Goal: Task Accomplishment & Management: Manage account settings

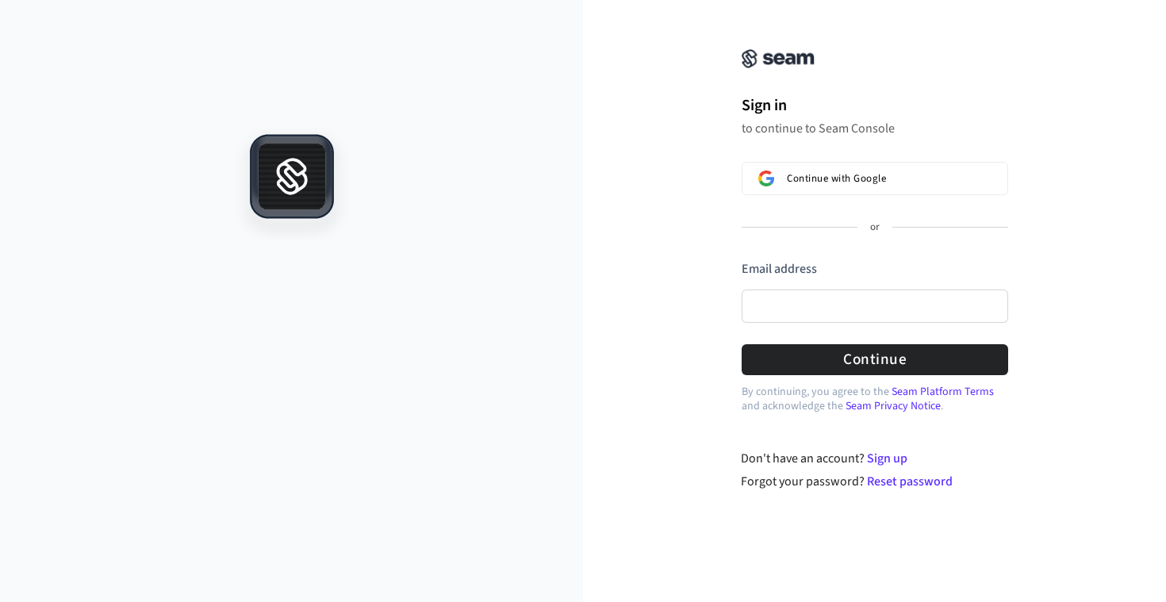
click at [848, 244] on div "Continue with Google or Email address Password Continue" at bounding box center [875, 268] width 267 height 213
drag, startPoint x: 866, startPoint y: 167, endPoint x: 842, endPoint y: 466, distance: 299.2
click at [839, 462] on div "Sign in to continue to Seam Console Continue with Google or Email address Passw…" at bounding box center [874, 255] width 583 height 472
click at [894, 459] on link "Sign up" at bounding box center [887, 458] width 40 height 17
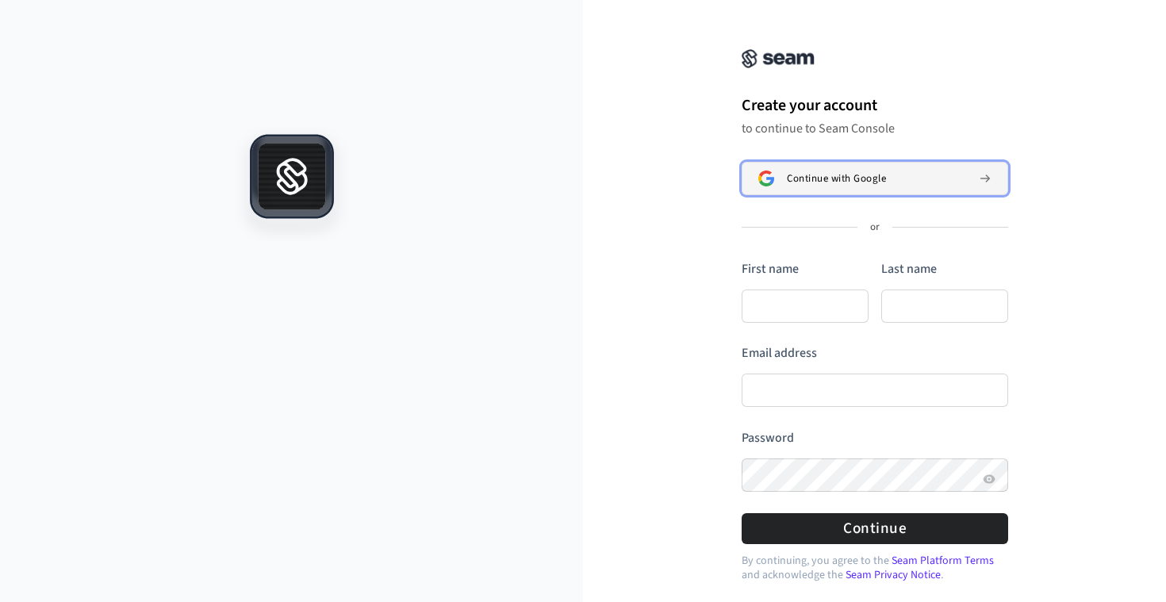
click at [819, 181] on span "Continue with Google" at bounding box center [836, 178] width 99 height 13
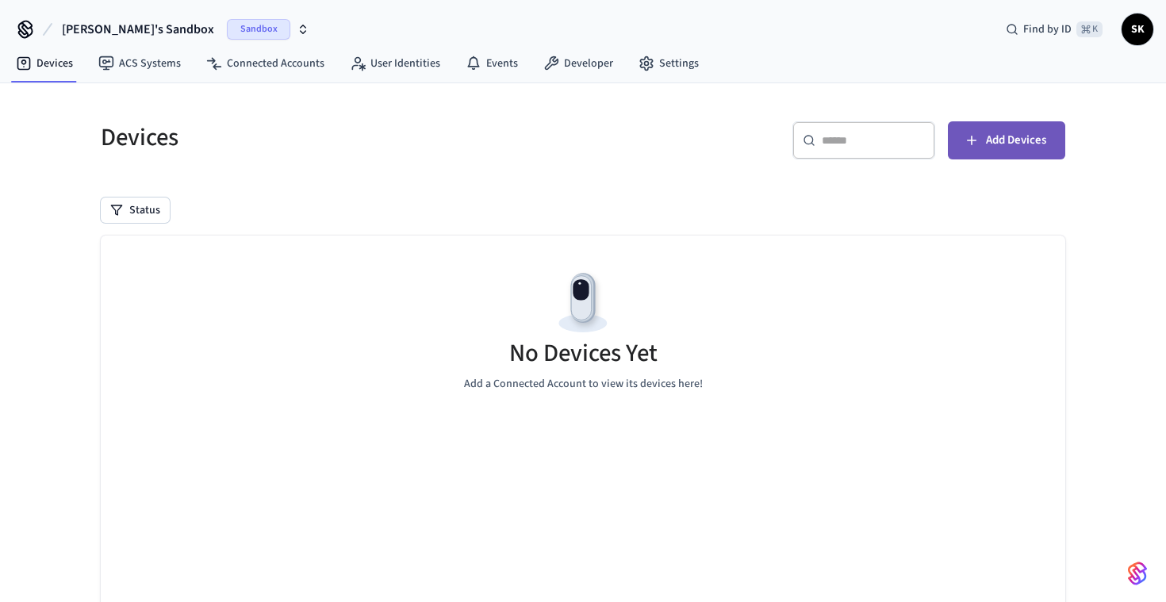
click at [1012, 133] on span "Add Devices" at bounding box center [1016, 140] width 60 height 21
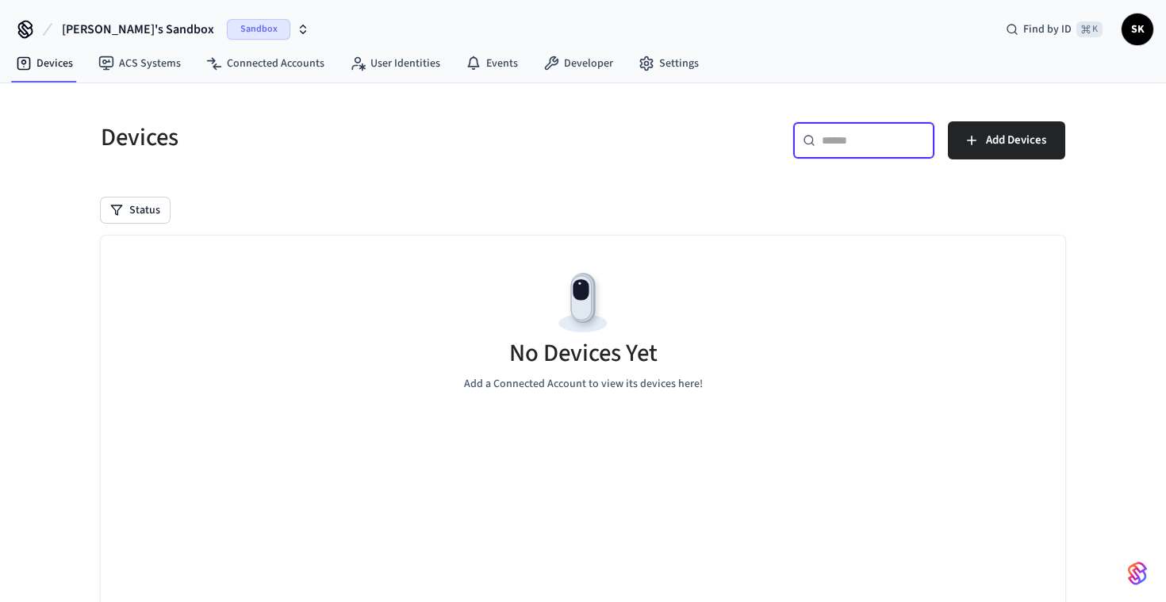
click at [899, 135] on input "text" at bounding box center [873, 140] width 103 height 16
click at [876, 140] on input "text" at bounding box center [873, 140] width 103 height 16
click at [227, 32] on span "Sandbox" at bounding box center [258, 29] width 63 height 21
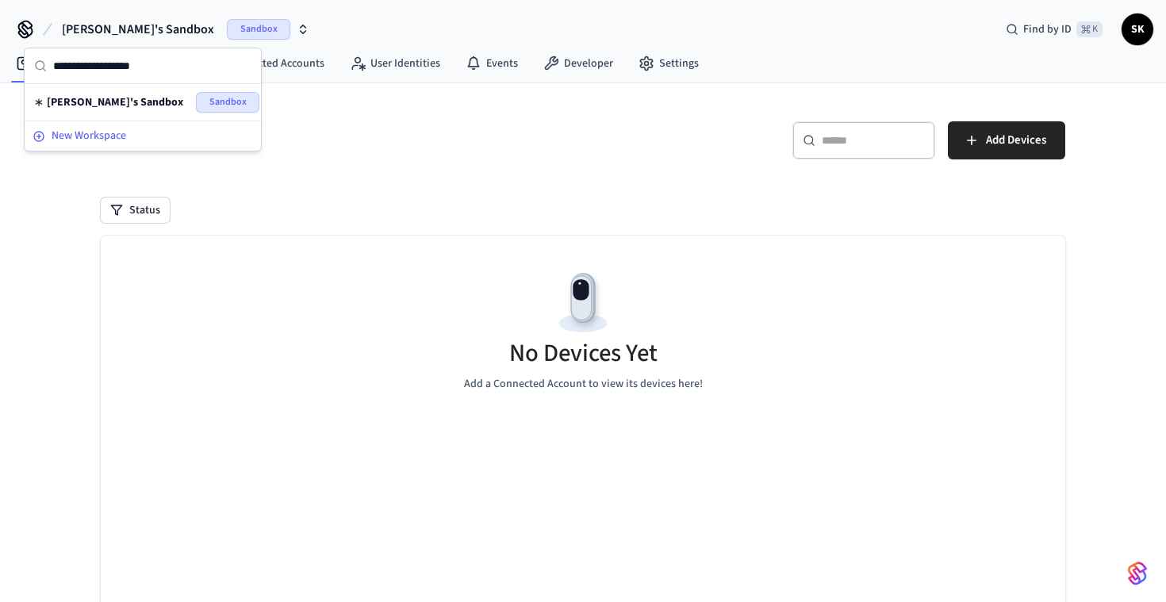
click at [106, 130] on span "New Workspace" at bounding box center [89, 136] width 75 height 17
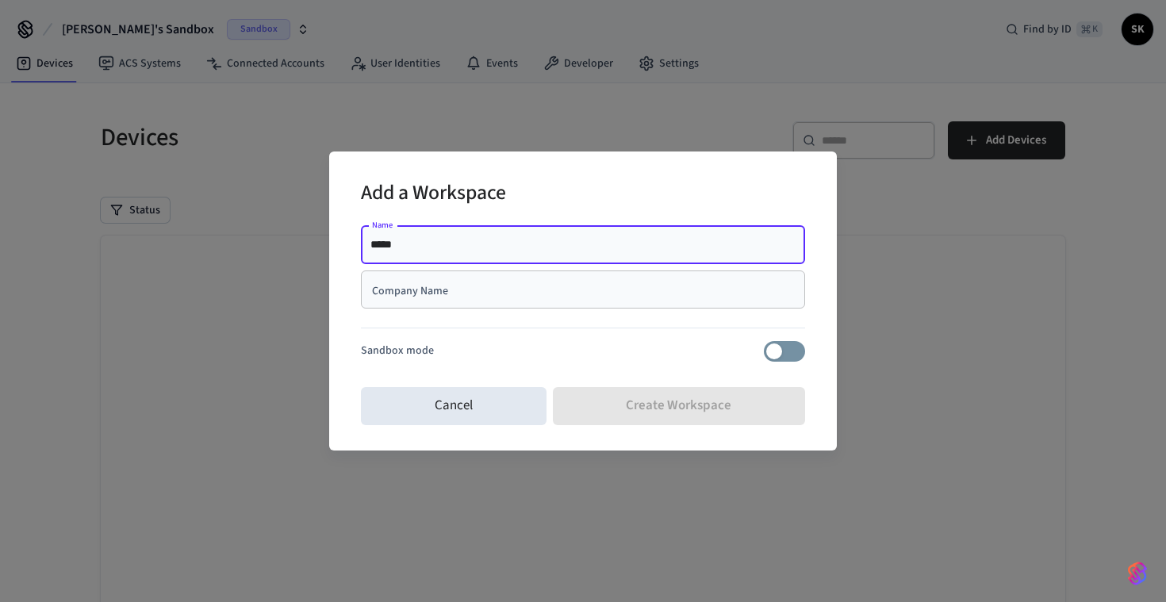
type input "*****"
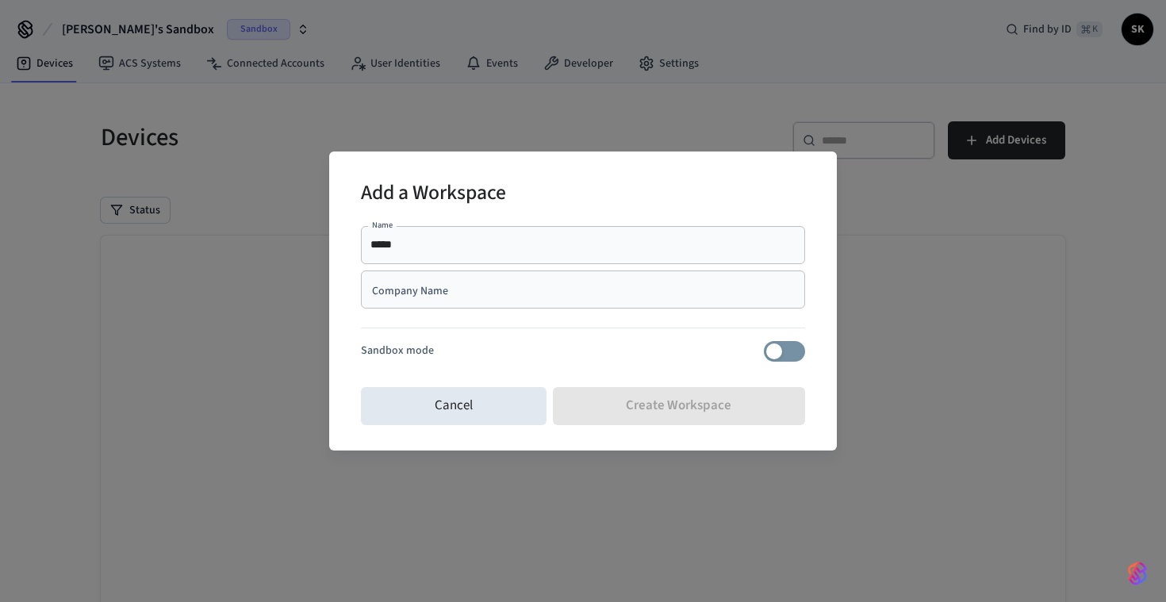
click at [436, 262] on div "***** Name" at bounding box center [583, 245] width 444 height 38
click at [434, 277] on div "Company Name" at bounding box center [583, 290] width 444 height 38
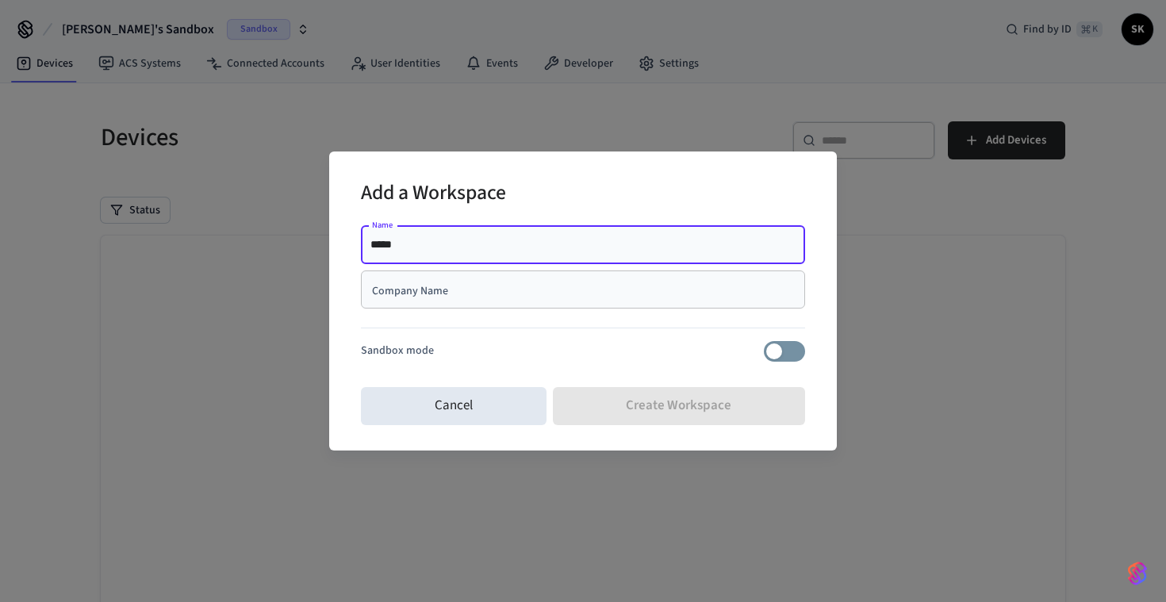
click at [460, 241] on input "*****" at bounding box center [582, 245] width 425 height 16
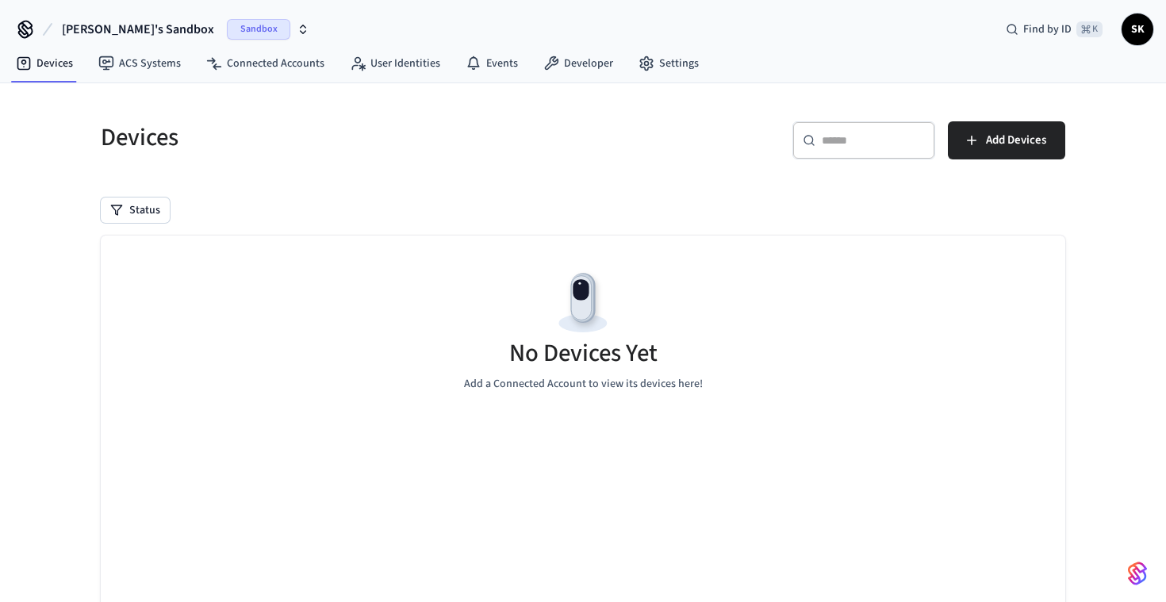
click at [813, 205] on div "Status" at bounding box center [583, 210] width 965 height 25
click at [742, 135] on div "​ ​ Add Devices" at bounding box center [829, 146] width 473 height 51
click at [301, 32] on icon "button" at bounding box center [304, 32] width 6 height 2
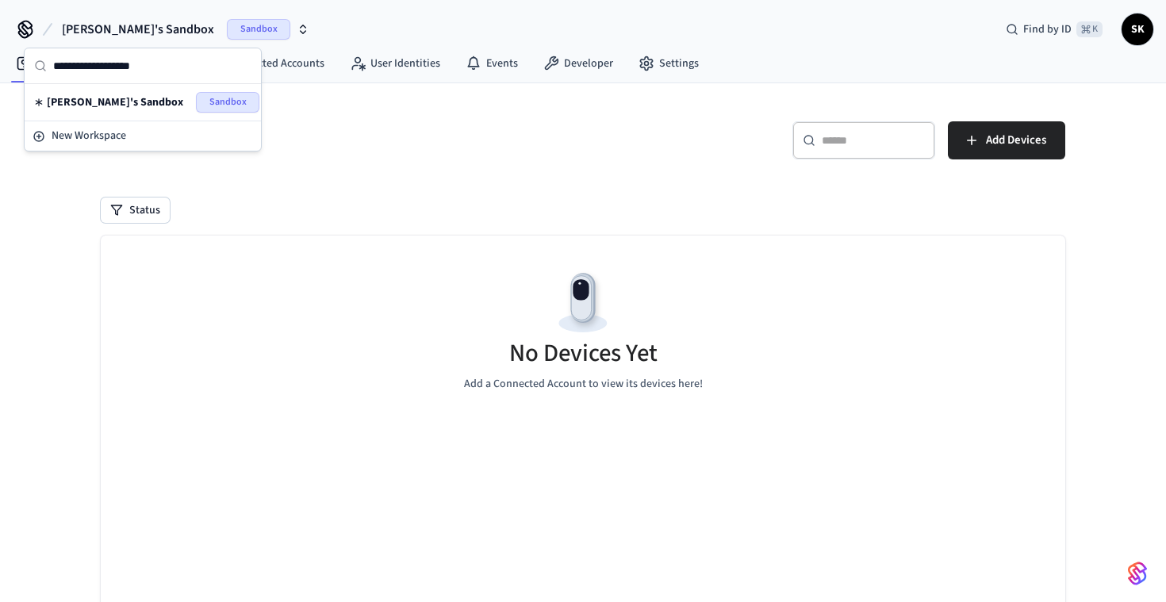
click at [297, 23] on icon "button" at bounding box center [303, 29] width 13 height 13
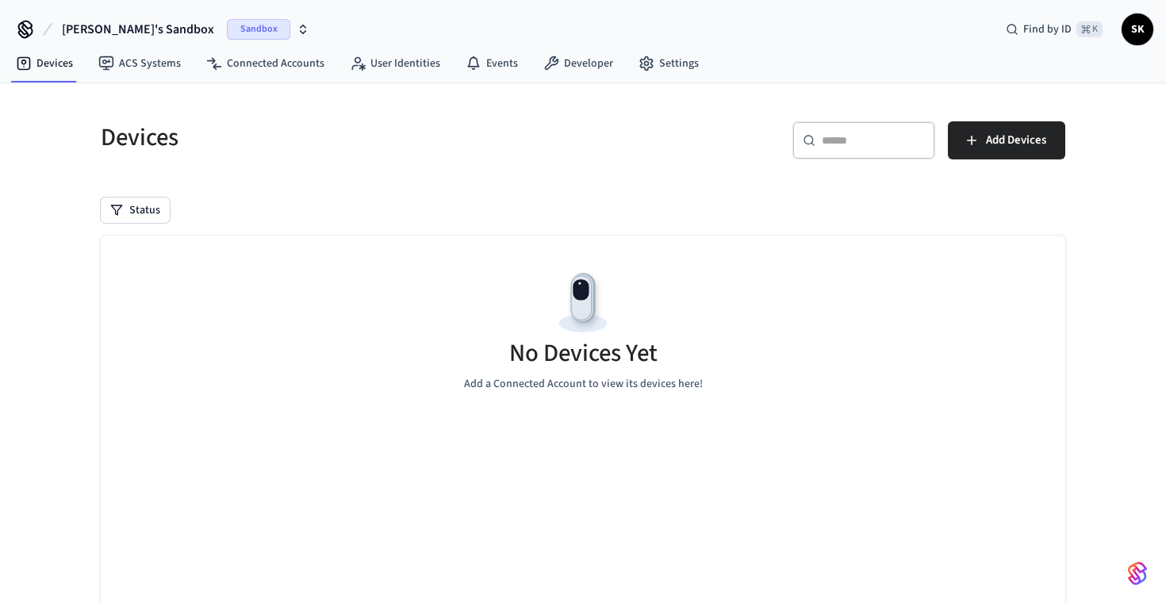
click at [297, 23] on icon "button" at bounding box center [303, 29] width 13 height 13
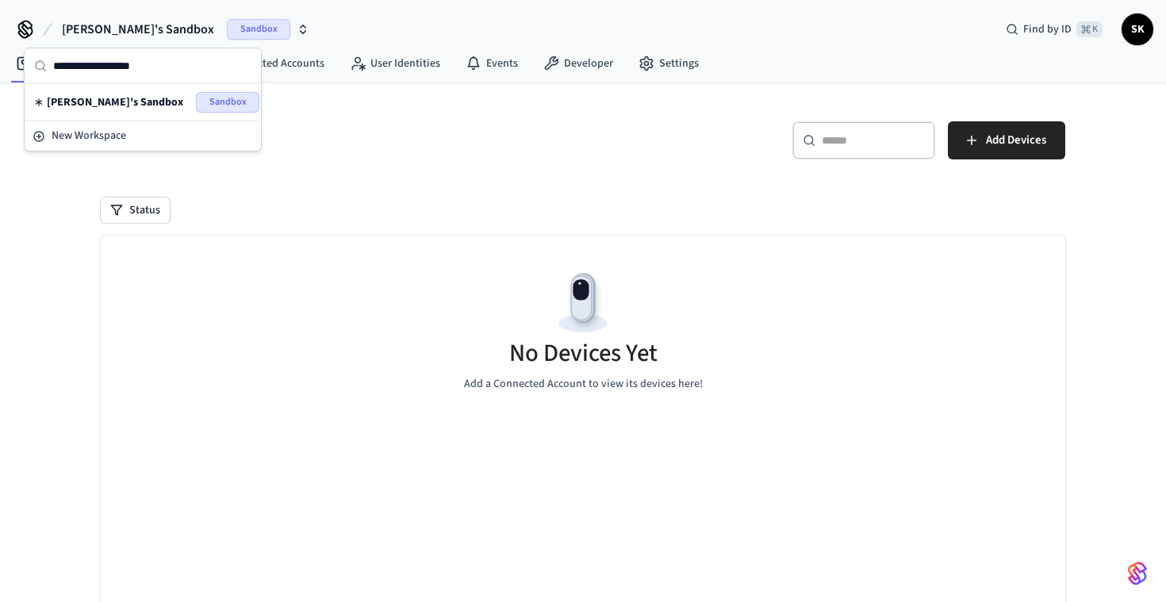
click at [284, 24] on div "[PERSON_NAME]'s Sandbox Sandbox Find by ID ⌘ K SK" at bounding box center [583, 23] width 1166 height 46
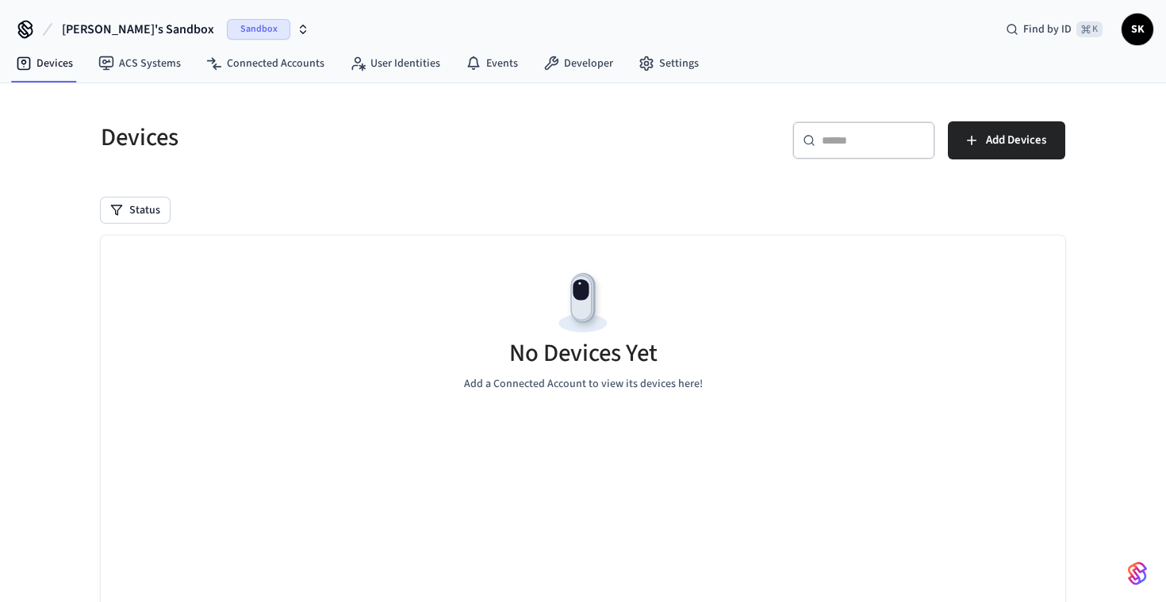
click at [21, 32] on icon at bounding box center [25, 27] width 13 height 13
click at [71, 33] on span "[PERSON_NAME]'s Sandbox" at bounding box center [138, 29] width 152 height 19
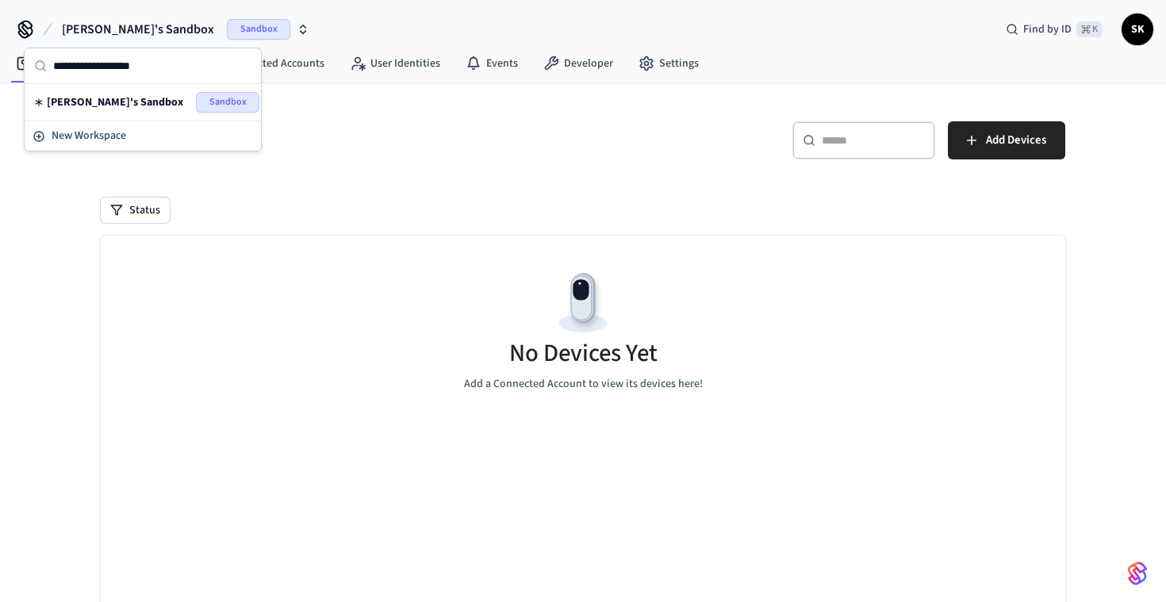
click at [86, 102] on span "[PERSON_NAME]'s Sandbox" at bounding box center [115, 102] width 136 height 16
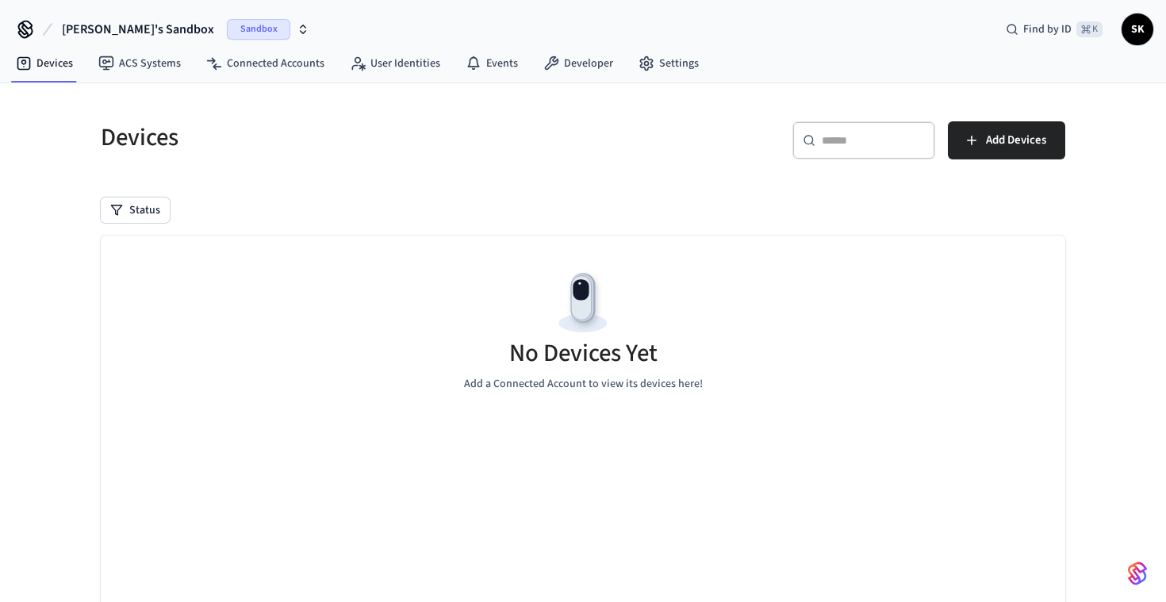
click at [481, 184] on div "Devices ​ ​ Add Devices Status No Devices Yet Add a Connected Account to view i…" at bounding box center [583, 400] width 990 height 597
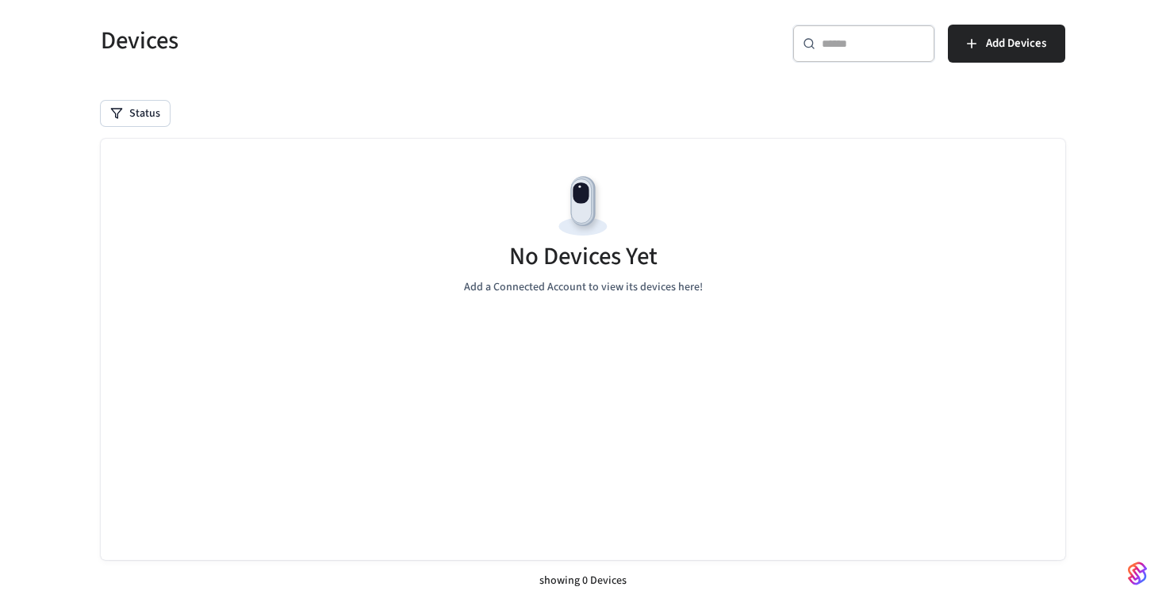
scroll to position [97, 0]
click at [890, 44] on input "text" at bounding box center [873, 44] width 103 height 16
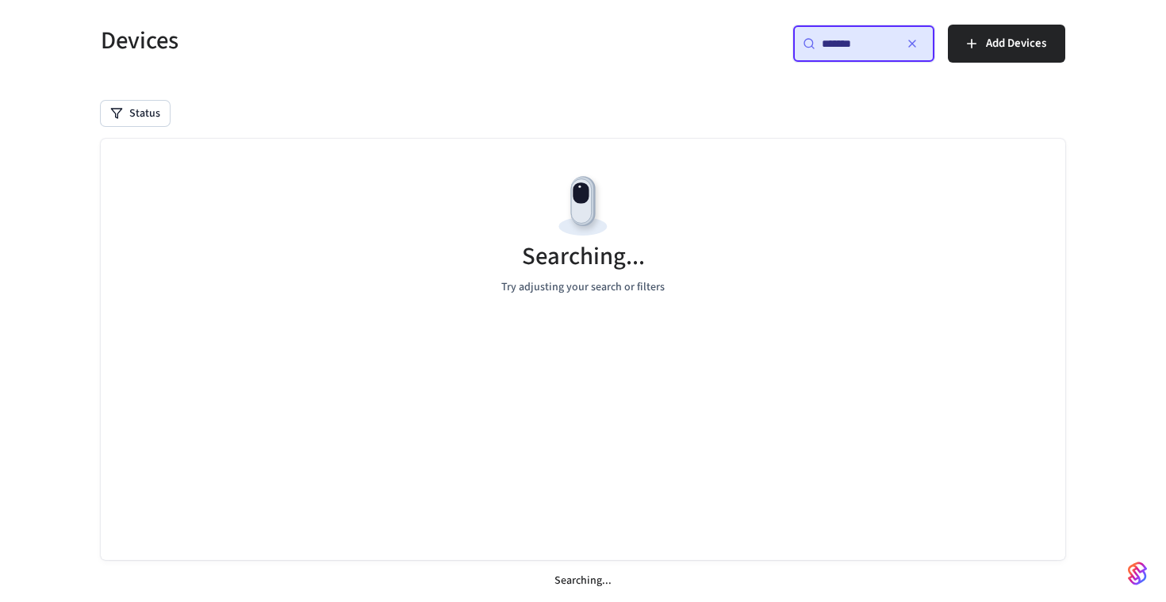
type input "*******"
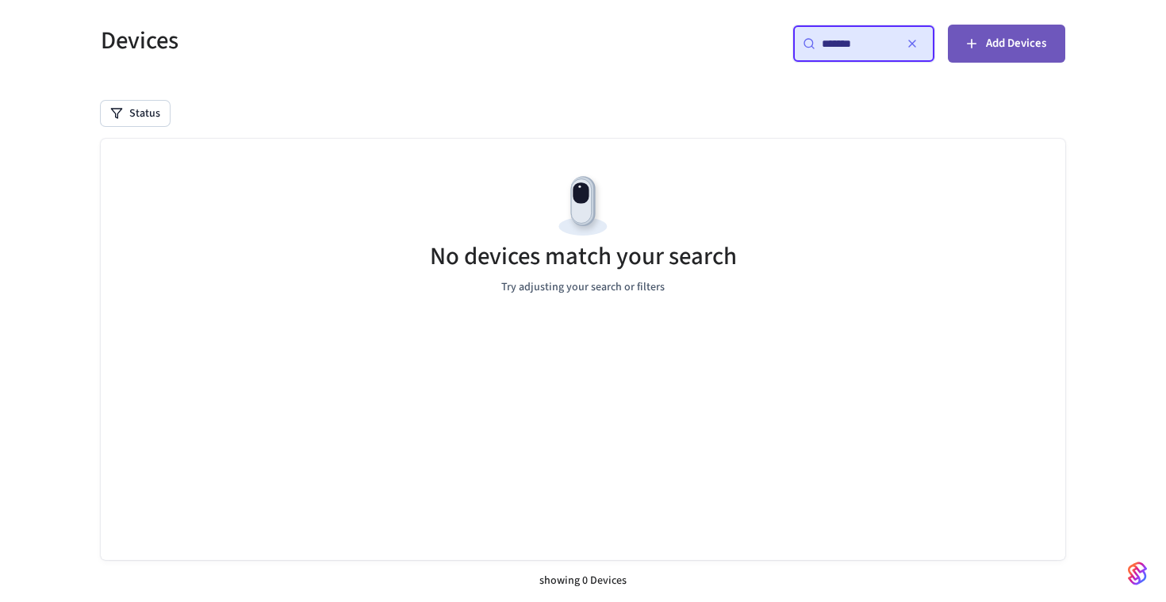
click at [989, 44] on span "Add Devices" at bounding box center [1016, 43] width 60 height 21
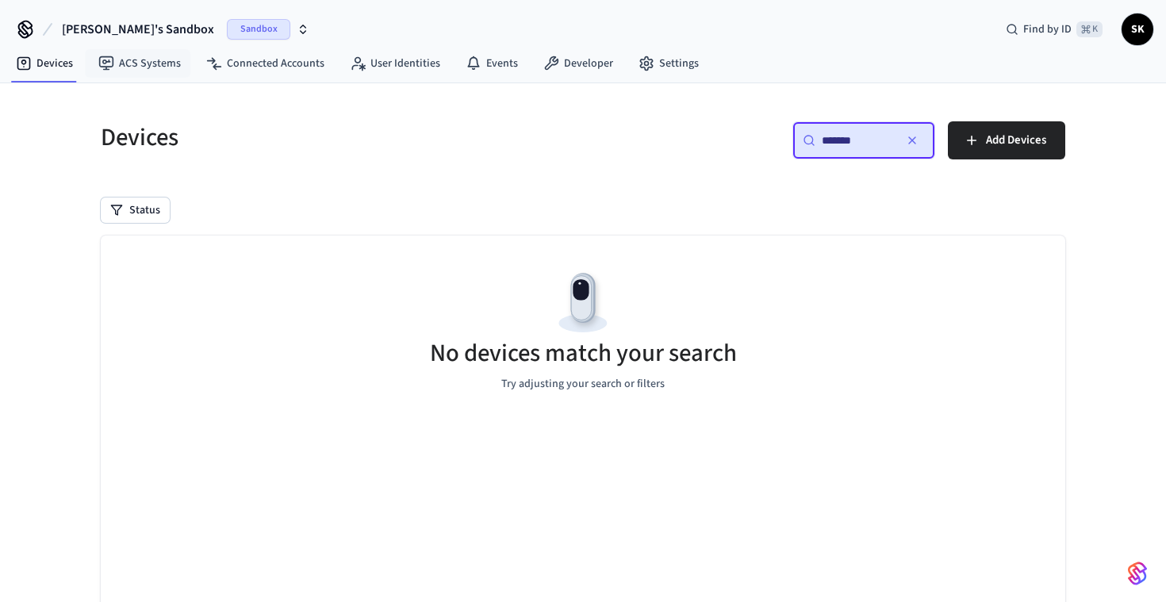
click at [142, 29] on span "[PERSON_NAME]'s Sandbox" at bounding box center [138, 29] width 152 height 19
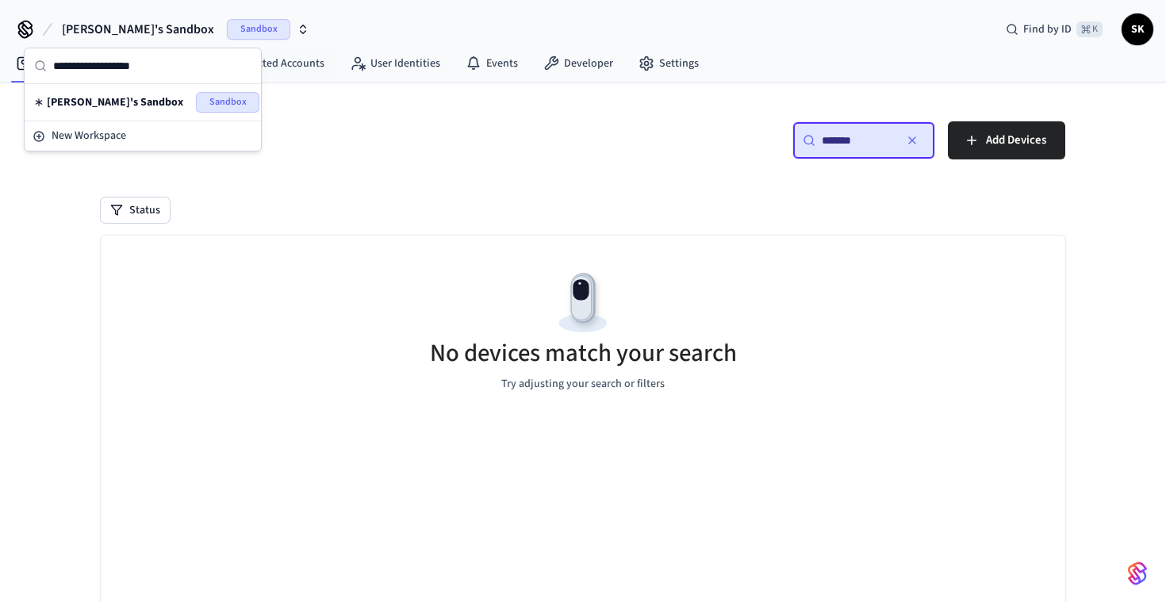
click at [559, 144] on h5 "Devices" at bounding box center [337, 137] width 473 height 33
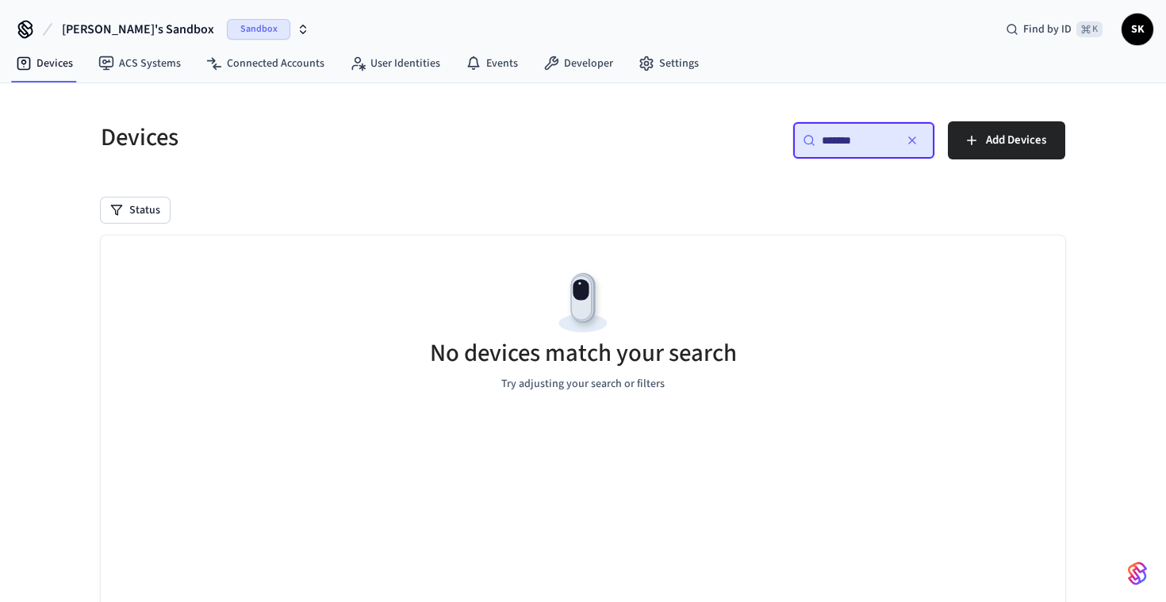
scroll to position [97, 0]
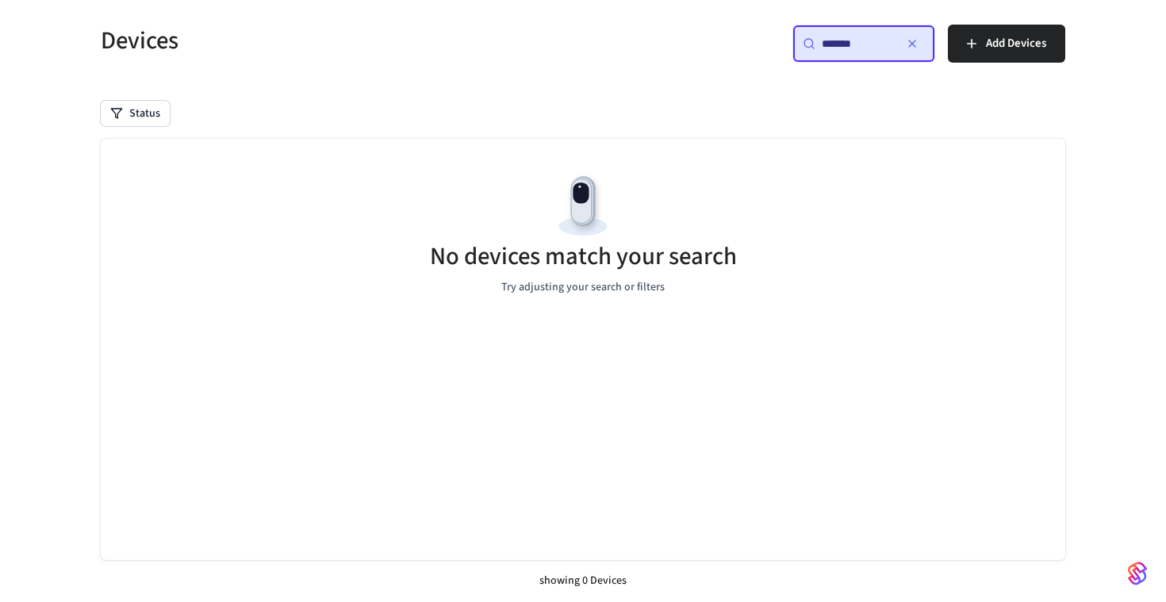
click at [903, 53] on div "​ ******* ​" at bounding box center [863, 44] width 143 height 38
click at [912, 41] on icon "button" at bounding box center [912, 43] width 13 height 13
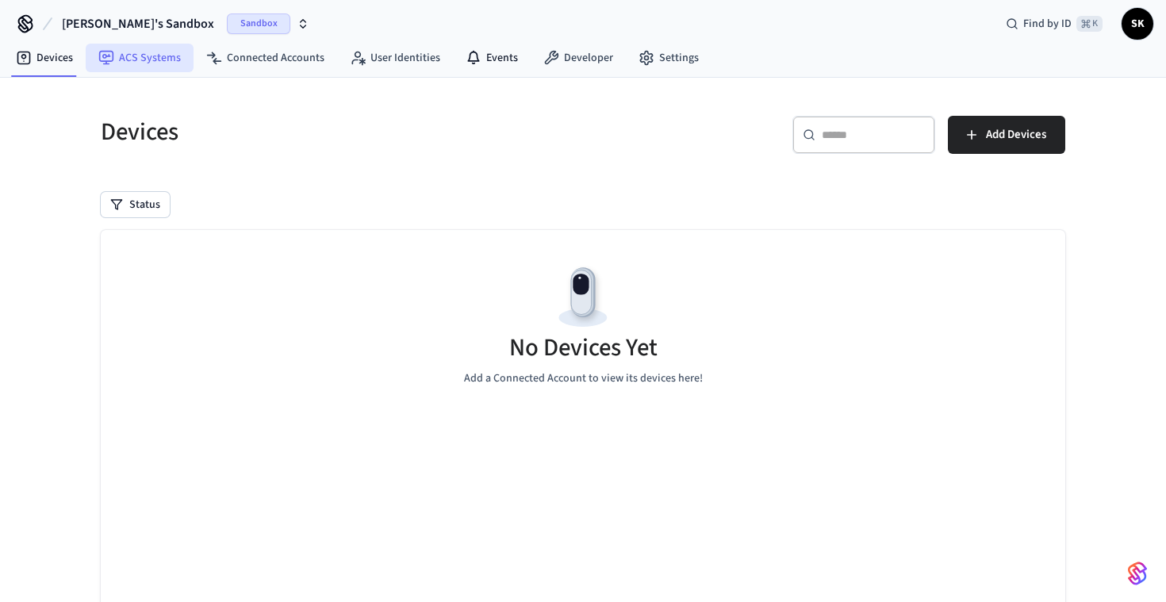
scroll to position [0, 0]
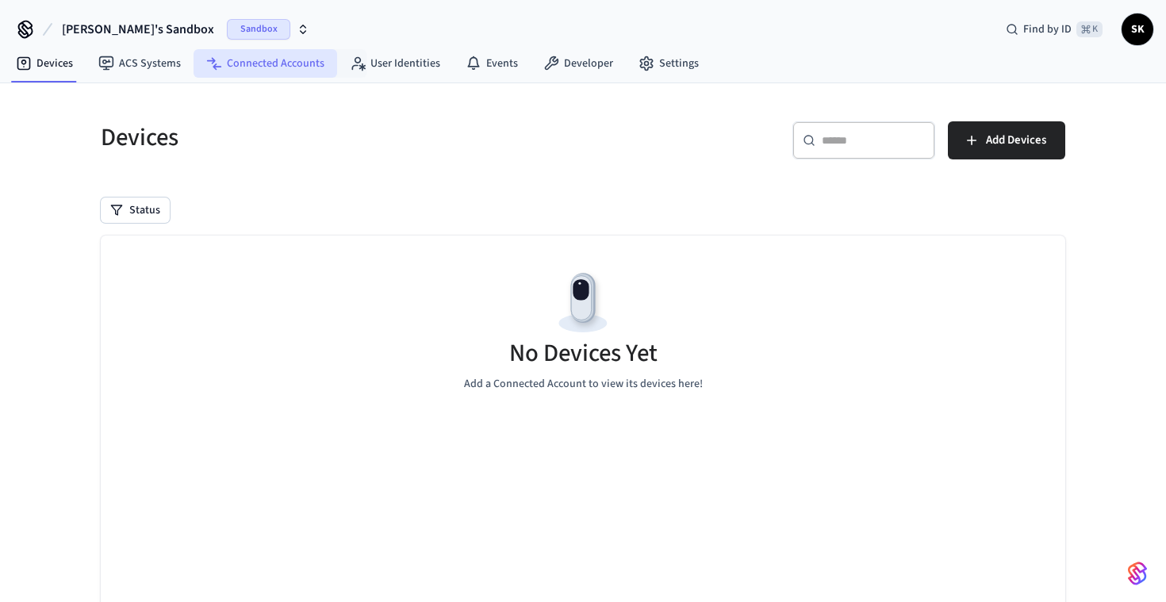
click at [239, 67] on link "Connected Accounts" at bounding box center [266, 63] width 144 height 29
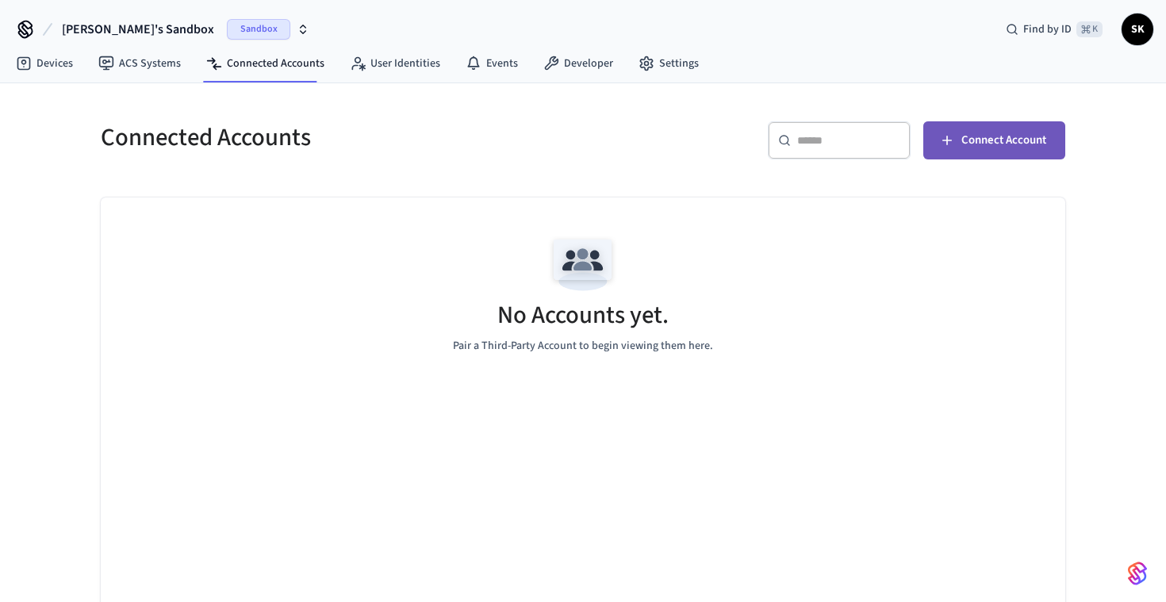
click at [936, 144] on button "Connect Account" at bounding box center [994, 140] width 142 height 38
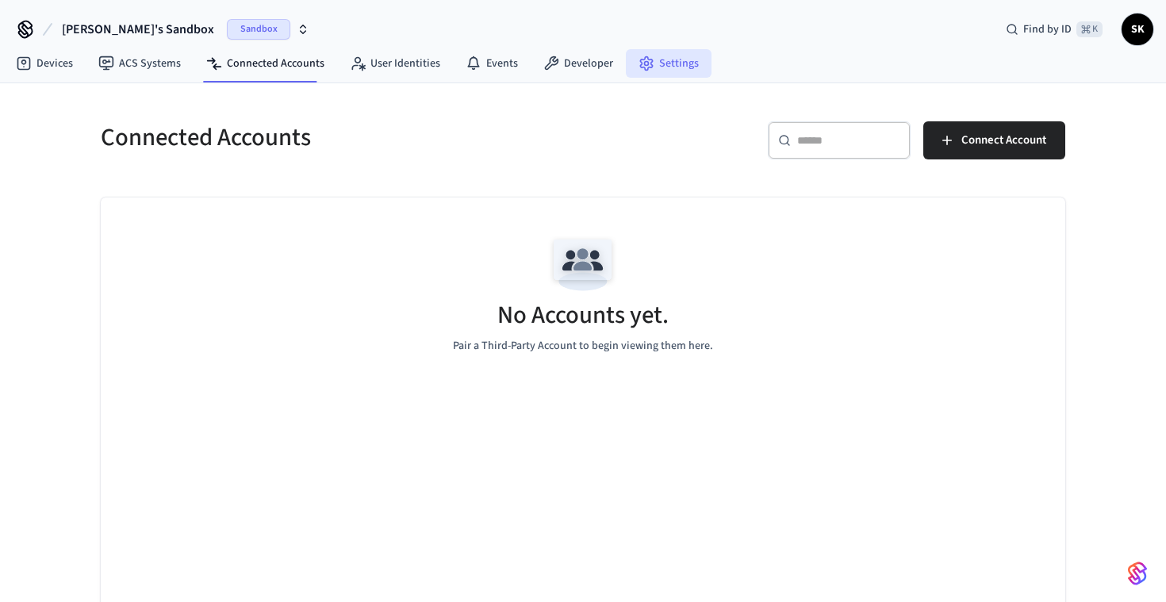
click at [644, 71] on link "Settings" at bounding box center [669, 63] width 86 height 29
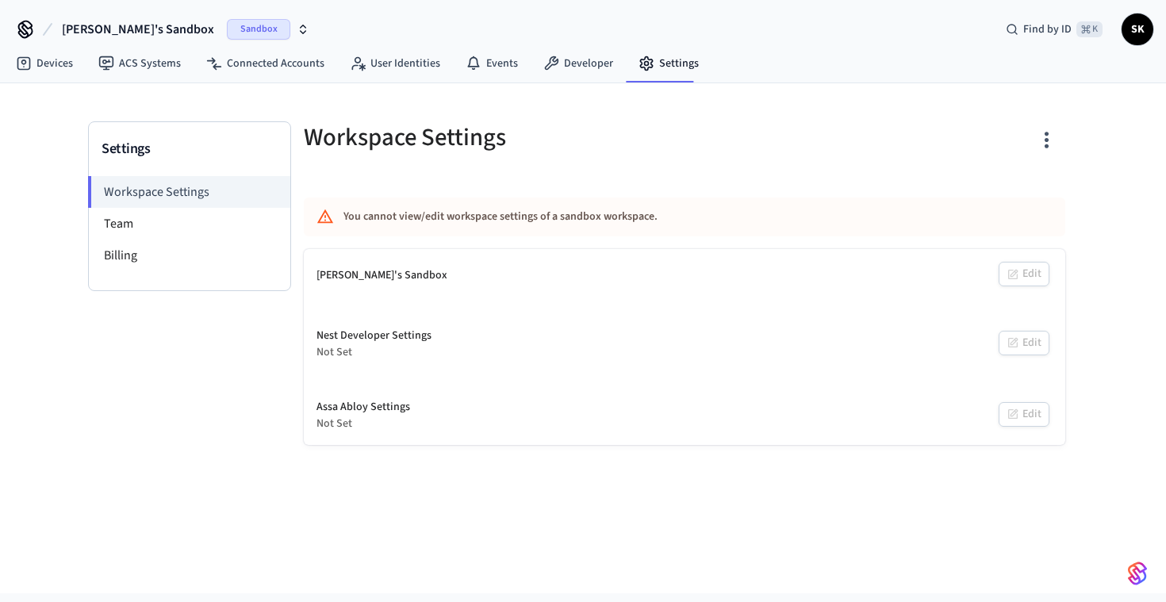
click at [371, 354] on div "Not Set" at bounding box center [374, 352] width 115 height 17
drag, startPoint x: 382, startPoint y: 354, endPoint x: 338, endPoint y: 334, distance: 48.6
click at [338, 334] on div "Nest Developer Settings Not Set" at bounding box center [374, 344] width 115 height 33
click at [338, 334] on div "Nest Developer Settings" at bounding box center [374, 336] width 115 height 17
click at [326, 273] on div "[PERSON_NAME]'s Sandbox" at bounding box center [382, 275] width 131 height 17
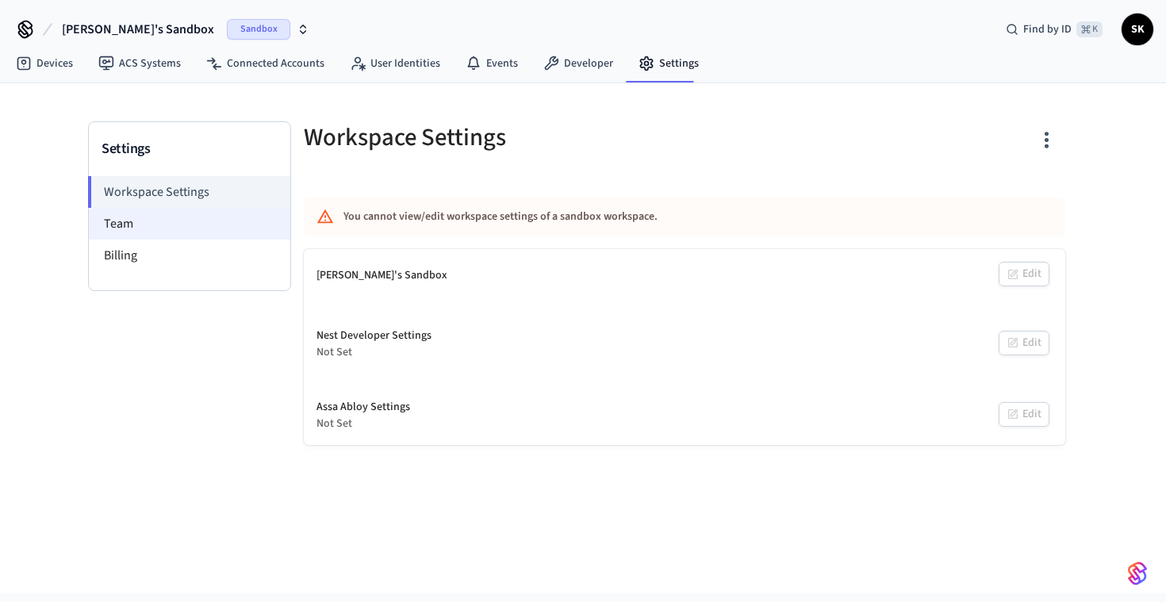
click at [193, 217] on li "Team" at bounding box center [189, 224] width 201 height 32
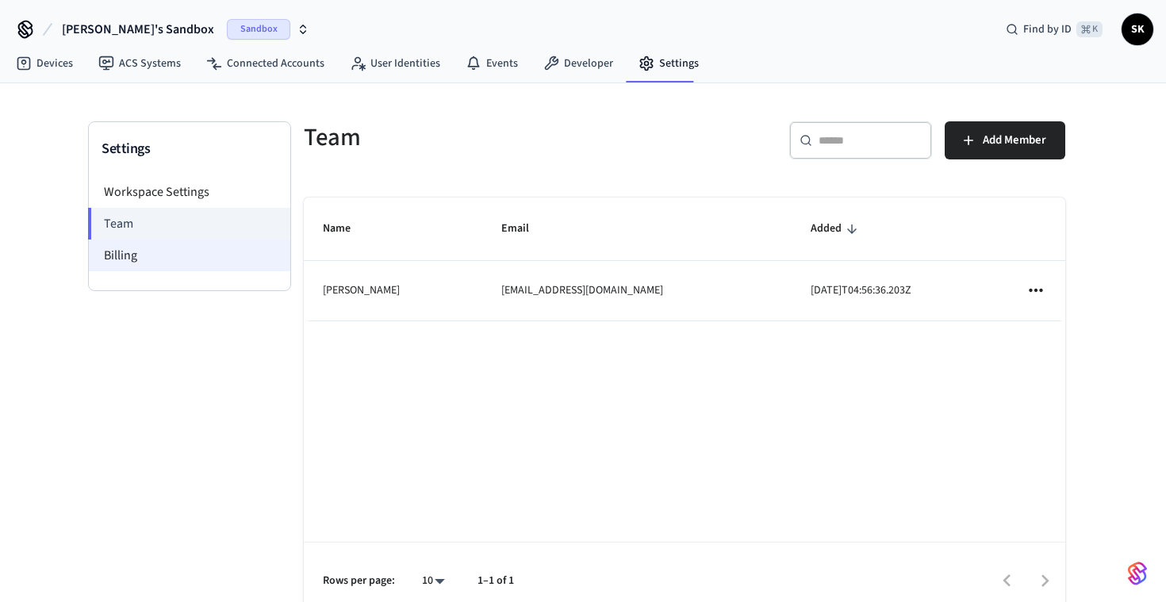
click at [171, 255] on li "Billing" at bounding box center [189, 256] width 201 height 32
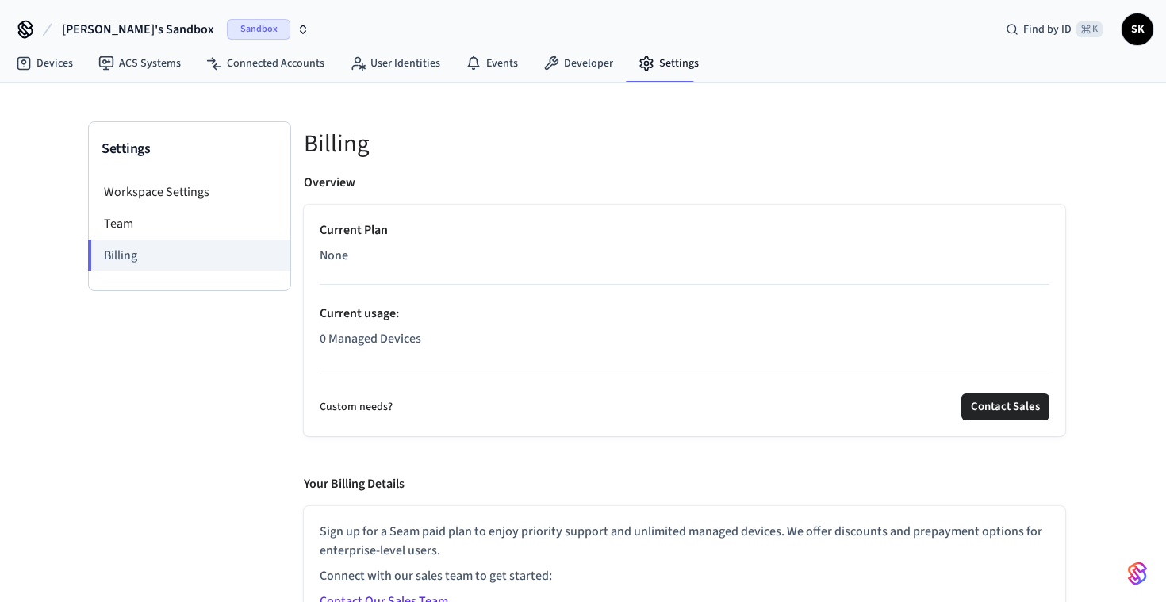
scroll to position [31, 0]
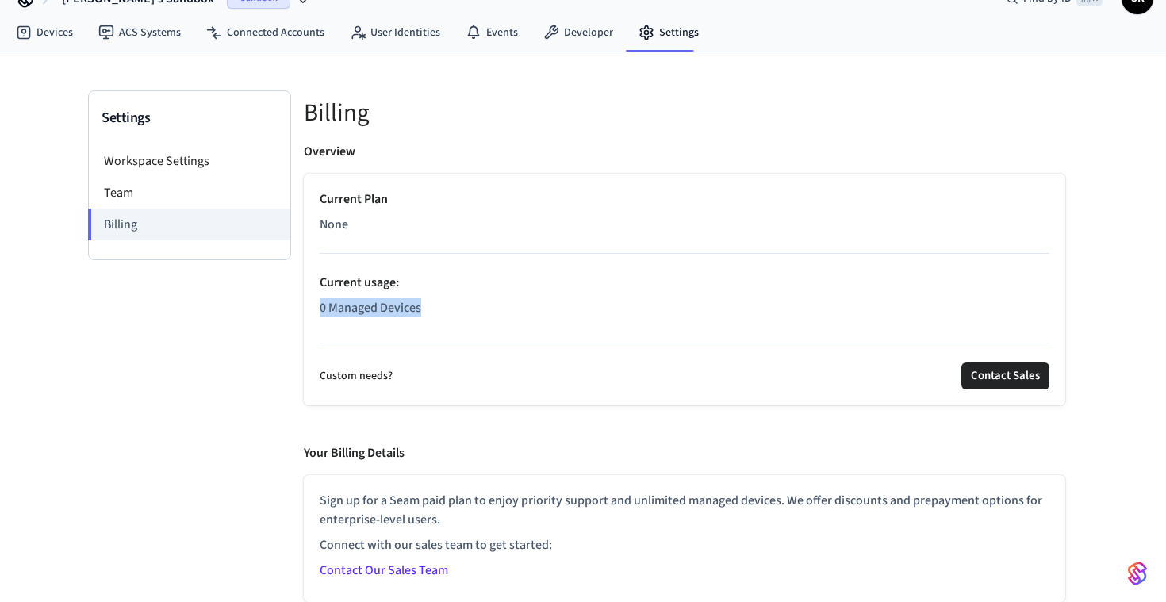
drag, startPoint x: 432, startPoint y: 316, endPoint x: 316, endPoint y: 302, distance: 117.4
click at [316, 303] on div "Current Plan None Current usage : 0 Managed Devices Custom needs? Contact Sales" at bounding box center [685, 290] width 762 height 232
click at [316, 302] on div "Current Plan None Current usage : 0 Managed Devices Custom needs? Contact Sales" at bounding box center [685, 290] width 762 height 232
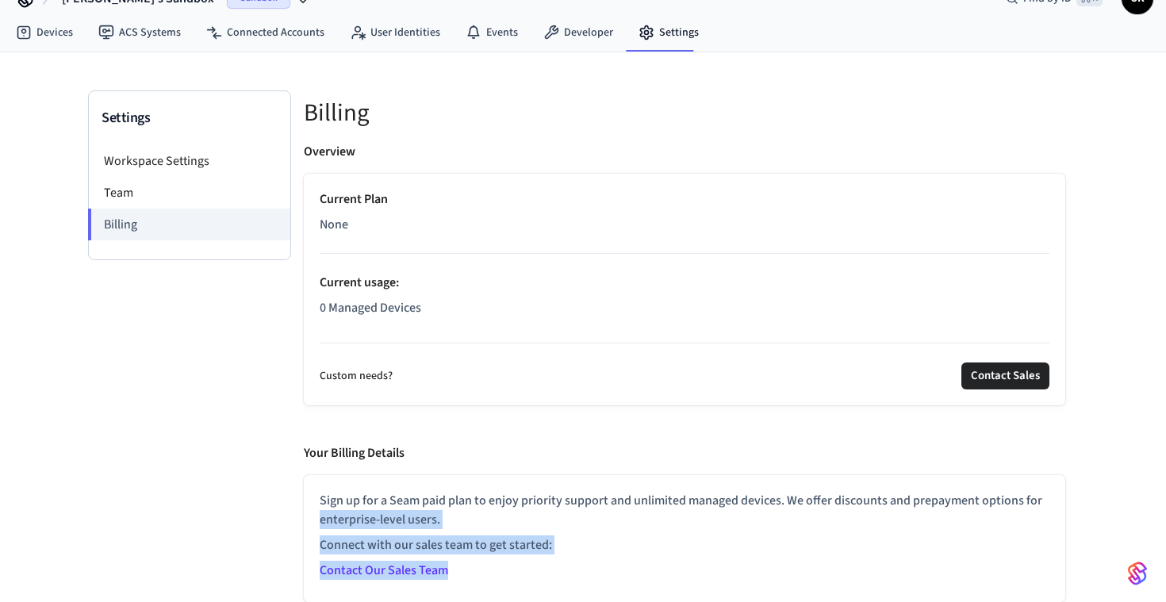
drag, startPoint x: 318, startPoint y: 516, endPoint x: 507, endPoint y: 564, distance: 194.7
click at [505, 564] on div "Sign up for a Seam paid plan to enjoy priority support and unlimited managed de…" at bounding box center [685, 538] width 762 height 127
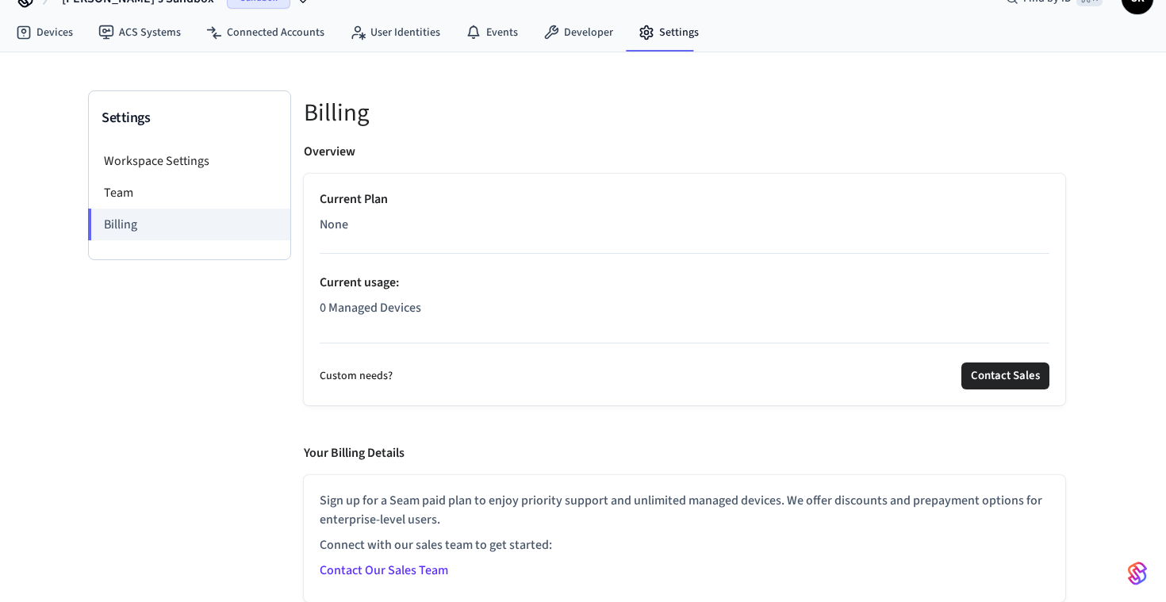
click at [558, 539] on p "Connect with our sales team to get started:" at bounding box center [685, 544] width 730 height 19
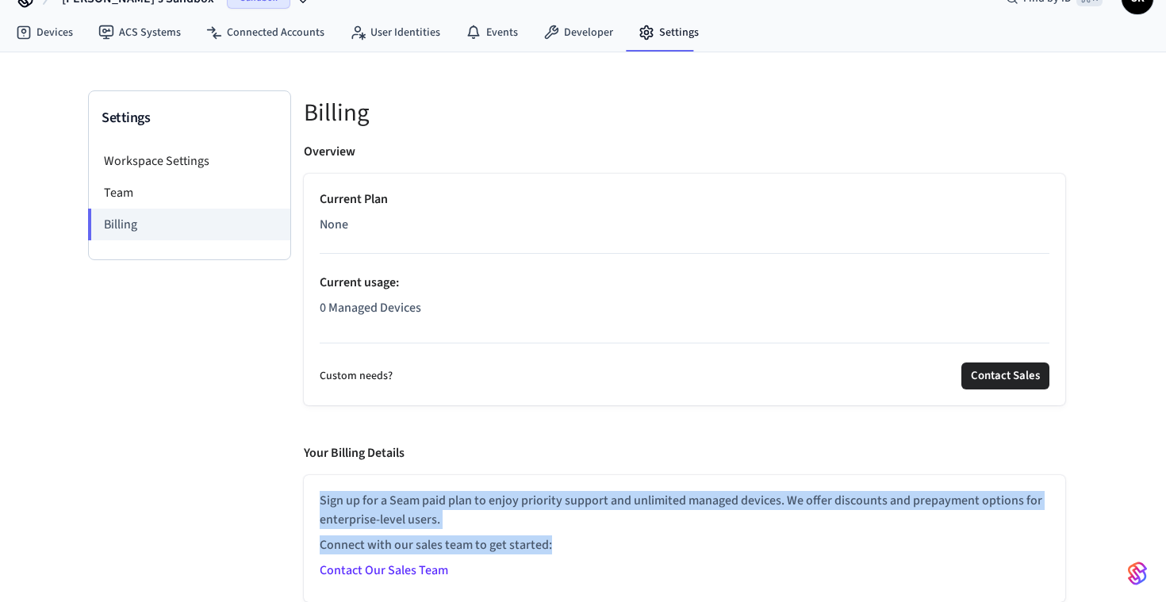
drag, startPoint x: 570, startPoint y: 536, endPoint x: 387, endPoint y: 485, distance: 189.6
click at [388, 485] on div "Sign up for a Seam paid plan to enjoy priority support and unlimited managed de…" at bounding box center [685, 538] width 762 height 127
click at [387, 485] on div "Sign up for a Seam paid plan to enjoy priority support and unlimited managed de…" at bounding box center [685, 538] width 762 height 127
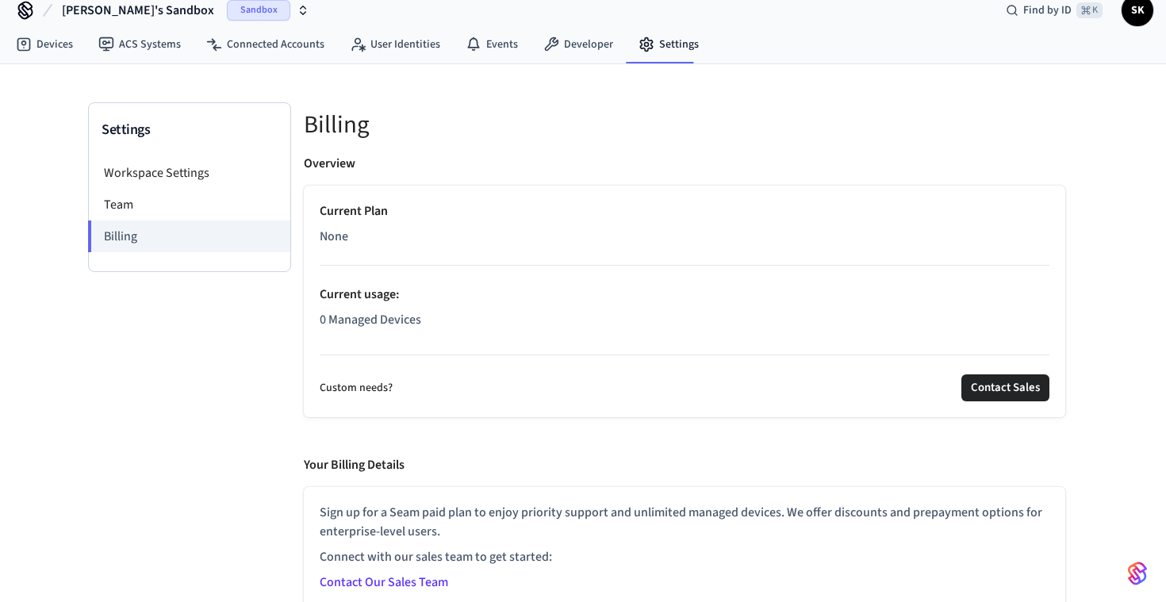
scroll to position [16, 0]
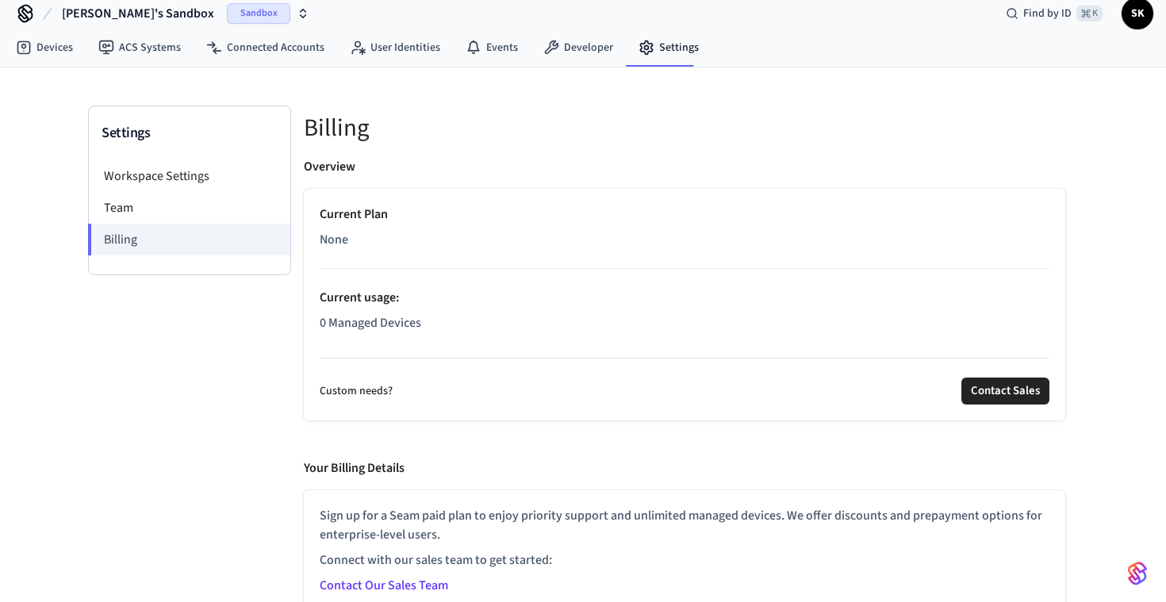
click at [144, 33] on nav "Devices ACS Systems Connected Accounts User Identities Events Developer Settings" at bounding box center [357, 48] width 708 height 36
click at [51, 43] on link "Devices" at bounding box center [44, 47] width 83 height 29
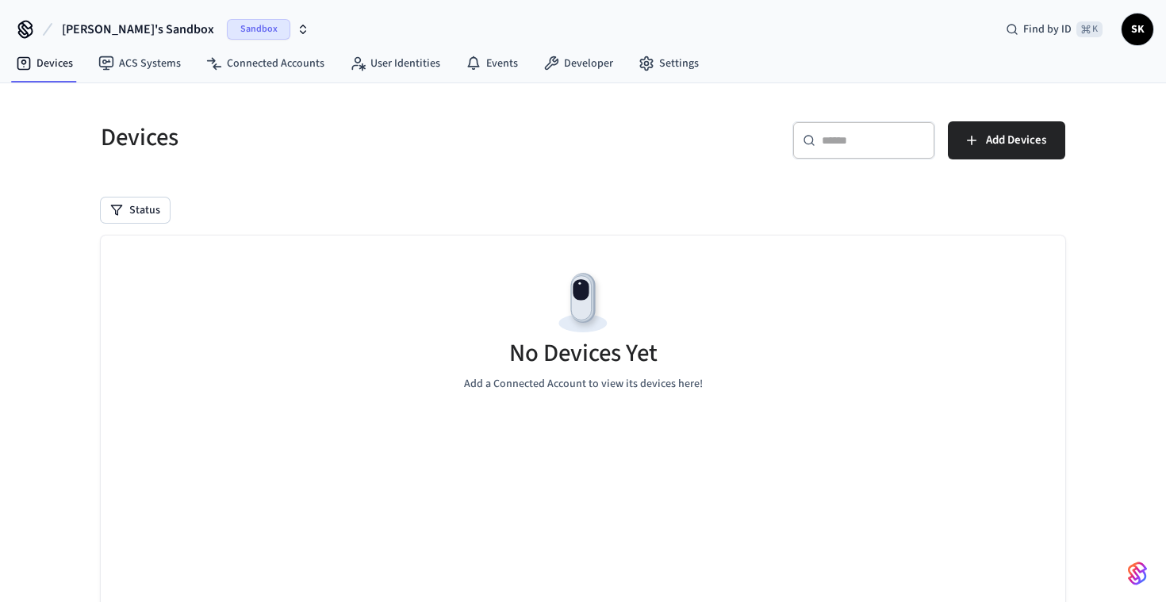
click at [227, 26] on span "Sandbox" at bounding box center [258, 29] width 63 height 21
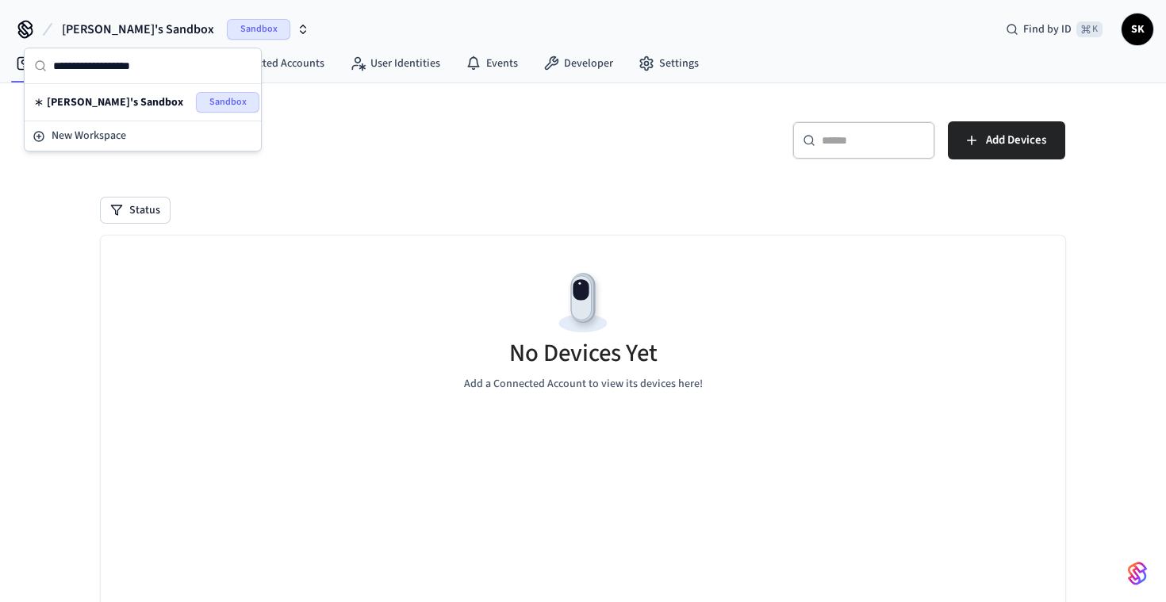
click at [122, 63] on input "text" at bounding box center [152, 65] width 198 height 35
drag, startPoint x: 105, startPoint y: 112, endPoint x: 78, endPoint y: 140, distance: 39.3
click at [78, 140] on div "Sehyun's Sandbox Sandbox New Workspace" at bounding box center [143, 99] width 236 height 102
click at [78, 140] on span "New Workspace" at bounding box center [89, 136] width 75 height 17
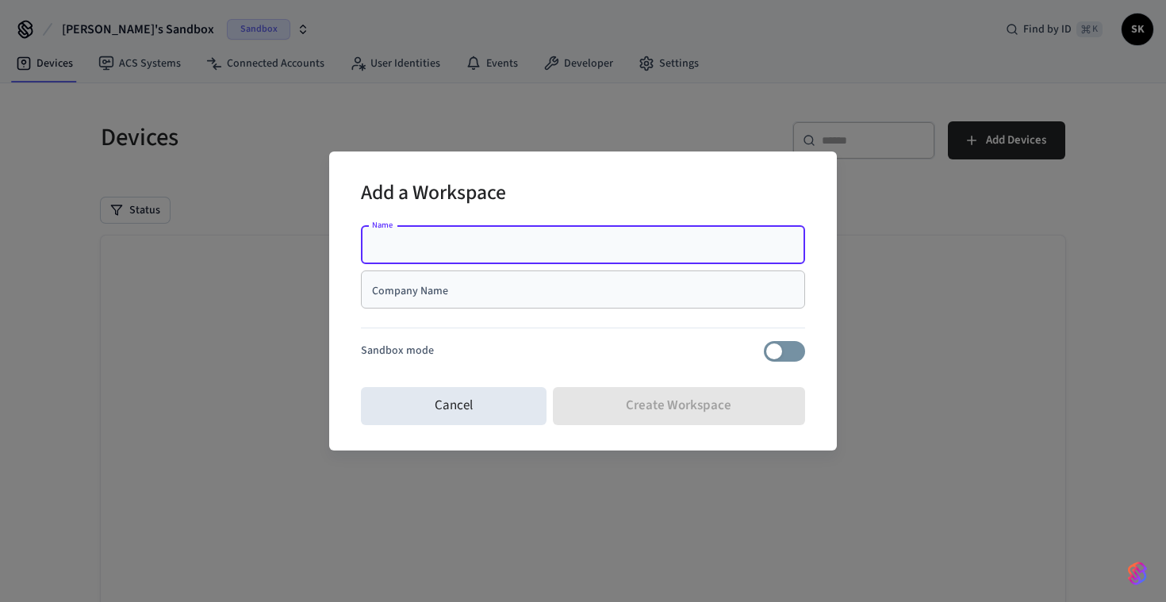
click at [390, 230] on div "Name Name" at bounding box center [583, 245] width 444 height 38
click at [390, 240] on input "Name" at bounding box center [582, 245] width 425 height 16
type input "**"
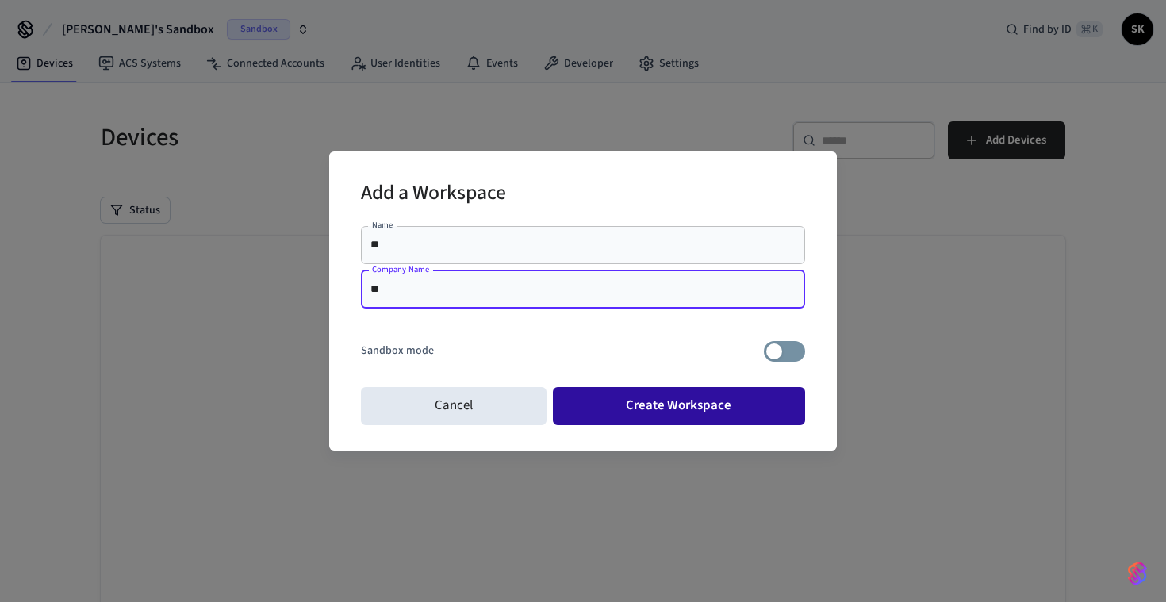
type input "**"
click at [696, 404] on button "Create Workspace" at bounding box center [679, 406] width 253 height 38
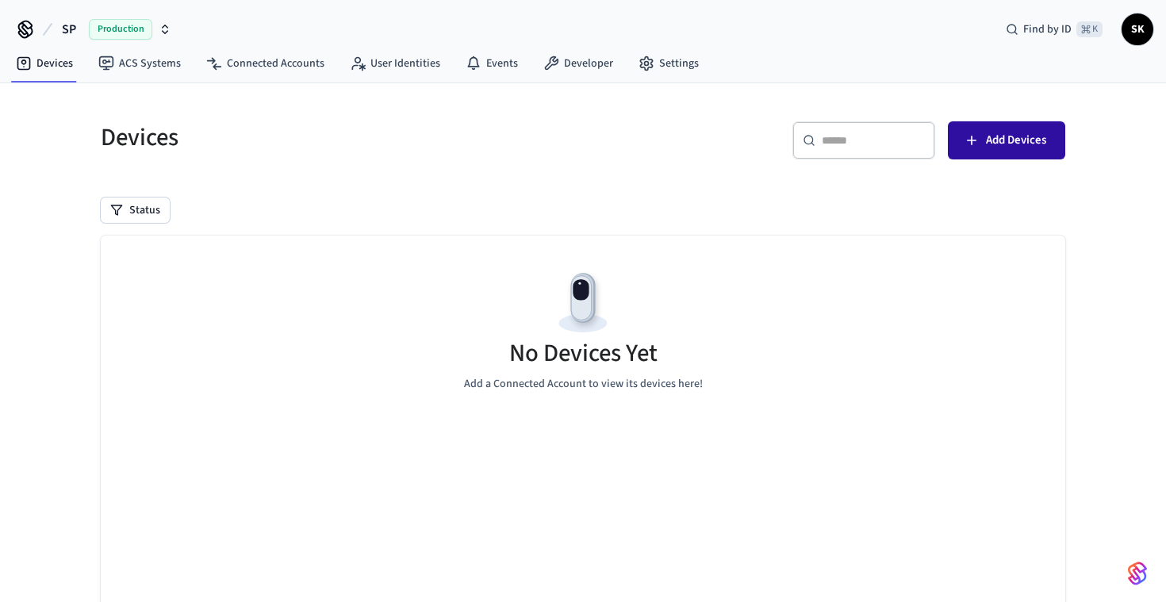
click at [1007, 136] on span "Add Devices" at bounding box center [1016, 140] width 60 height 21
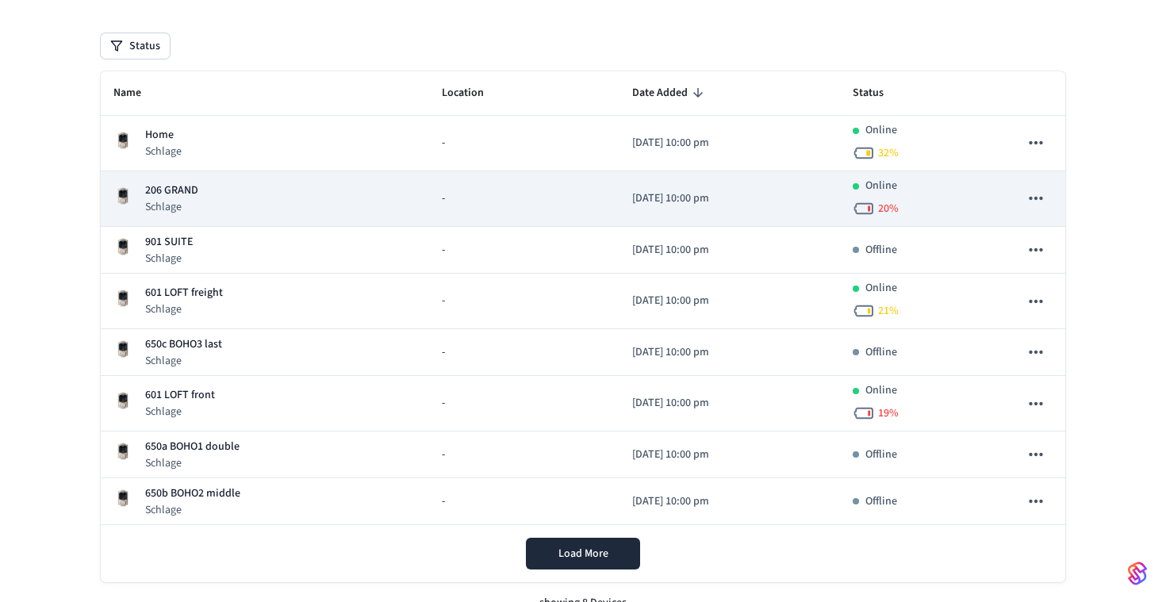
scroll to position [158, 0]
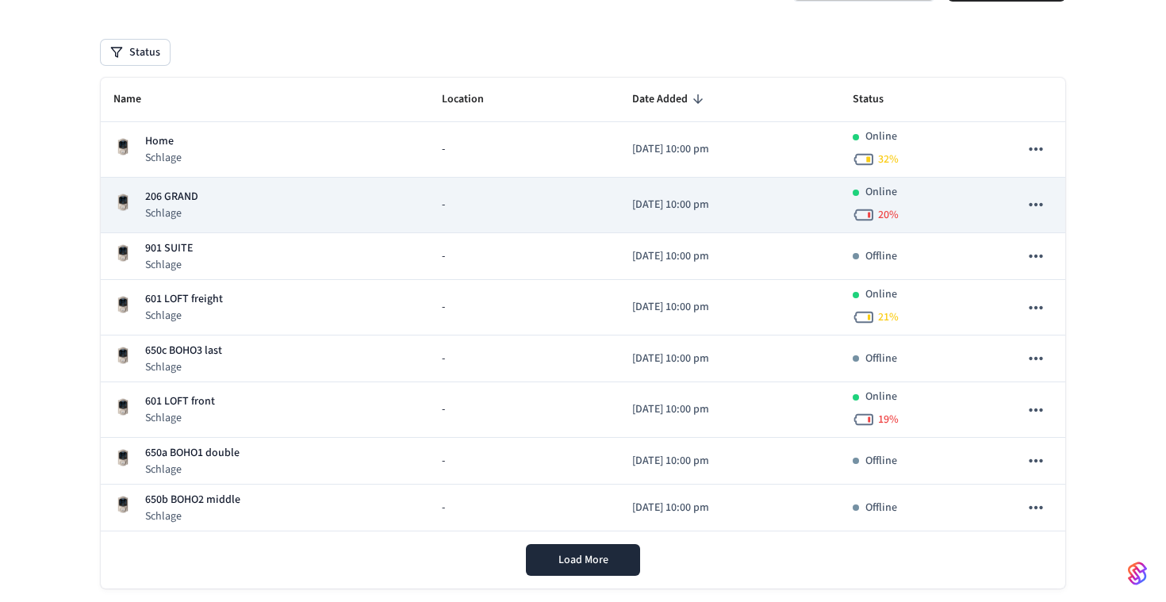
click at [1038, 206] on icon "sticky table" at bounding box center [1036, 204] width 21 height 21
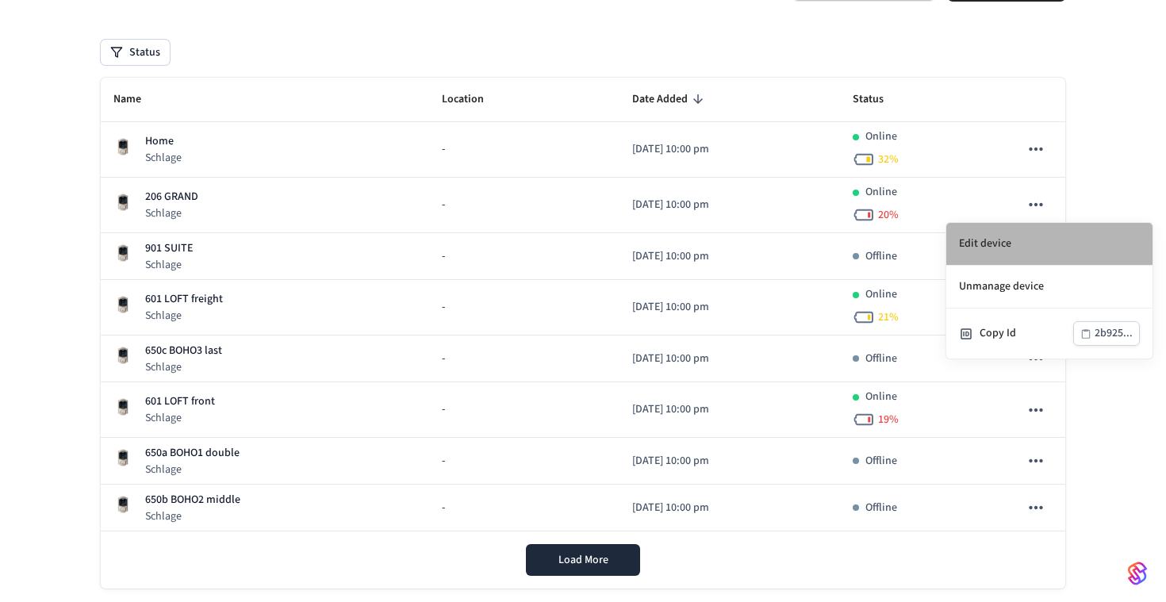
click at [1014, 248] on li "Edit device" at bounding box center [1049, 244] width 206 height 43
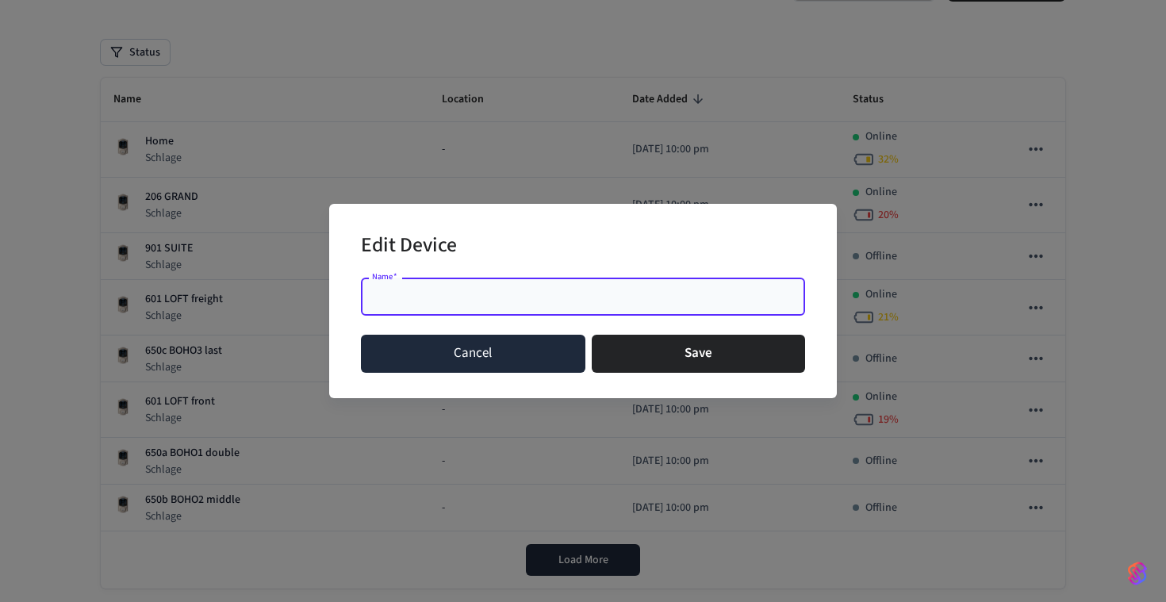
click at [416, 340] on button "Cancel" at bounding box center [473, 354] width 224 height 38
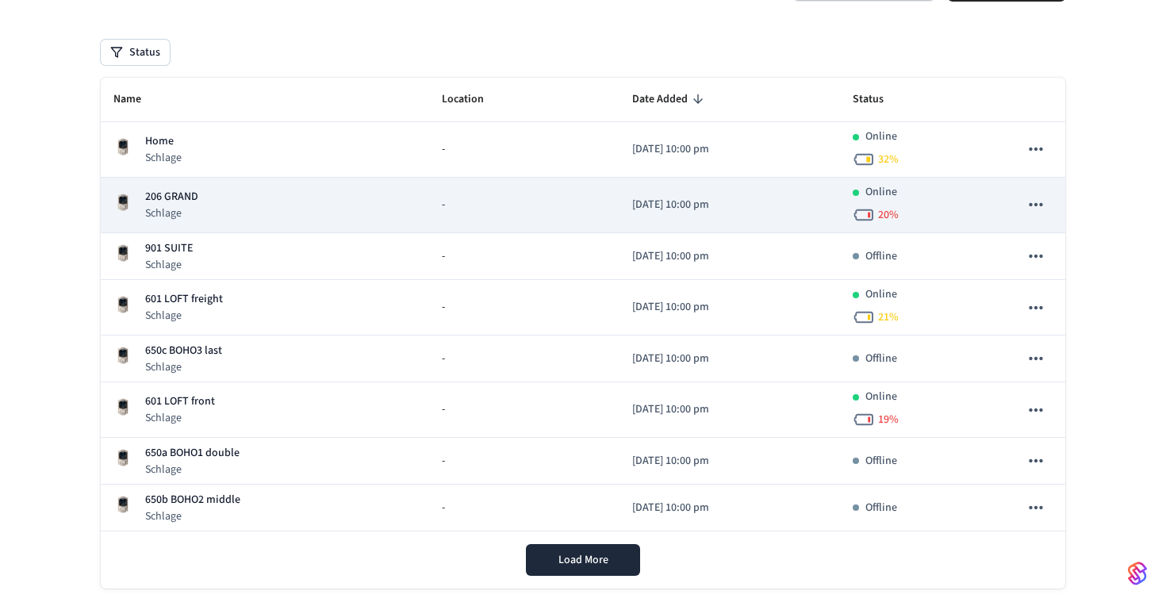
click at [1042, 207] on icon "sticky table" at bounding box center [1036, 204] width 21 height 21
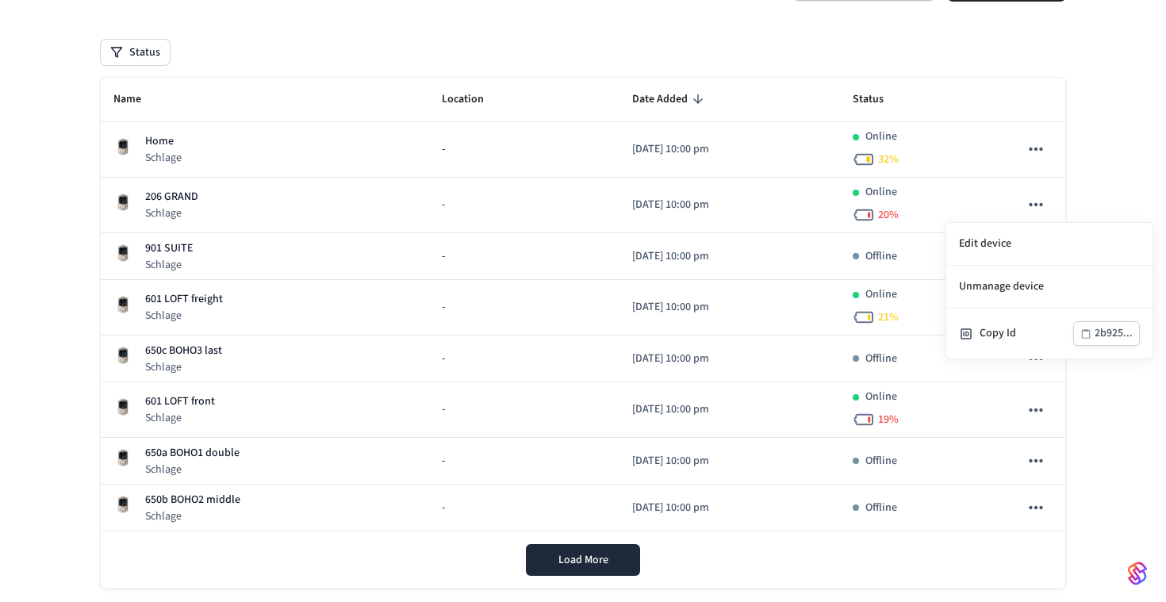
click at [525, 64] on div at bounding box center [583, 301] width 1166 height 602
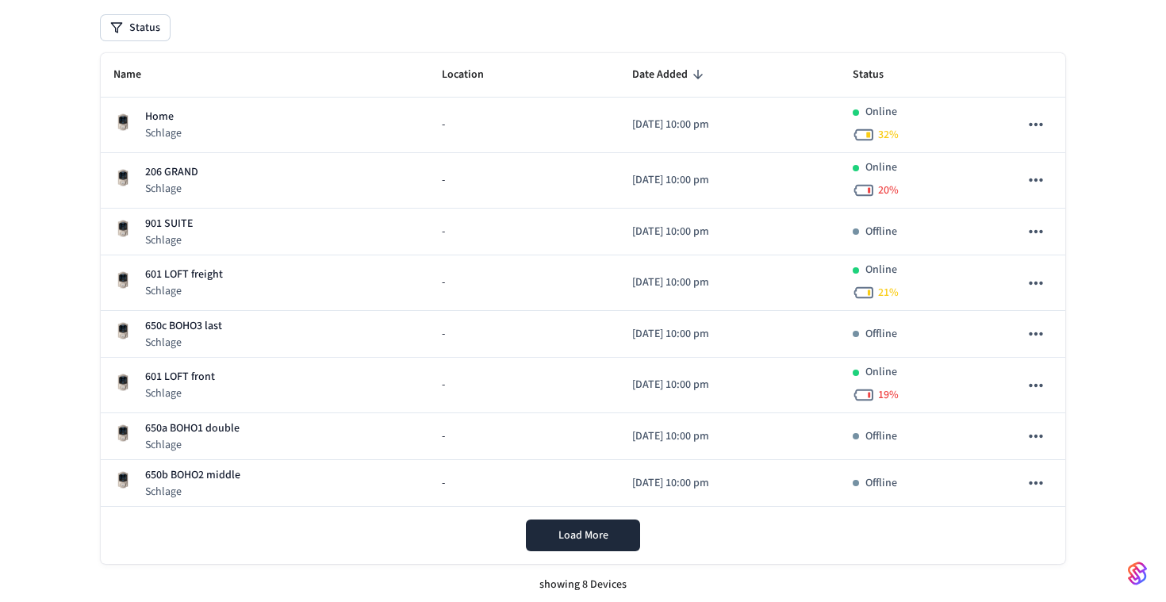
scroll to position [0, 0]
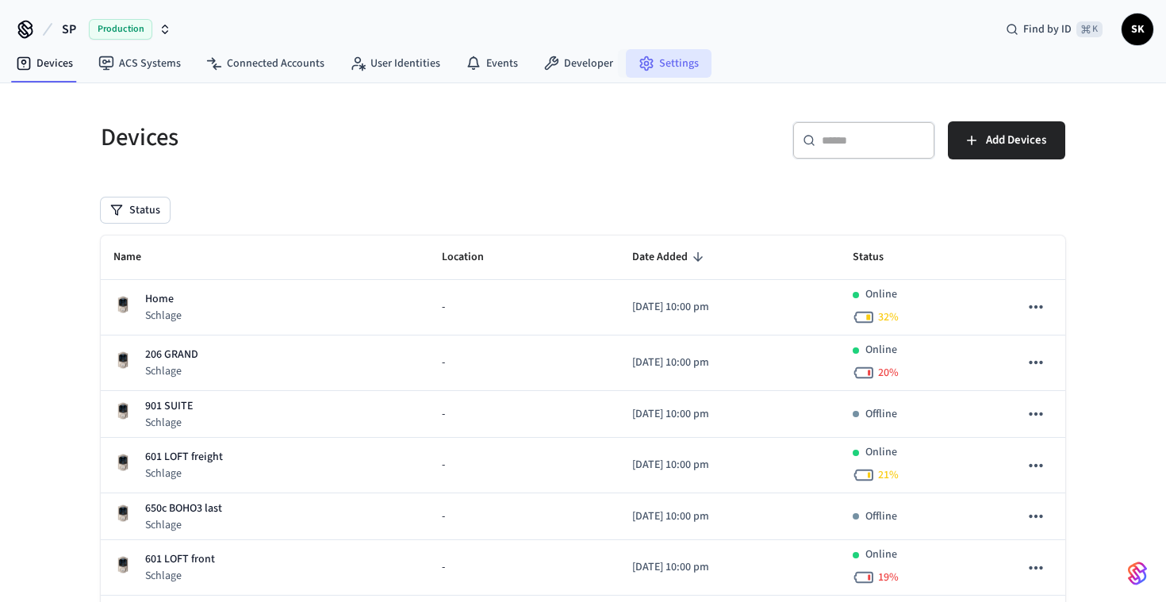
click at [639, 74] on link "Settings" at bounding box center [669, 63] width 86 height 29
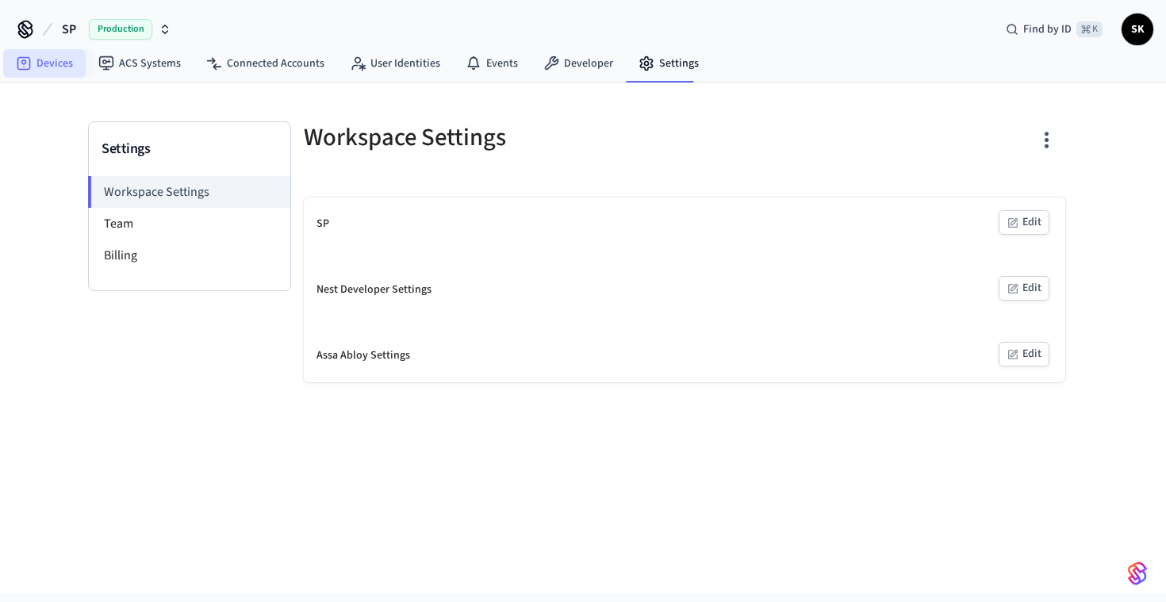
click at [66, 63] on link "Devices" at bounding box center [44, 63] width 83 height 29
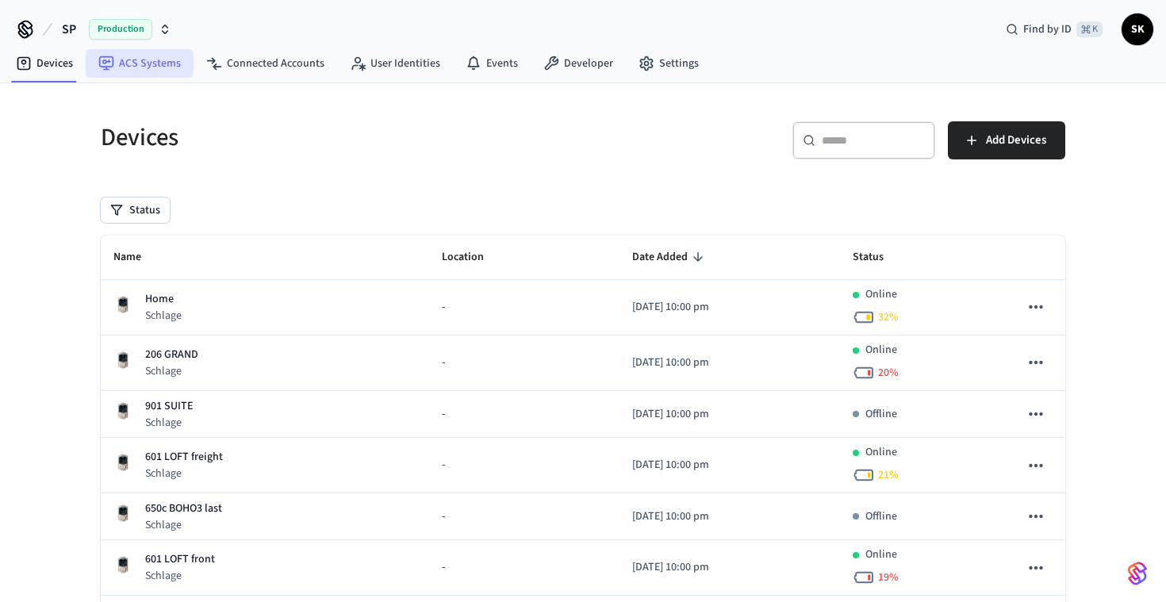
click at [119, 56] on link "ACS Systems" at bounding box center [140, 63] width 108 height 29
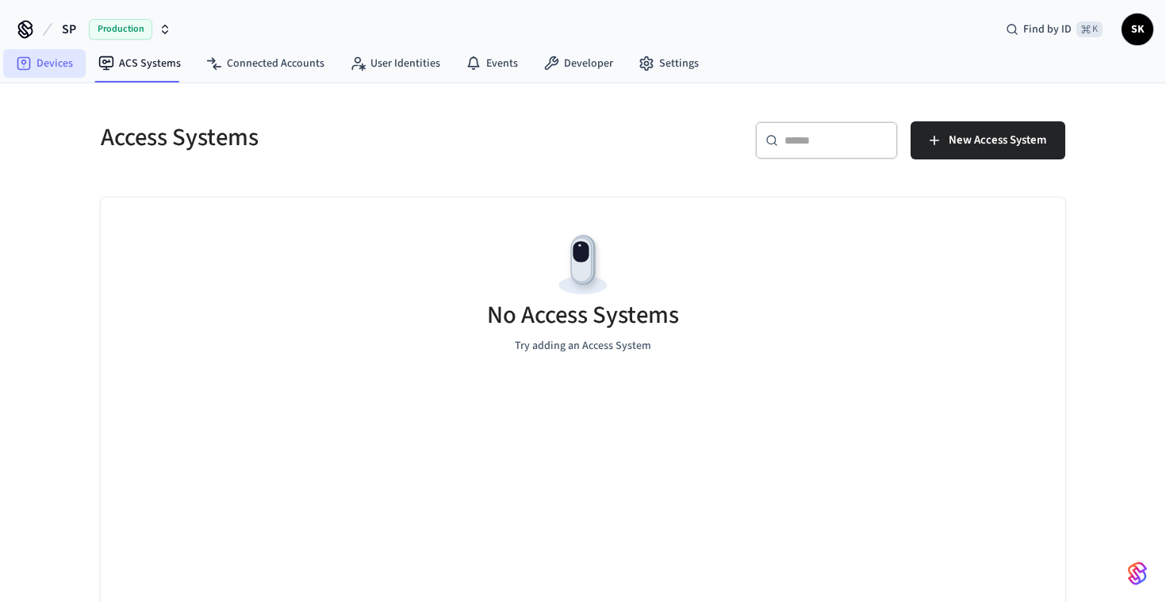
click at [38, 65] on link "Devices" at bounding box center [44, 63] width 83 height 29
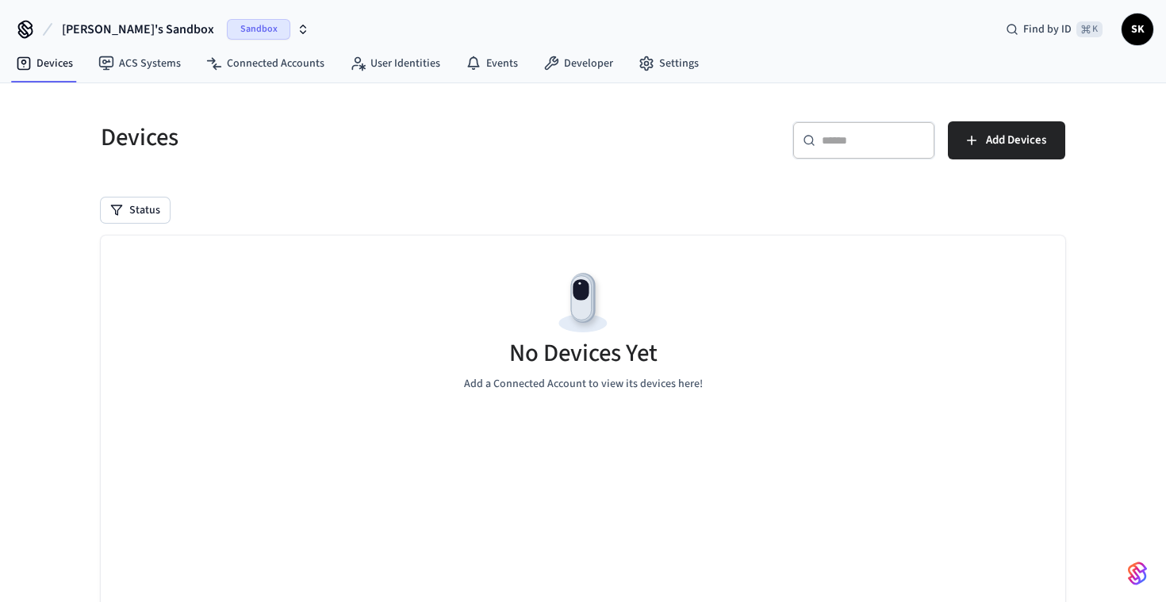
click at [279, 111] on div "Devices" at bounding box center [328, 137] width 492 height 70
click at [281, 63] on link "Connected Accounts" at bounding box center [266, 63] width 144 height 29
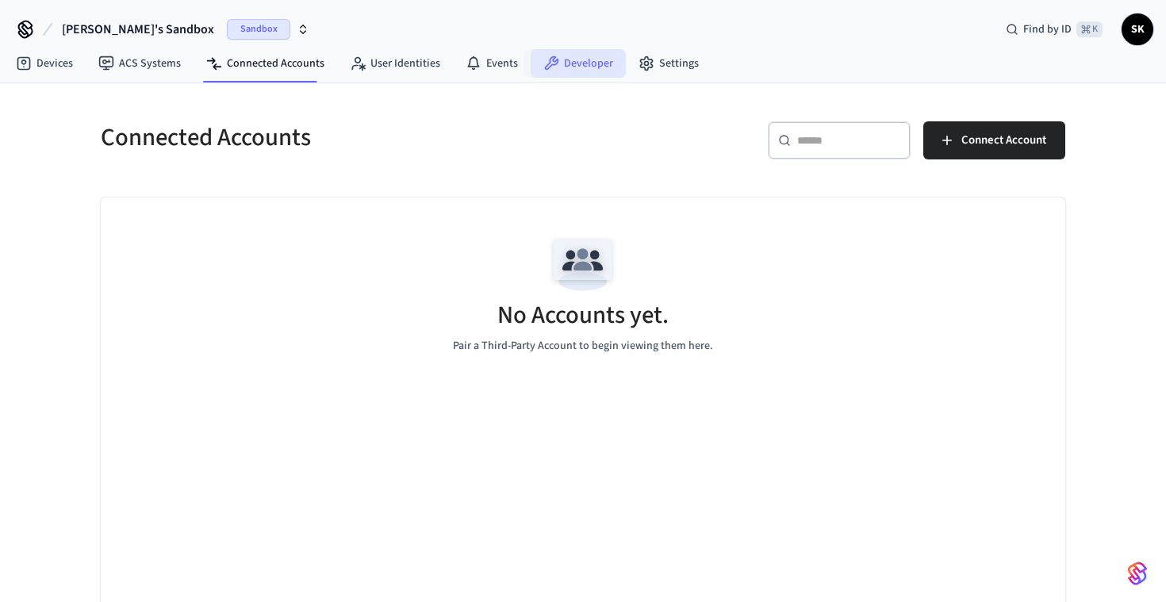
click at [566, 59] on link "Developer" at bounding box center [578, 63] width 95 height 29
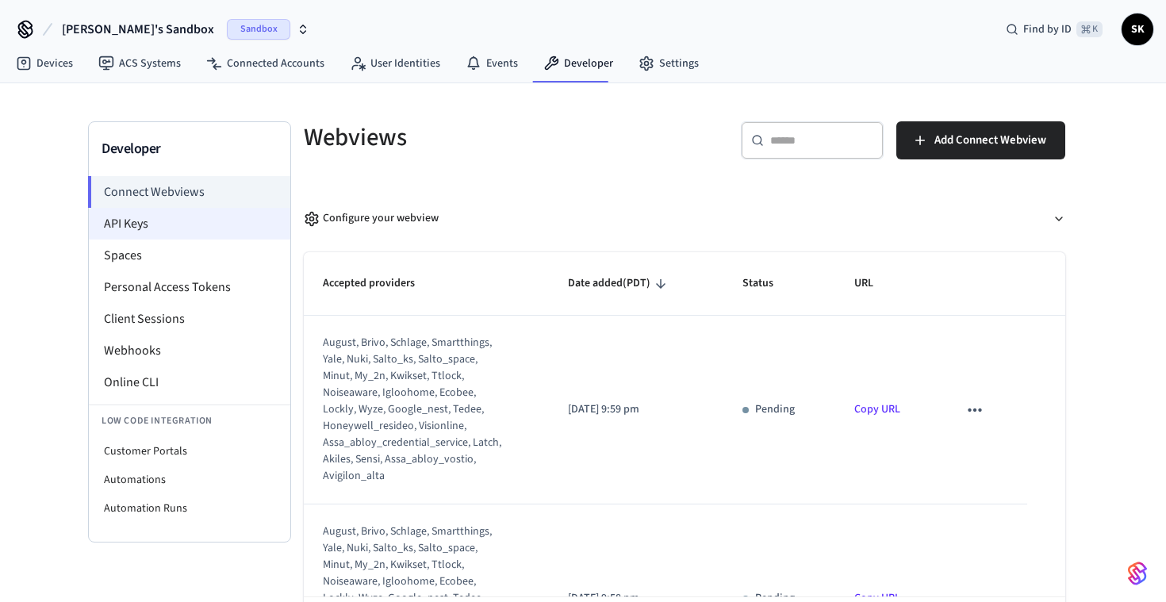
click at [146, 232] on li "API Keys" at bounding box center [189, 224] width 201 height 32
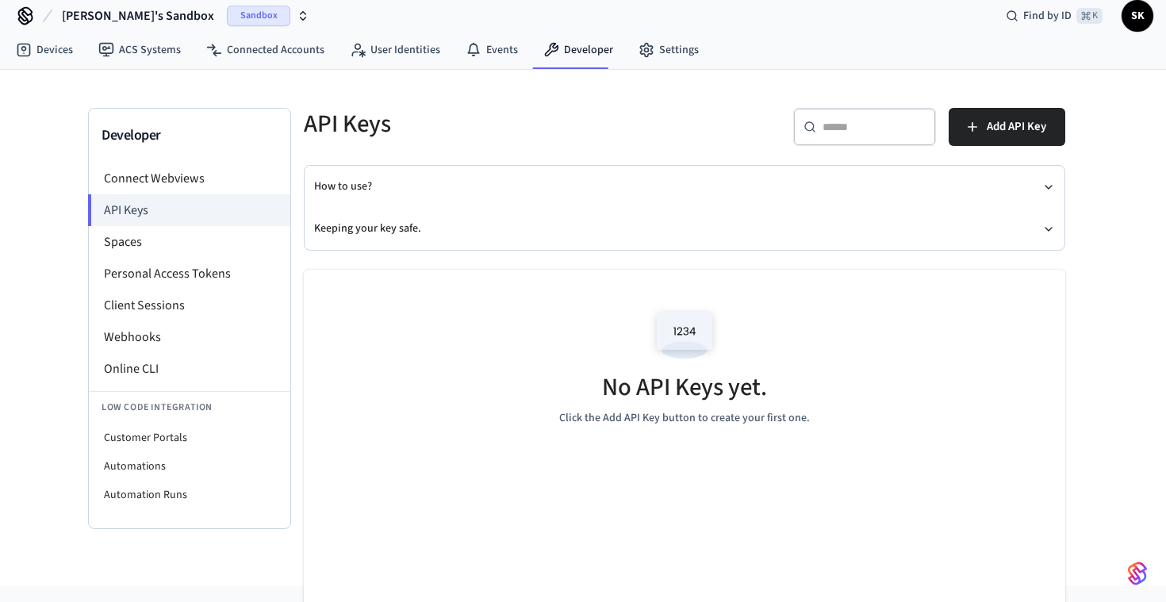
scroll to position [24, 0]
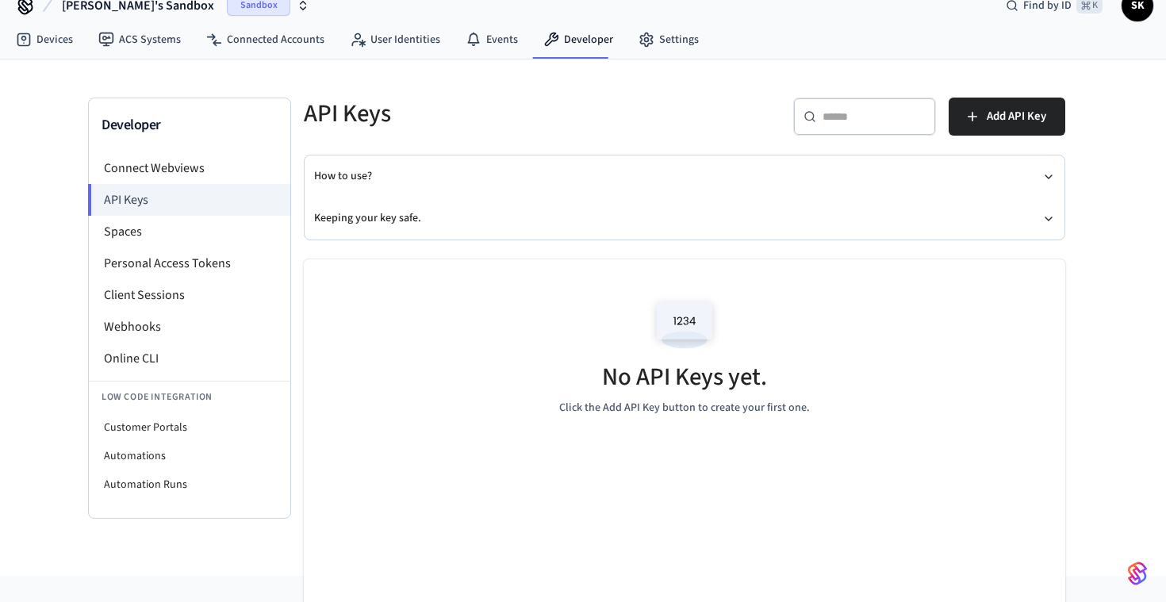
click at [767, 382] on div "No API Keys yet. Click the Add API Key button to create your first one." at bounding box center [685, 353] width 762 height 189
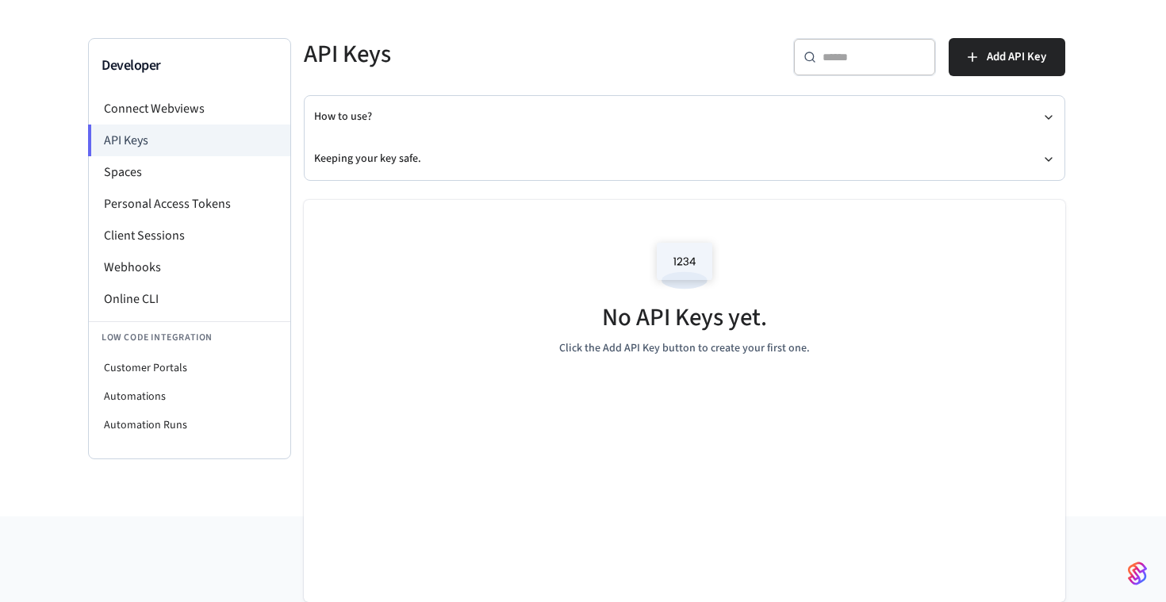
click at [1018, 21] on div "​ ​ Add API Key" at bounding box center [870, 54] width 390 height 70
click at [1007, 48] on span "Add API Key" at bounding box center [1016, 57] width 59 height 21
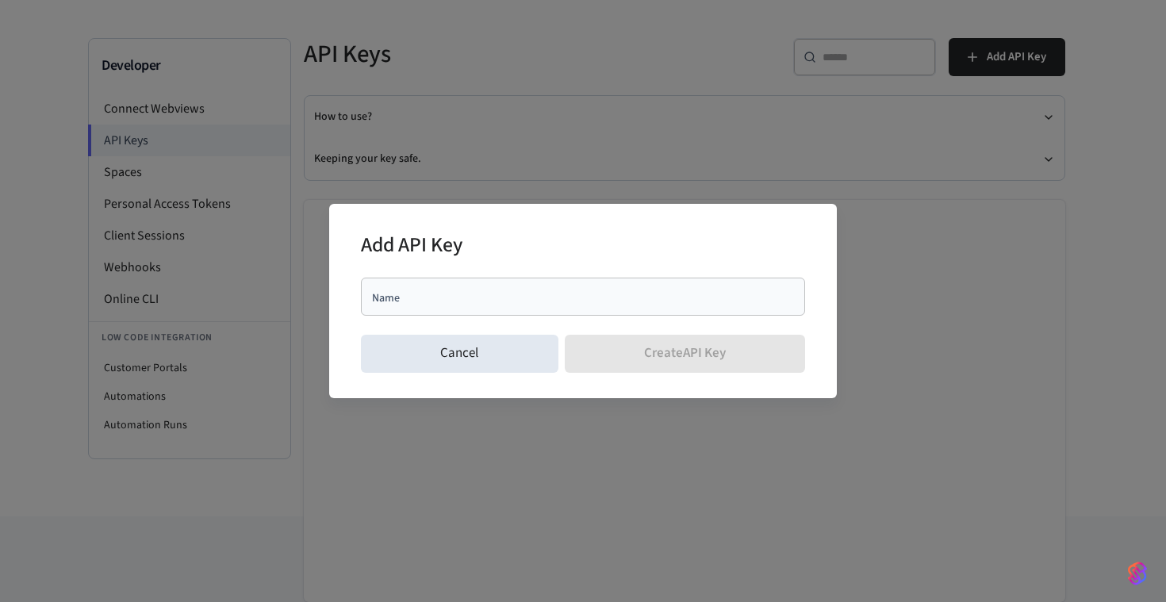
click at [631, 265] on div "Add API Key" at bounding box center [583, 247] width 444 height 48
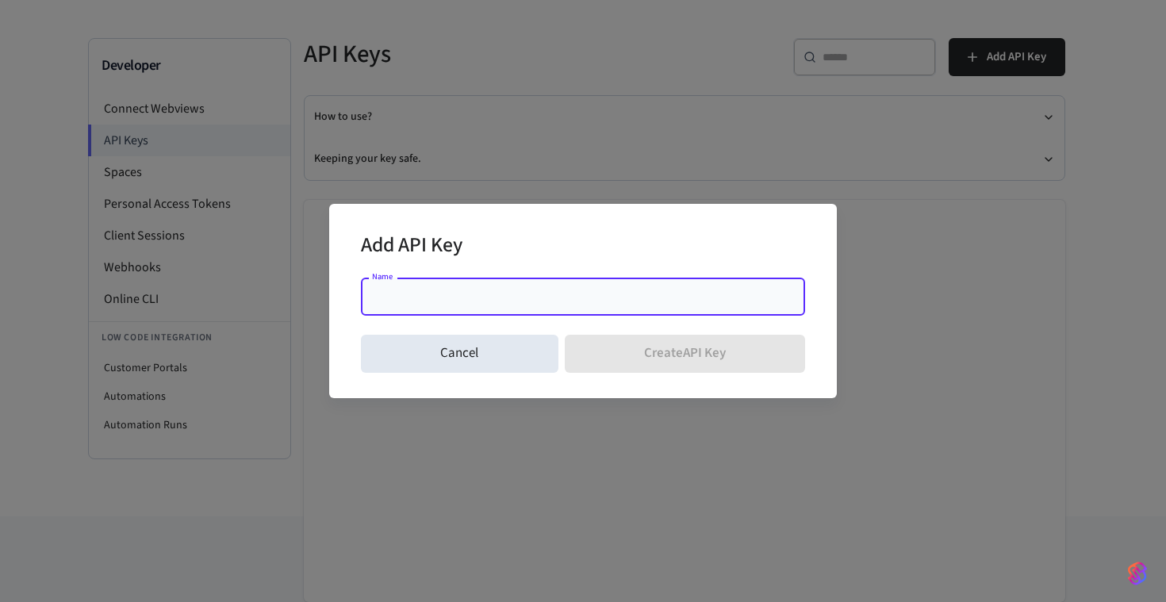
click at [605, 294] on input "Name" at bounding box center [582, 297] width 425 height 16
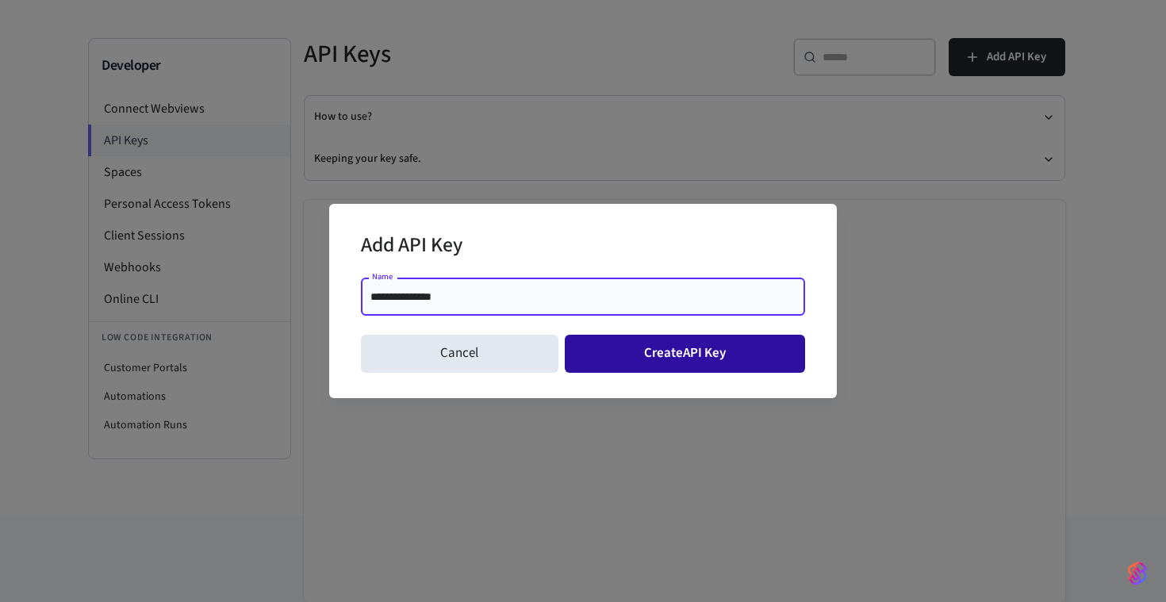
type input "**********"
click at [681, 350] on button "Create API Key" at bounding box center [685, 354] width 241 height 38
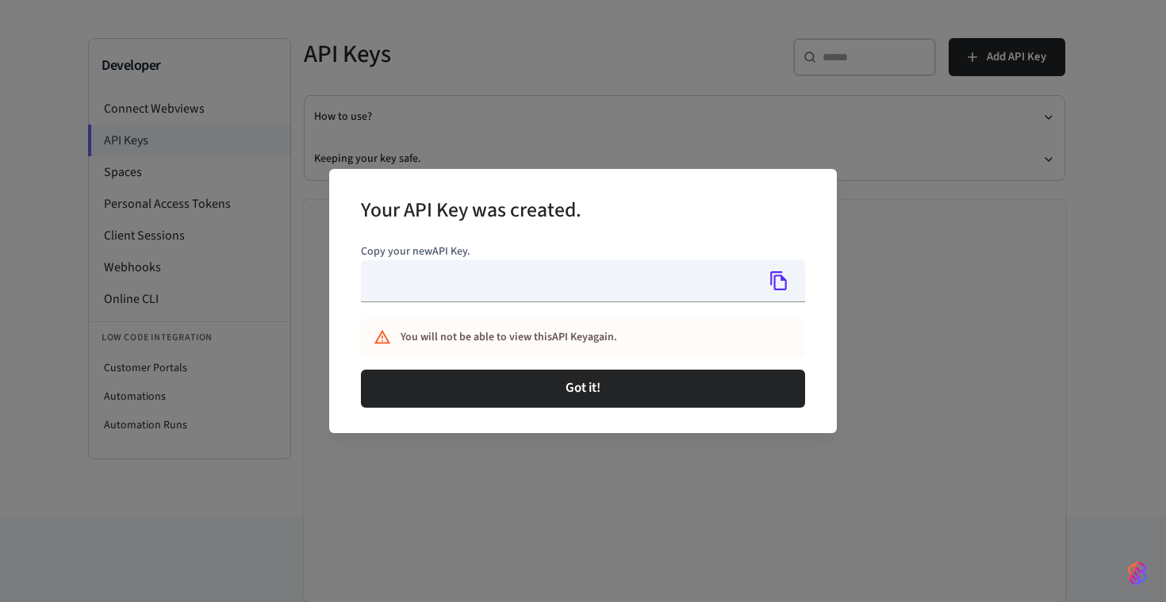
type input "**********"
click at [778, 277] on icon "Copy" at bounding box center [779, 281] width 21 height 21
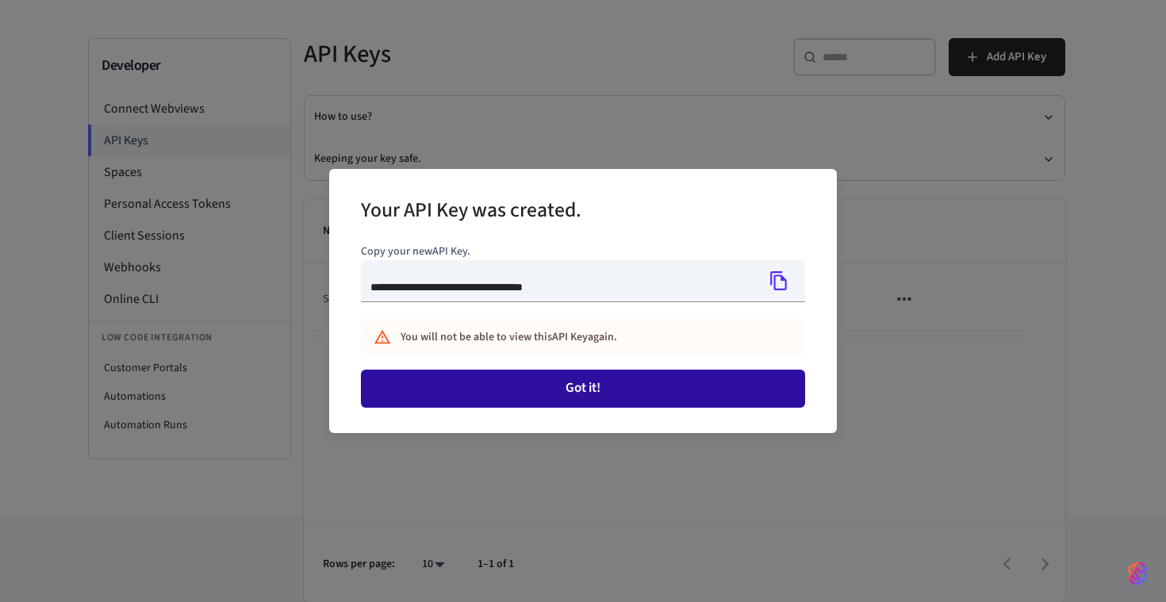
click at [564, 395] on button "Got it!" at bounding box center [583, 389] width 444 height 38
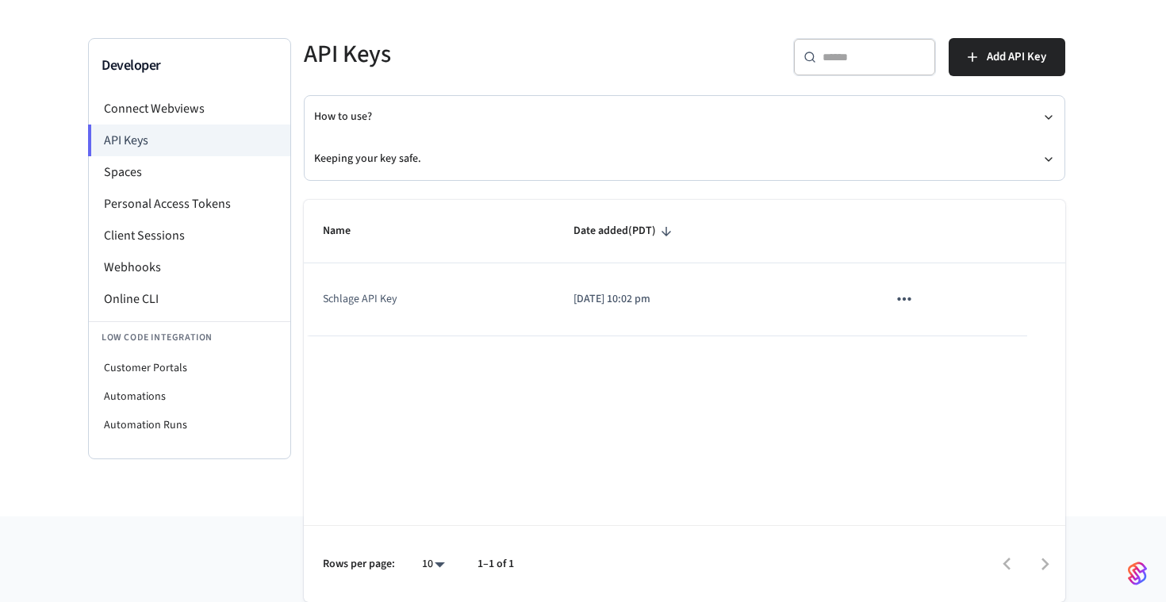
click at [901, 296] on icon "sticky table" at bounding box center [904, 299] width 21 height 21
click at [750, 376] on div at bounding box center [583, 301] width 1166 height 602
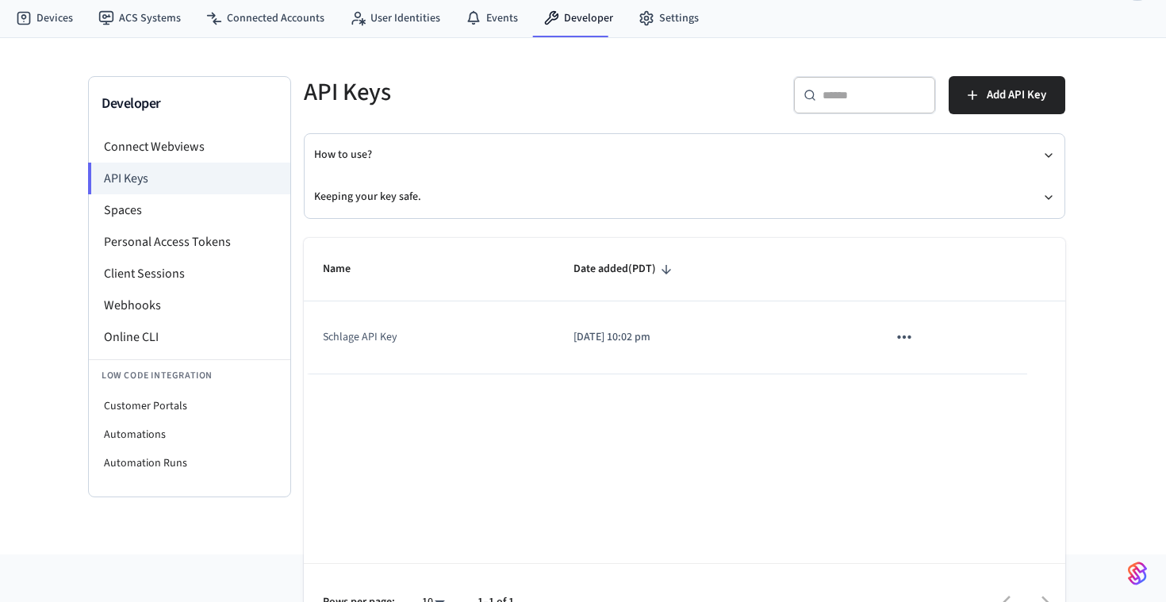
scroll to position [0, 0]
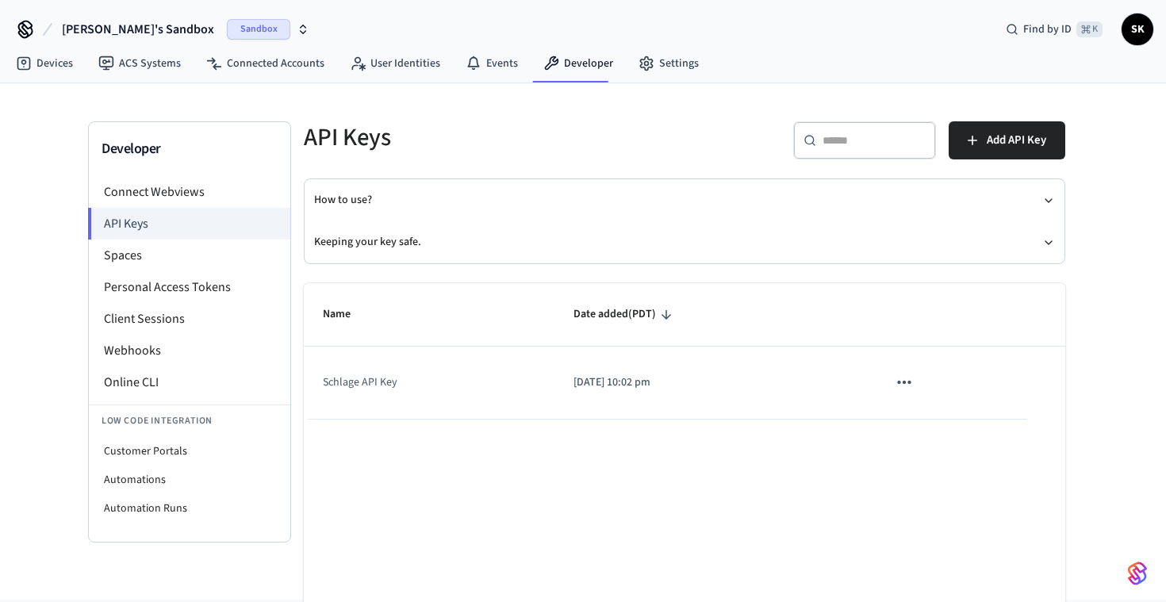
click at [91, 34] on span "[PERSON_NAME]'s Sandbox" at bounding box center [138, 29] width 152 height 19
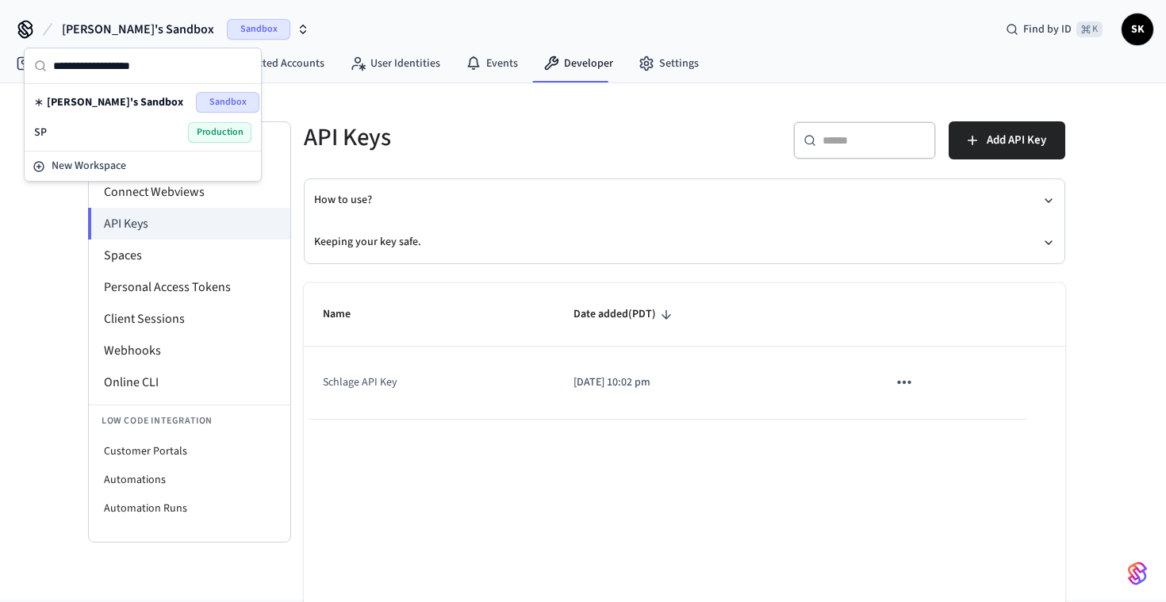
click at [74, 140] on div "SP Production" at bounding box center [142, 132] width 217 height 21
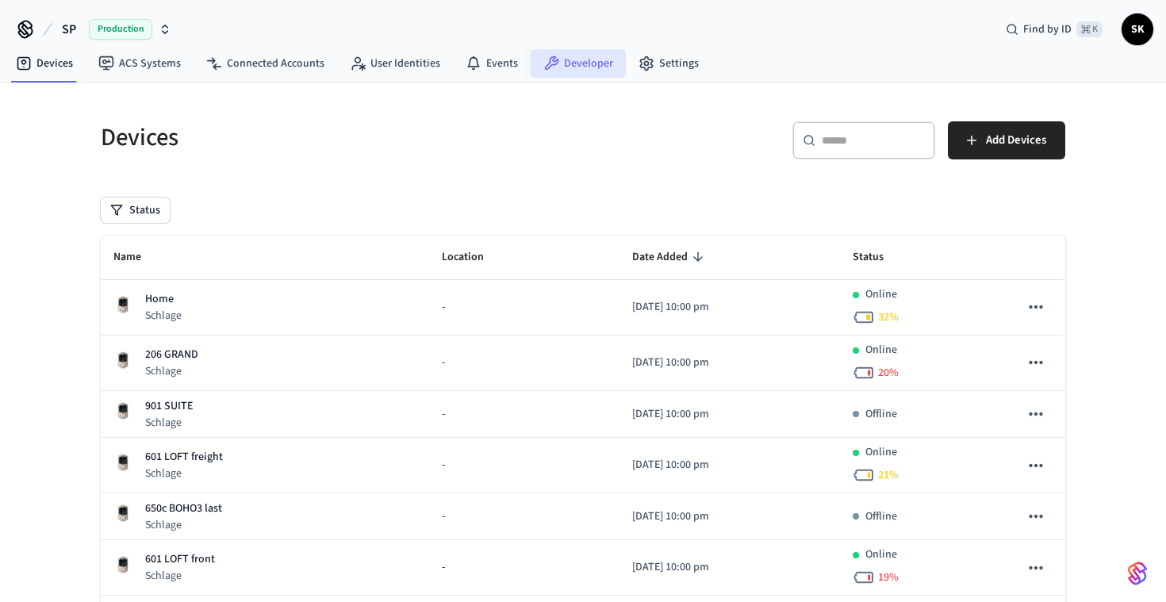
click at [562, 63] on link "Developer" at bounding box center [578, 63] width 95 height 29
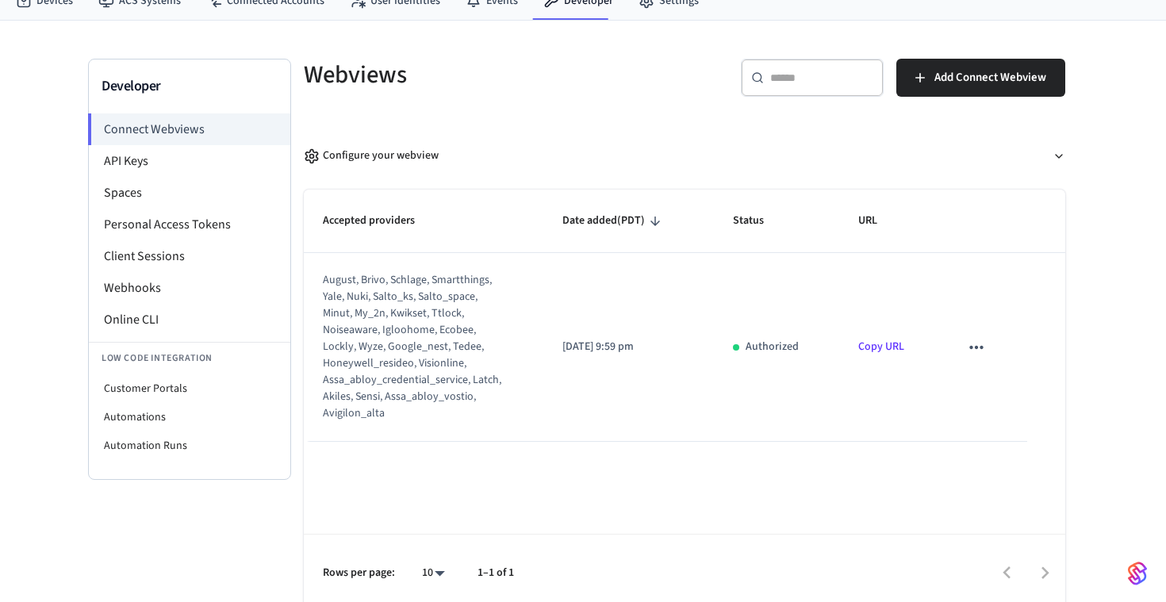
scroll to position [71, 0]
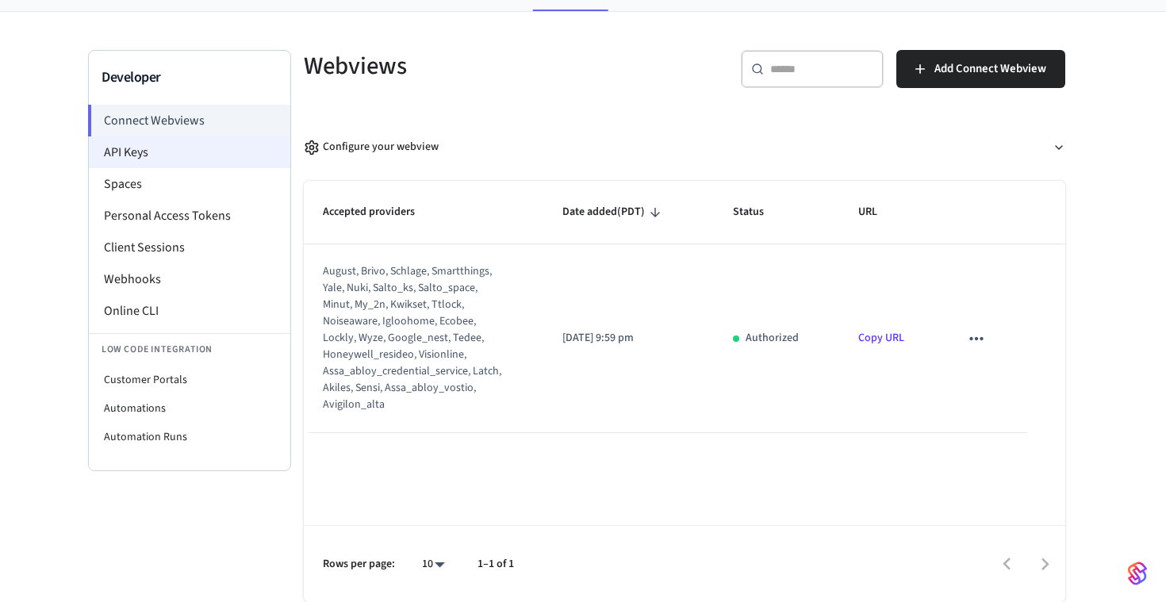
click at [249, 148] on li "API Keys" at bounding box center [189, 152] width 201 height 32
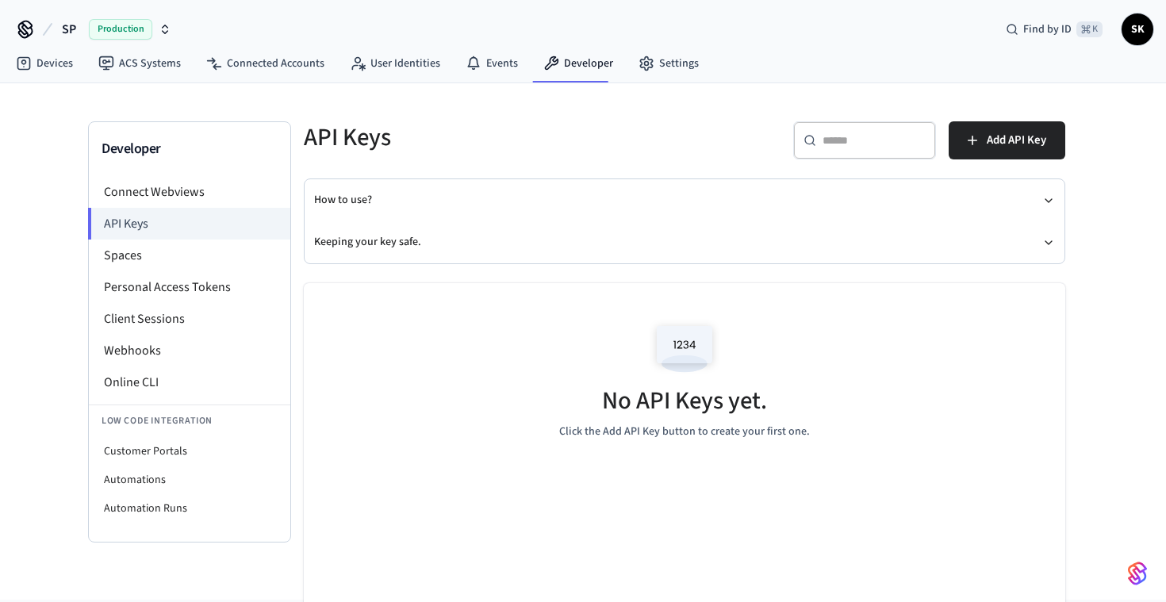
click at [74, 25] on span "SP" at bounding box center [69, 29] width 14 height 19
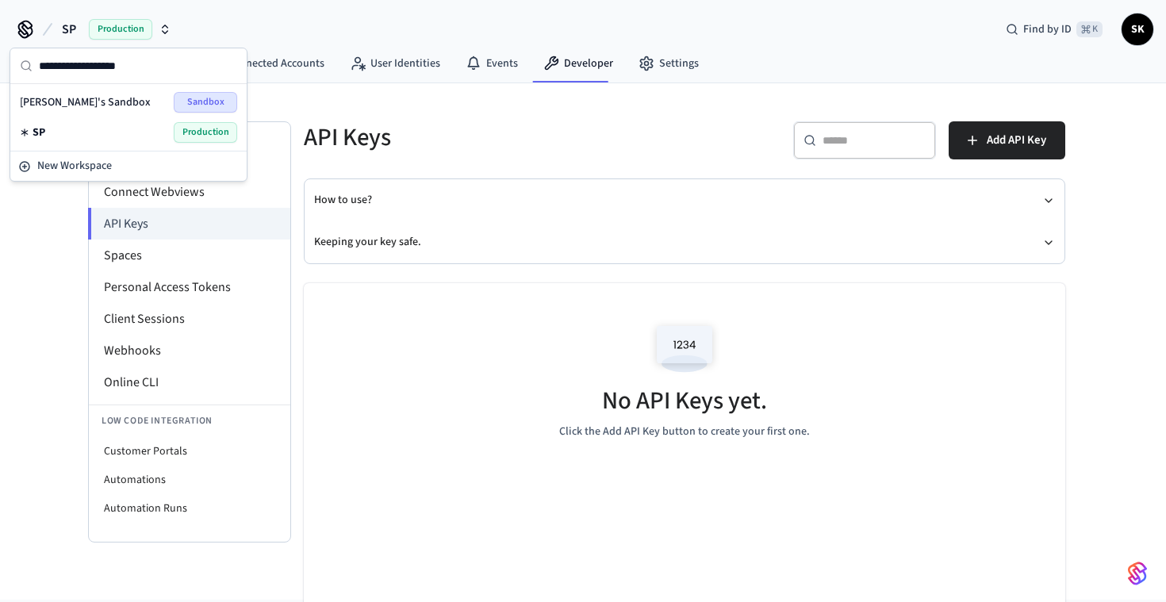
click at [80, 104] on span "[PERSON_NAME]'s Sandbox" at bounding box center [85, 102] width 131 height 16
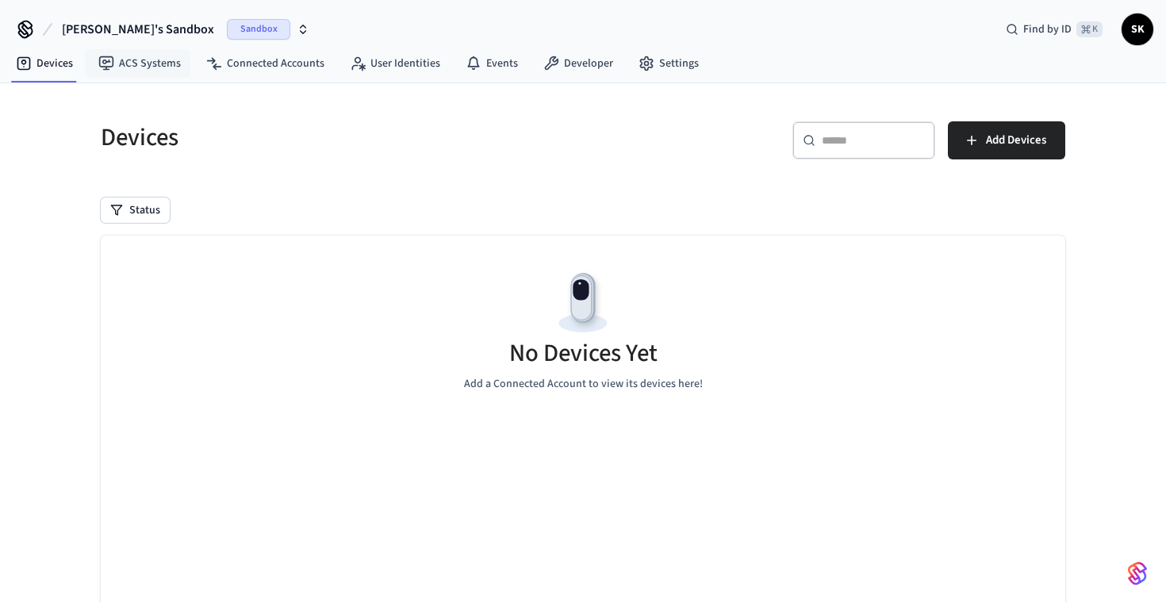
click at [137, 39] on button "[PERSON_NAME]'s Sandbox Sandbox" at bounding box center [185, 29] width 257 height 33
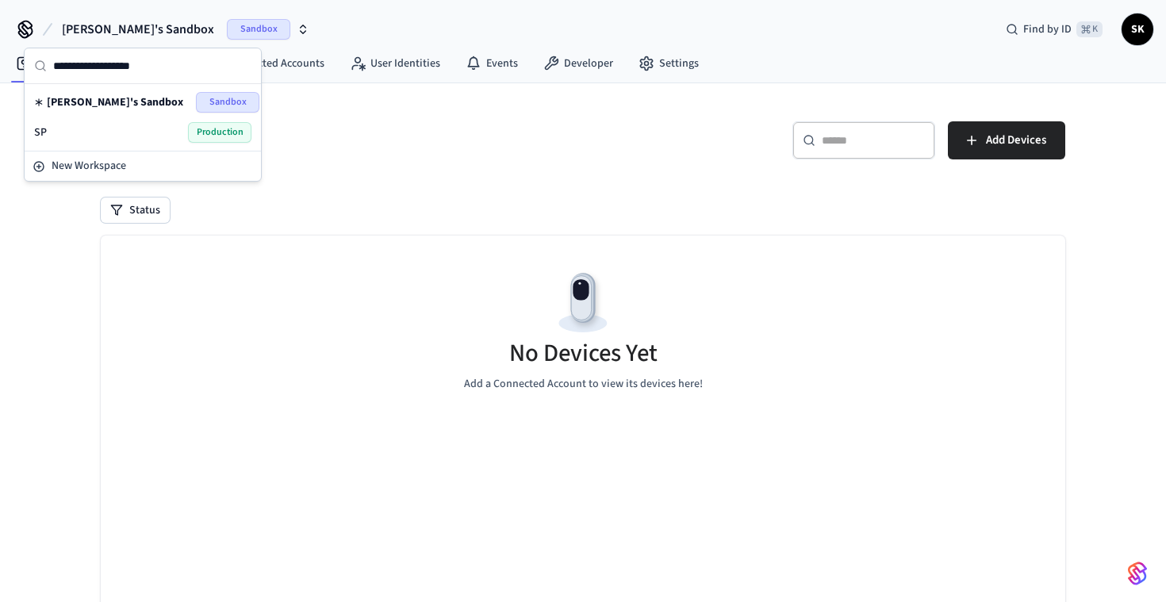
click at [96, 143] on div "SP Production" at bounding box center [143, 132] width 230 height 30
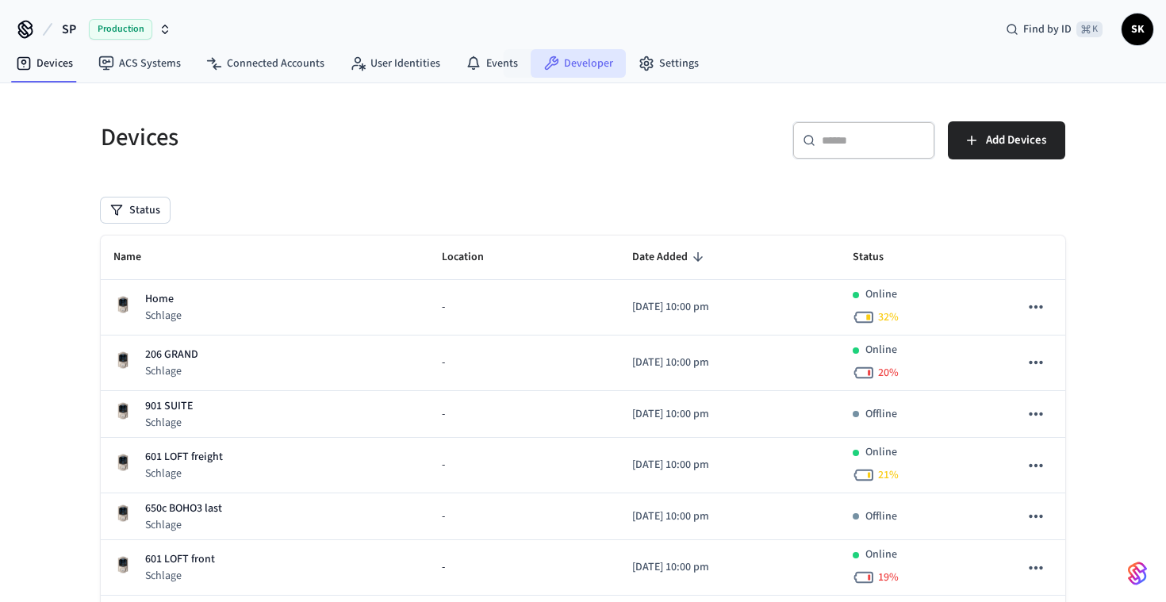
click at [531, 68] on link "Developer" at bounding box center [578, 63] width 95 height 29
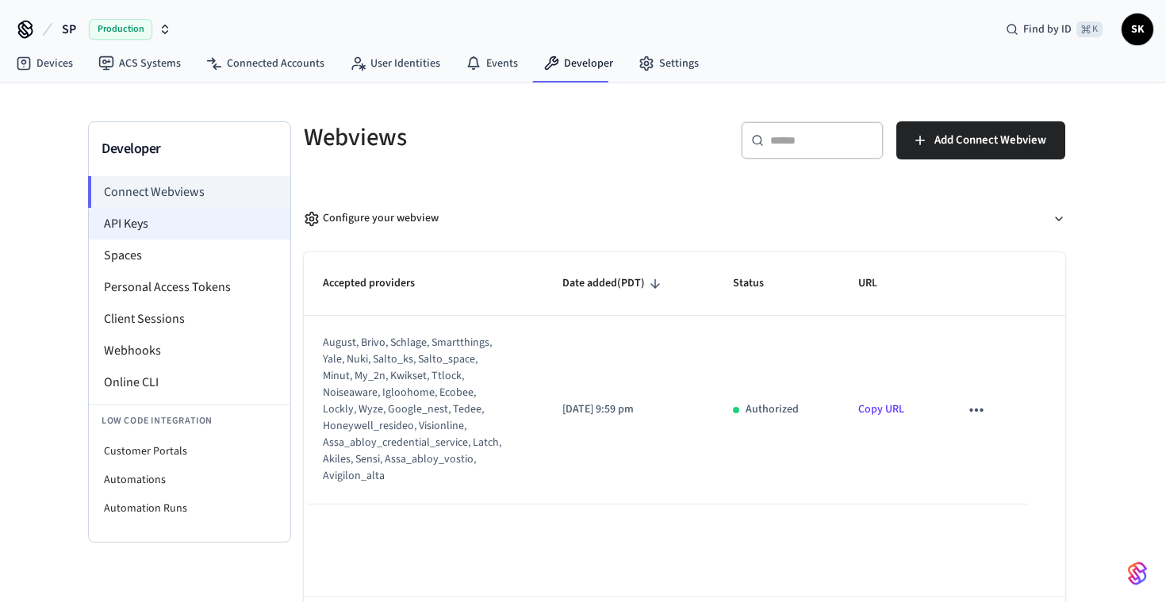
click at [203, 222] on li "API Keys" at bounding box center [189, 224] width 201 height 32
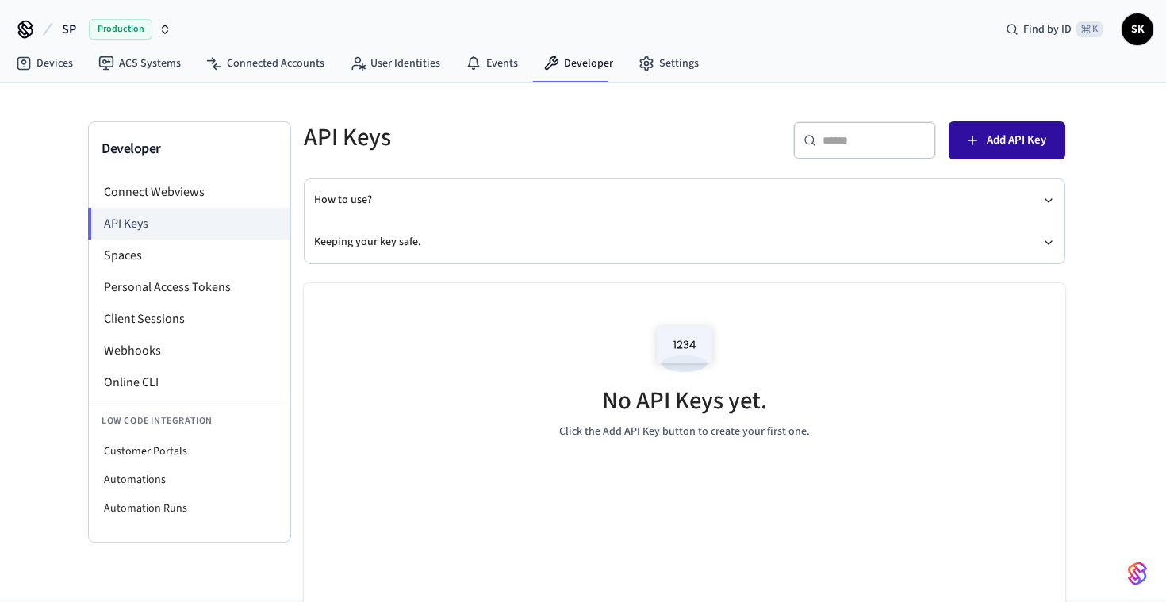
click at [1033, 157] on button "Add API Key" at bounding box center [1007, 140] width 117 height 38
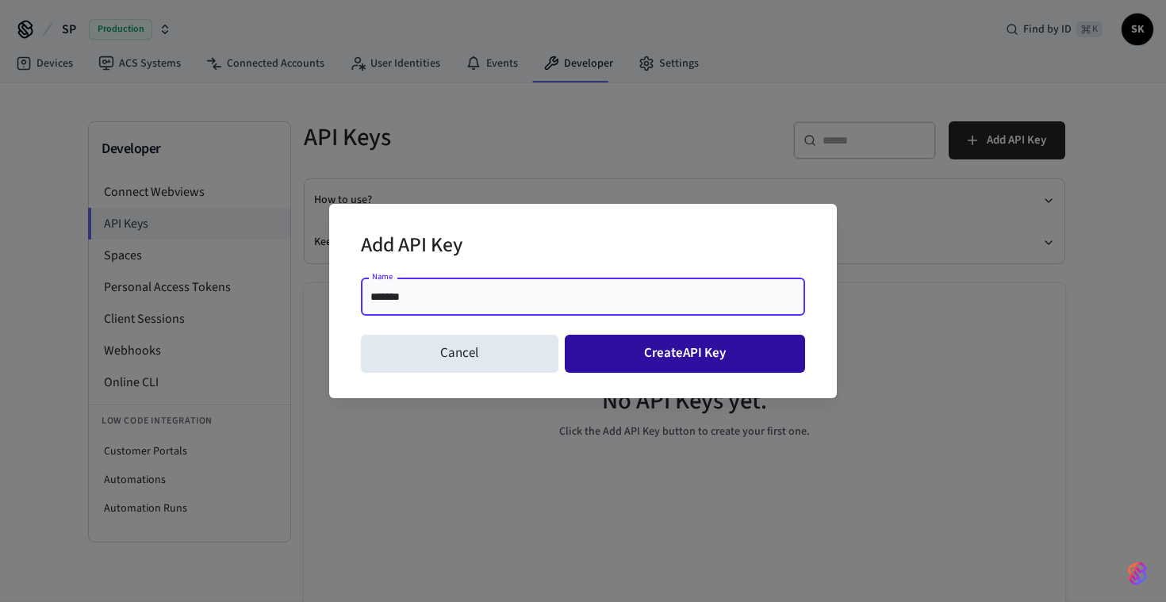
type input "*******"
click at [647, 341] on button "Create API Key" at bounding box center [685, 354] width 241 height 38
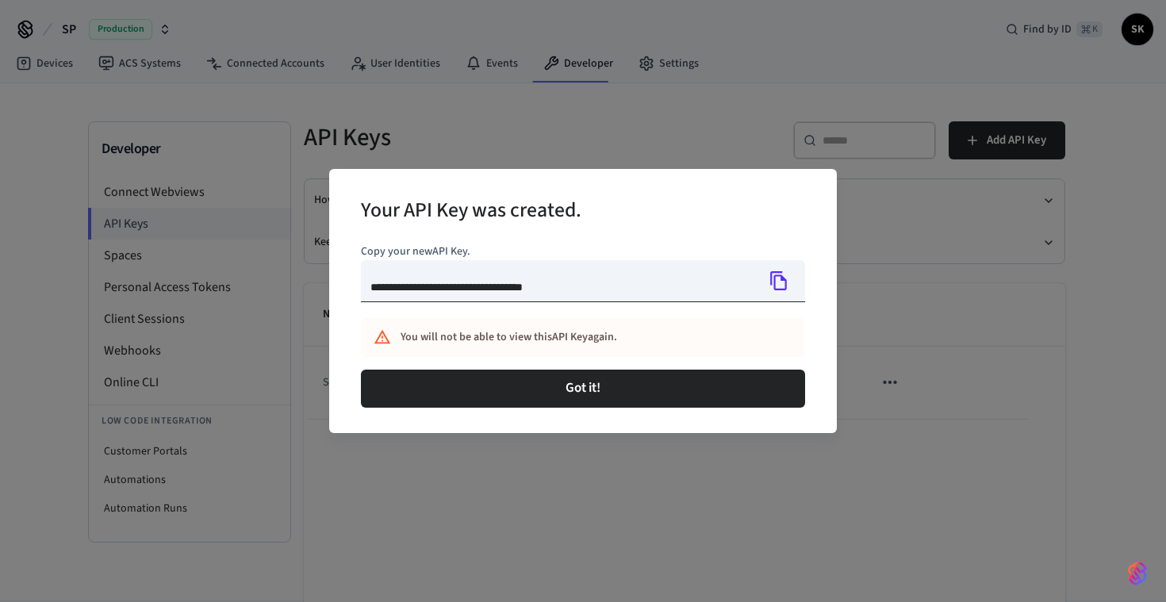
click at [780, 282] on icon "Copy" at bounding box center [779, 281] width 21 height 21
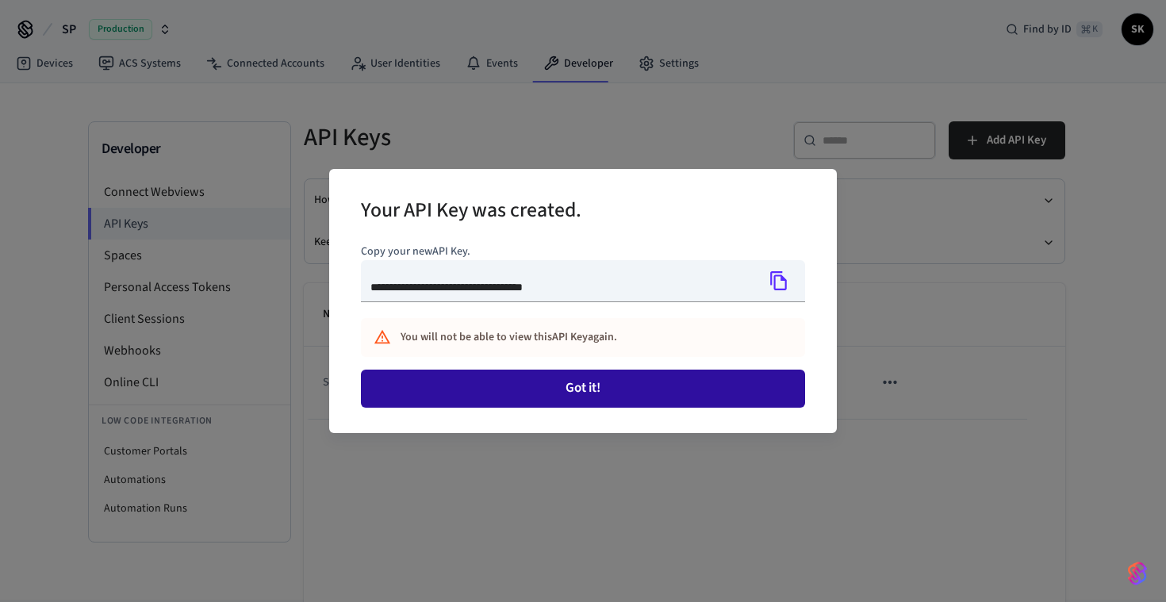
click at [665, 378] on button "Got it!" at bounding box center [583, 389] width 444 height 38
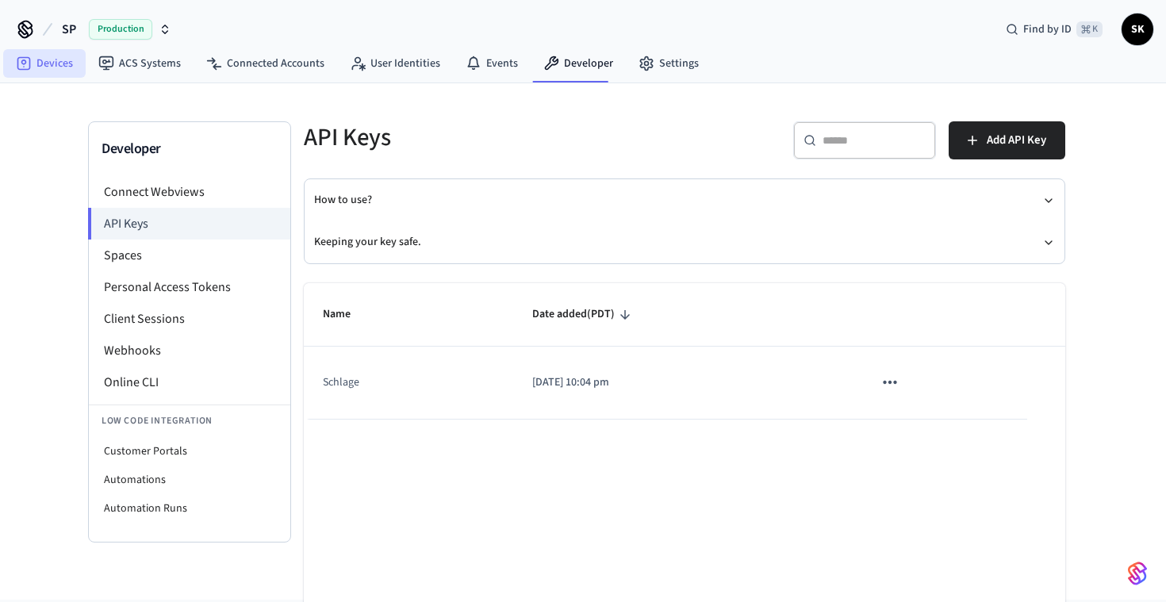
click at [47, 64] on link "Devices" at bounding box center [44, 63] width 83 height 29
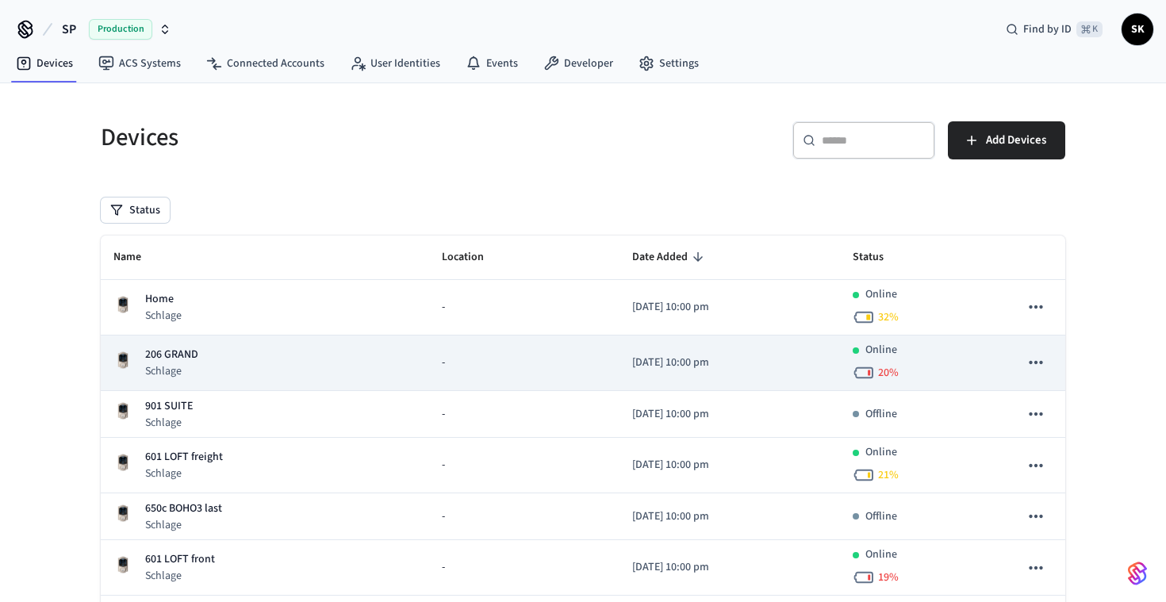
click at [1036, 360] on icon "sticky table" at bounding box center [1036, 362] width 21 height 21
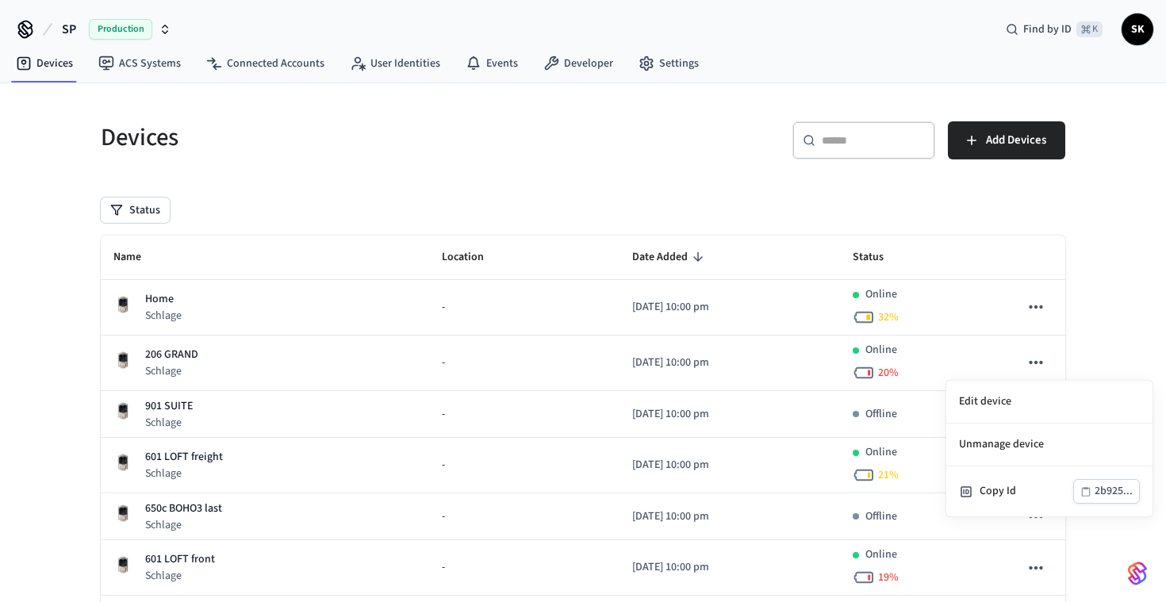
click at [698, 213] on div at bounding box center [583, 301] width 1166 height 602
click at [381, 198] on div "Status" at bounding box center [583, 210] width 965 height 25
click at [662, 68] on link "Settings" at bounding box center [669, 63] width 86 height 29
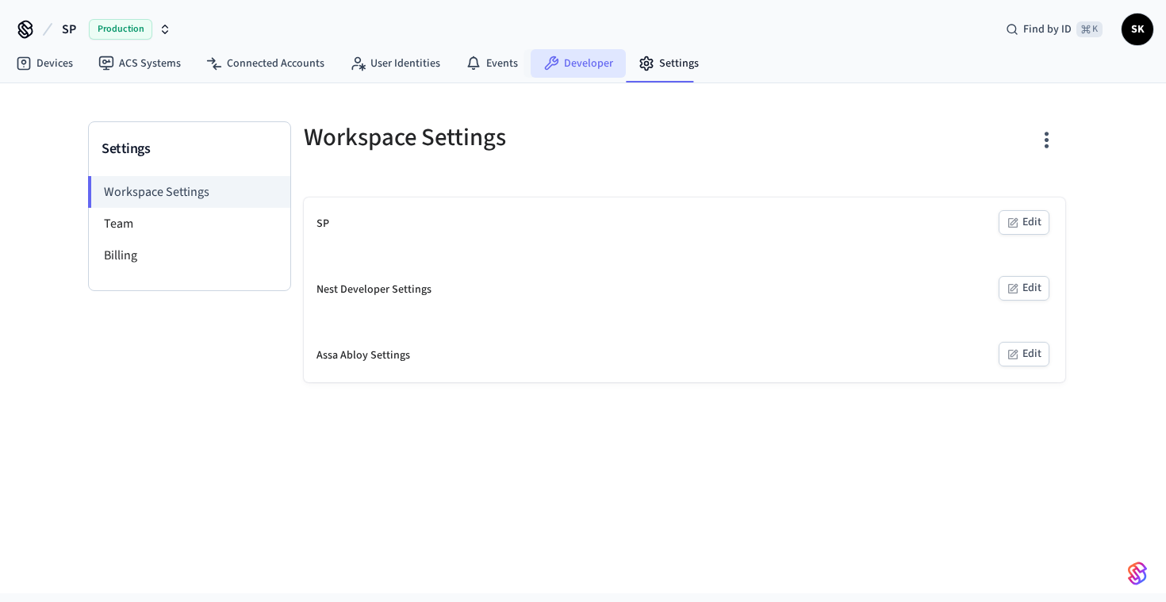
click at [569, 59] on link "Developer" at bounding box center [578, 63] width 95 height 29
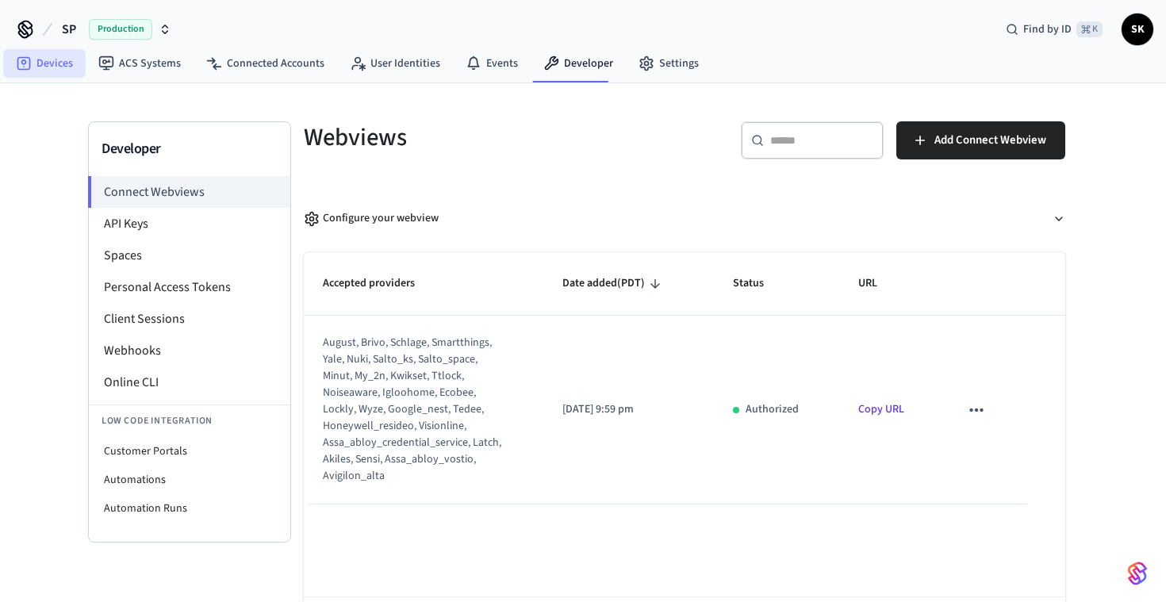
click at [60, 67] on link "Devices" at bounding box center [44, 63] width 83 height 29
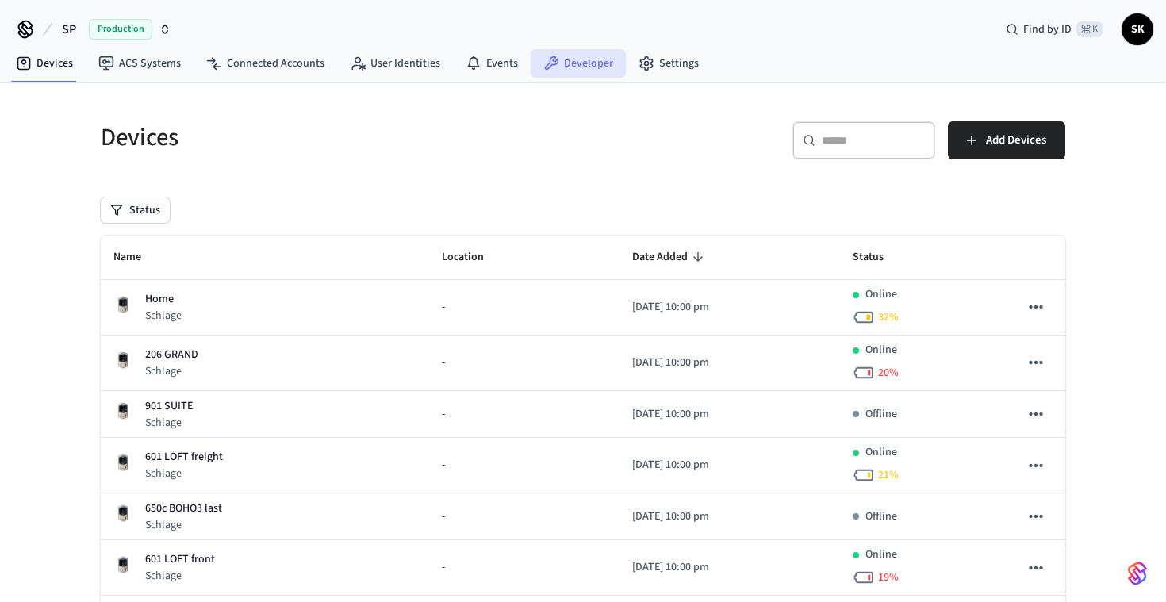
click at [571, 57] on link "Developer" at bounding box center [578, 63] width 95 height 29
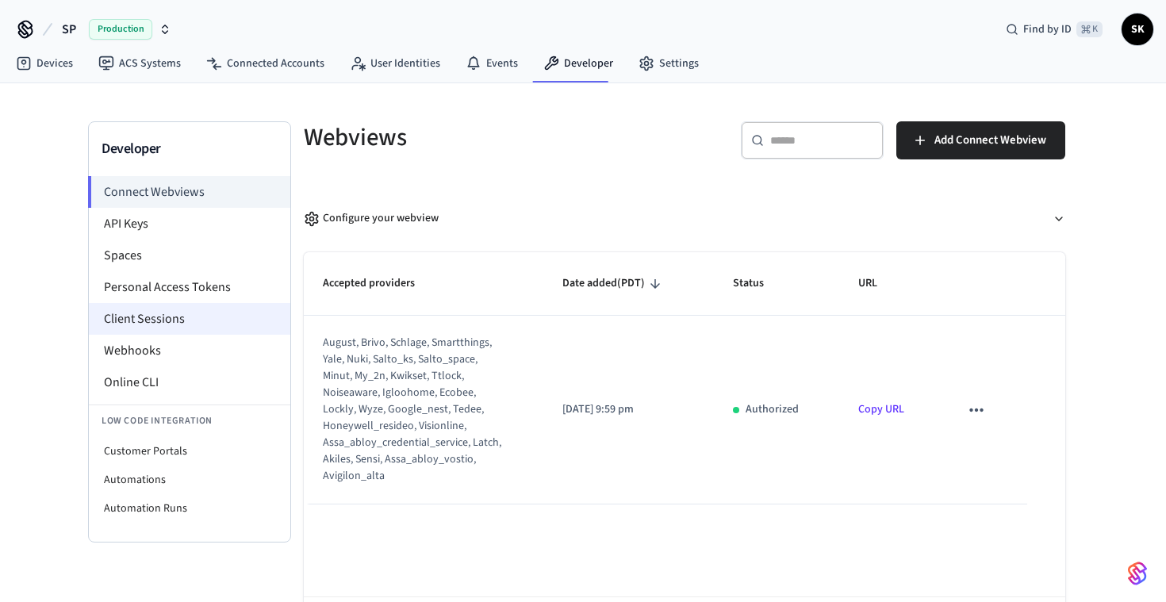
click at [146, 320] on li "Client Sessions" at bounding box center [189, 319] width 201 height 32
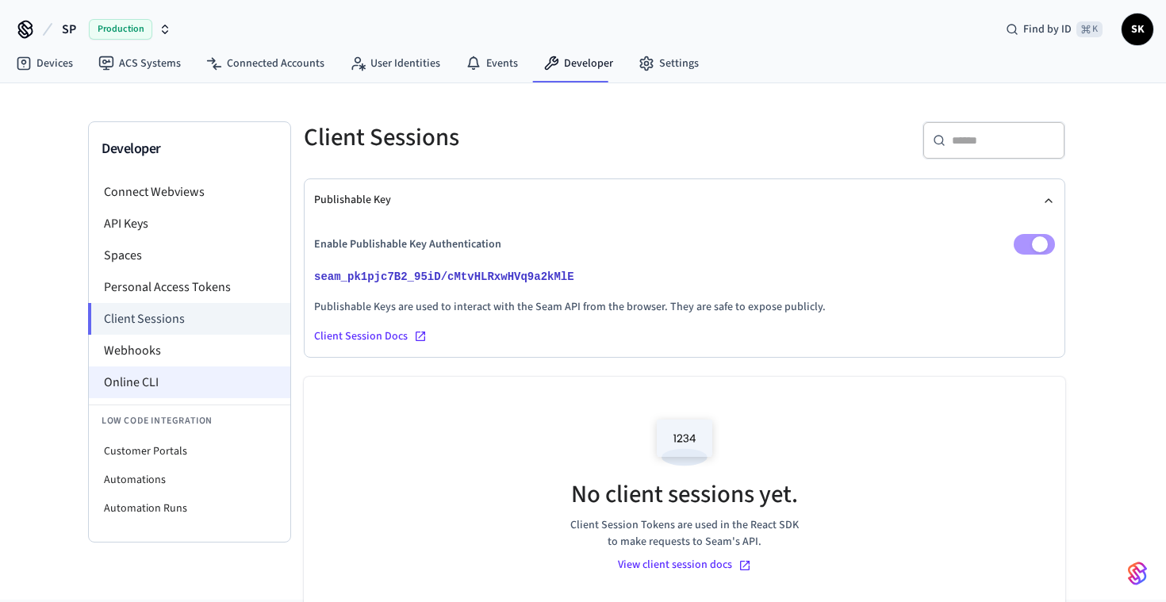
click at [139, 380] on li "Online CLI" at bounding box center [189, 382] width 201 height 32
click at [48, 71] on link "Devices" at bounding box center [44, 63] width 83 height 29
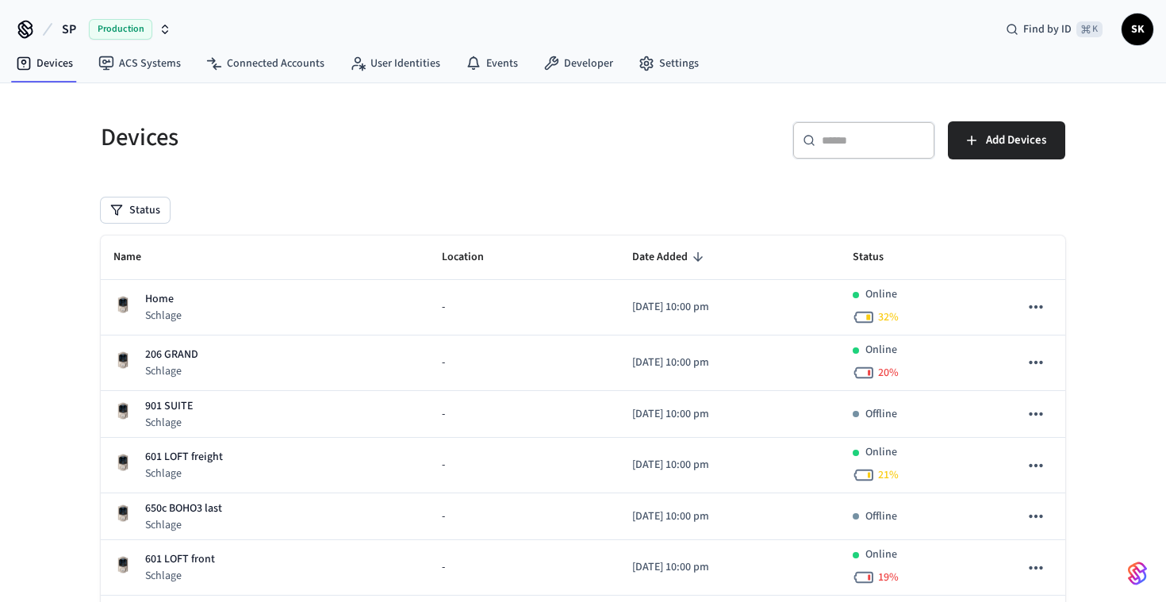
click at [321, 121] on div "Devices" at bounding box center [328, 137] width 492 height 70
click at [412, 67] on link "User Identities" at bounding box center [395, 63] width 116 height 29
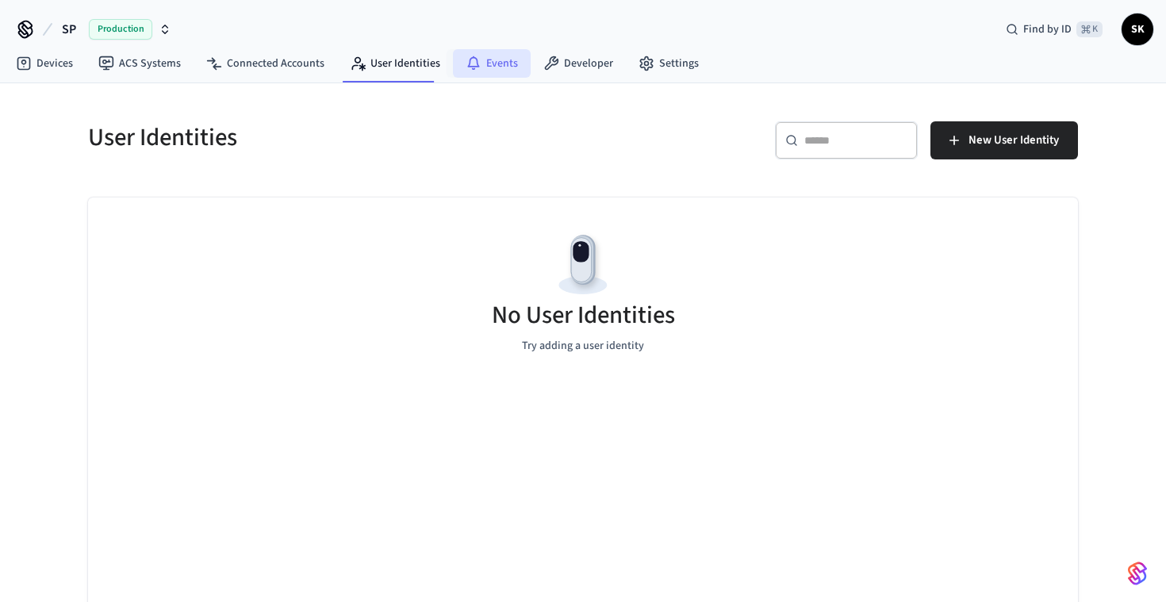
click at [476, 64] on link "Events" at bounding box center [492, 63] width 78 height 29
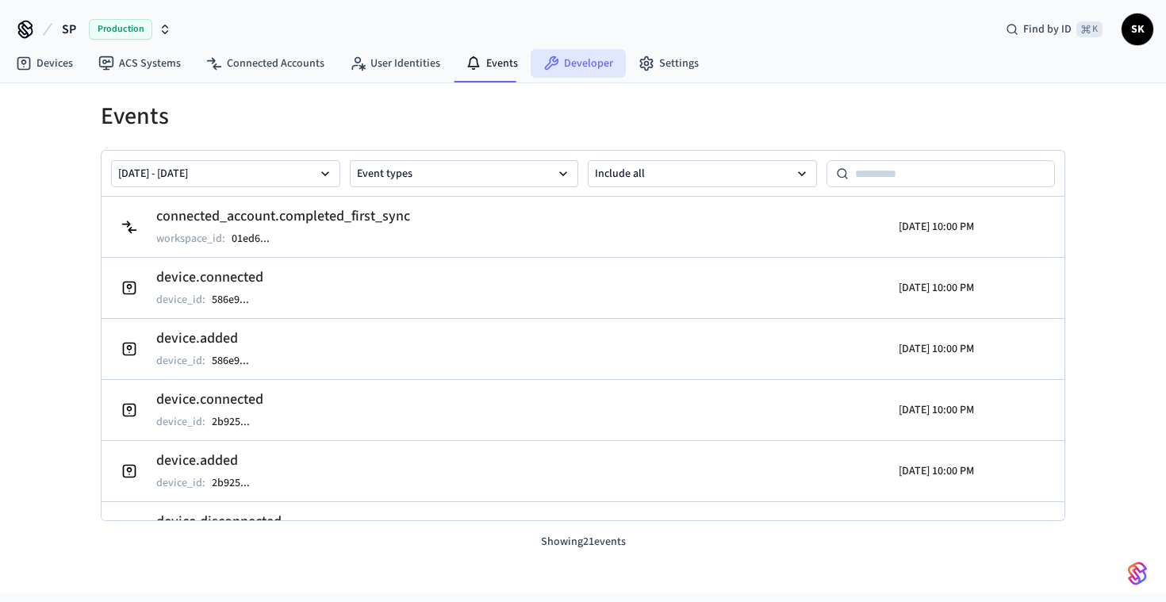
click at [577, 69] on link "Developer" at bounding box center [578, 63] width 95 height 29
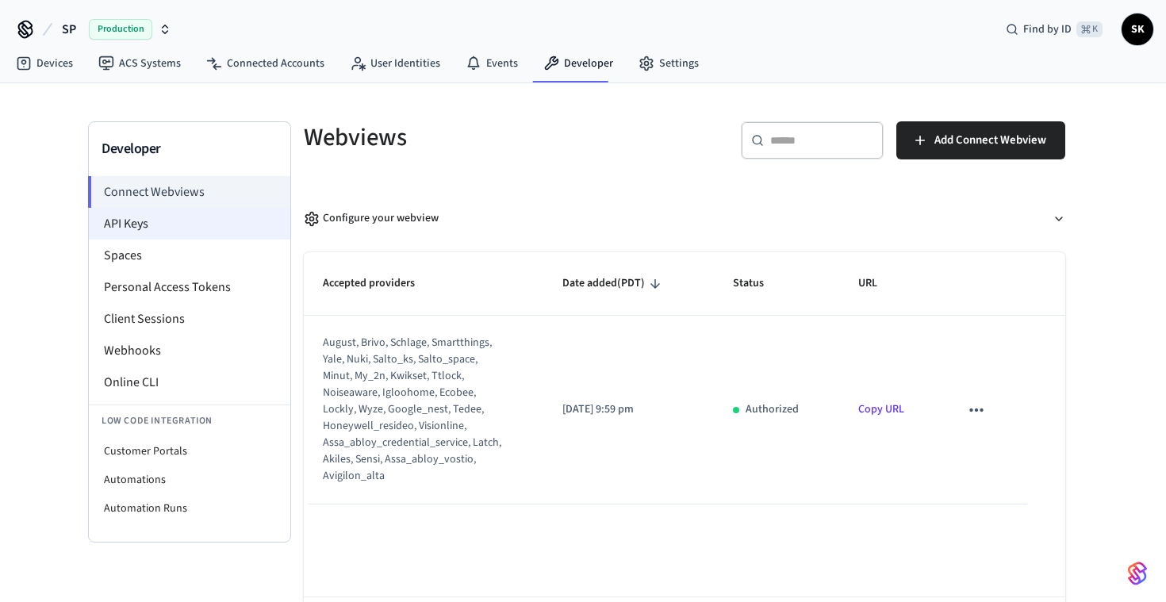
click at [178, 229] on li "API Keys" at bounding box center [189, 224] width 201 height 32
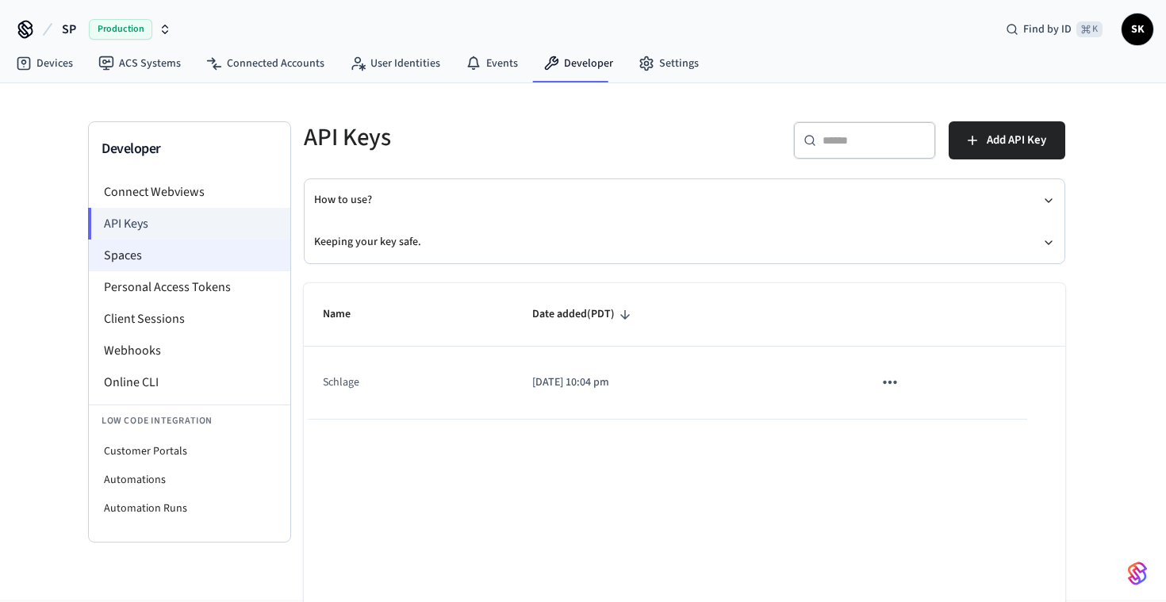
click at [175, 251] on li "Spaces" at bounding box center [189, 256] width 201 height 32
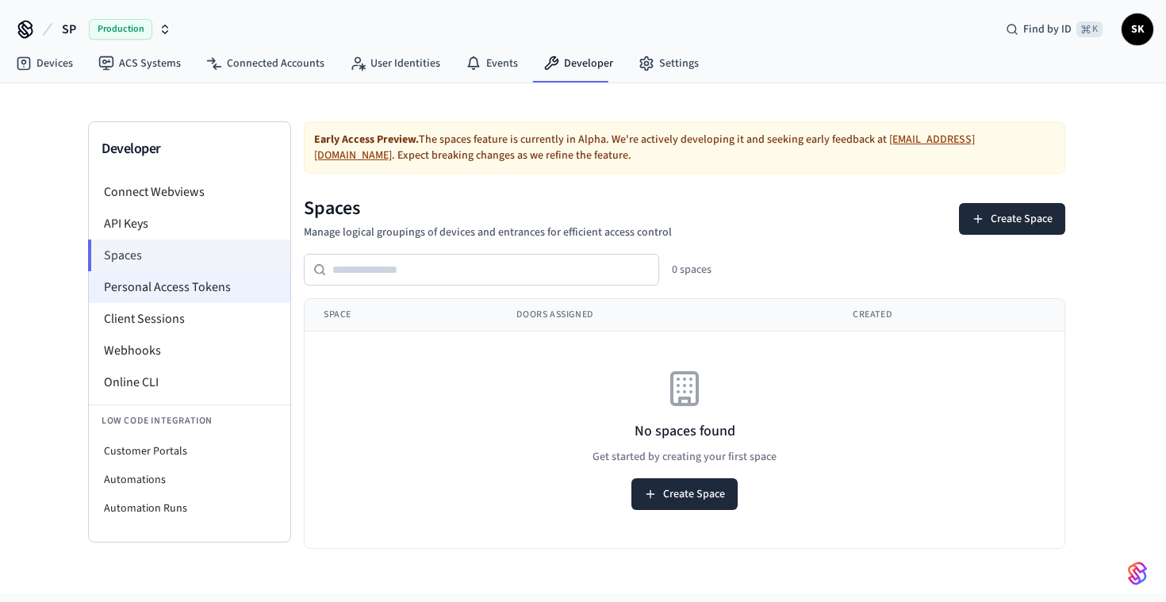
click at [173, 289] on li "Personal Access Tokens" at bounding box center [189, 287] width 201 height 32
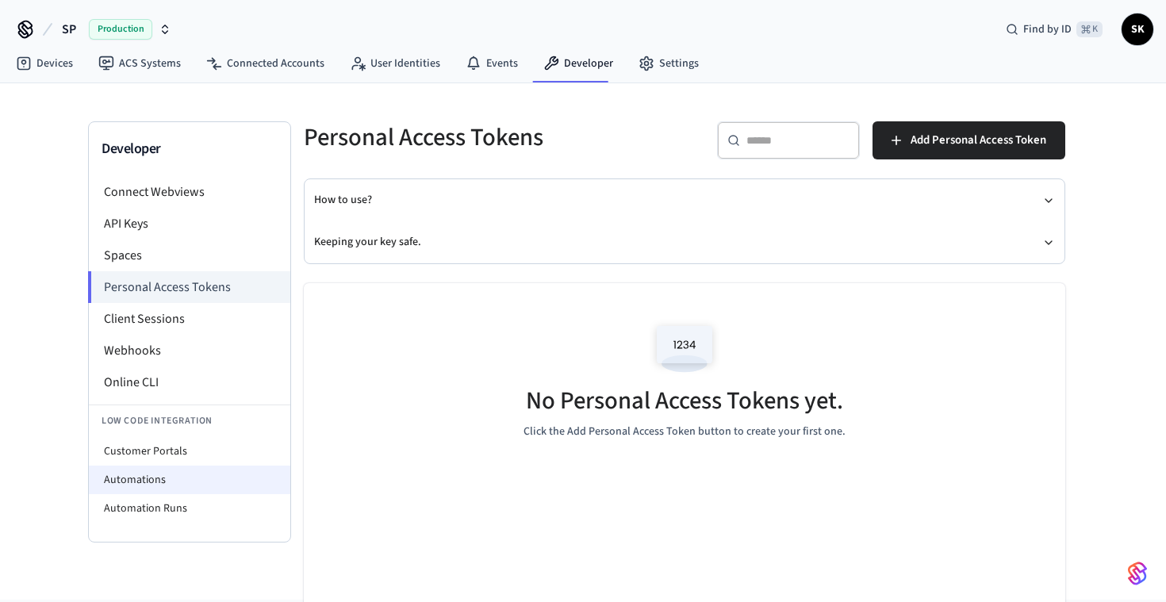
click at [150, 477] on li "Automations" at bounding box center [189, 480] width 201 height 29
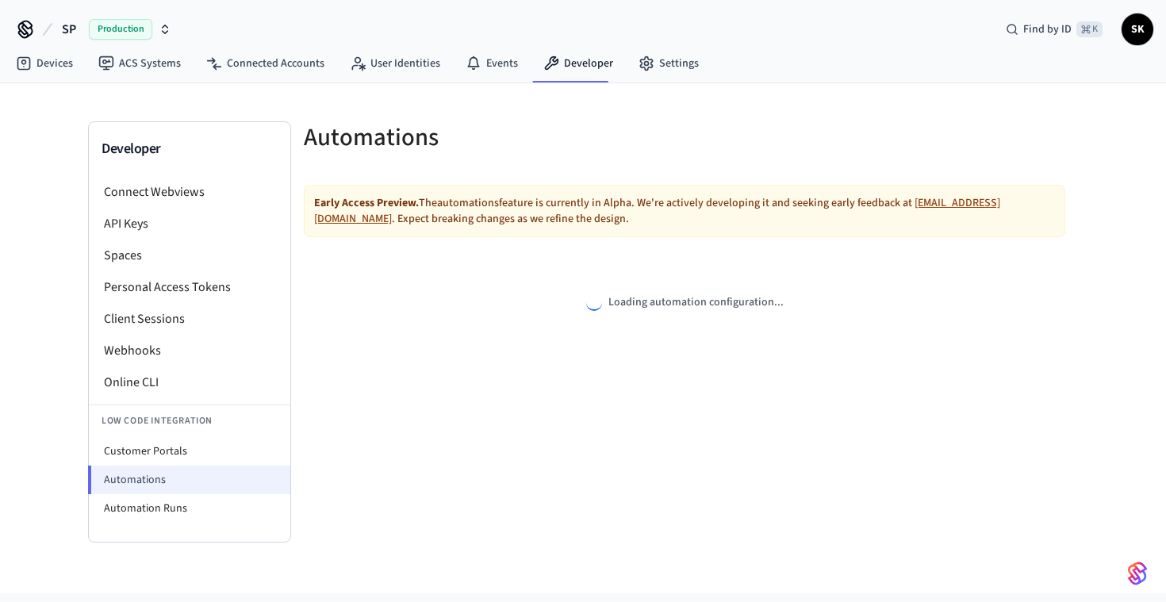
select select "**********"
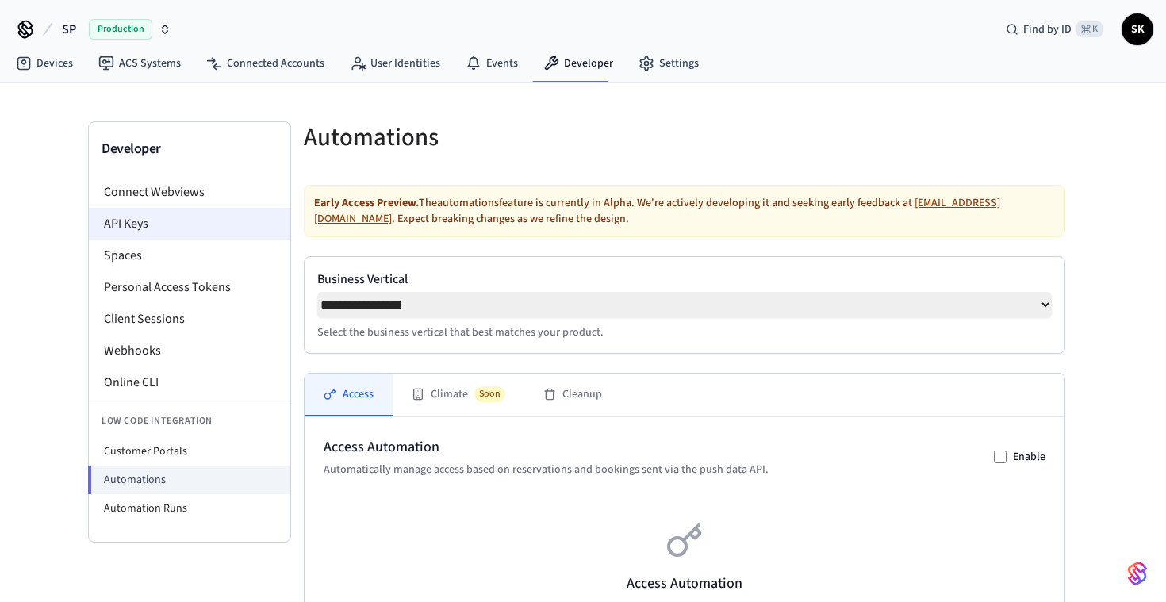
click at [189, 209] on li "API Keys" at bounding box center [189, 224] width 201 height 32
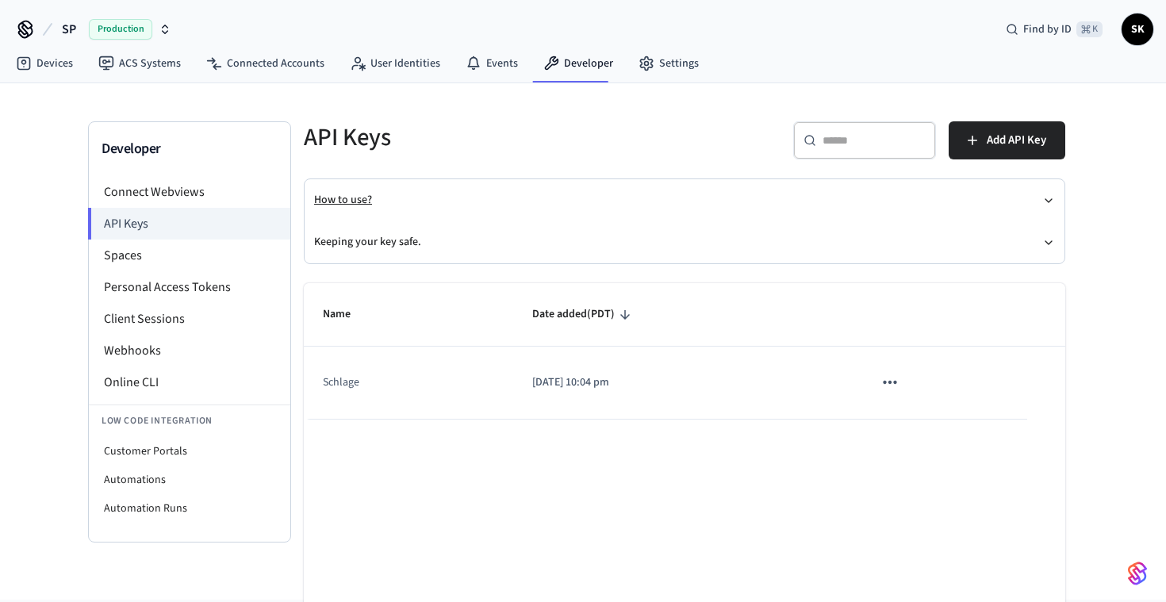
click at [499, 201] on button "How to use?" at bounding box center [684, 200] width 741 height 42
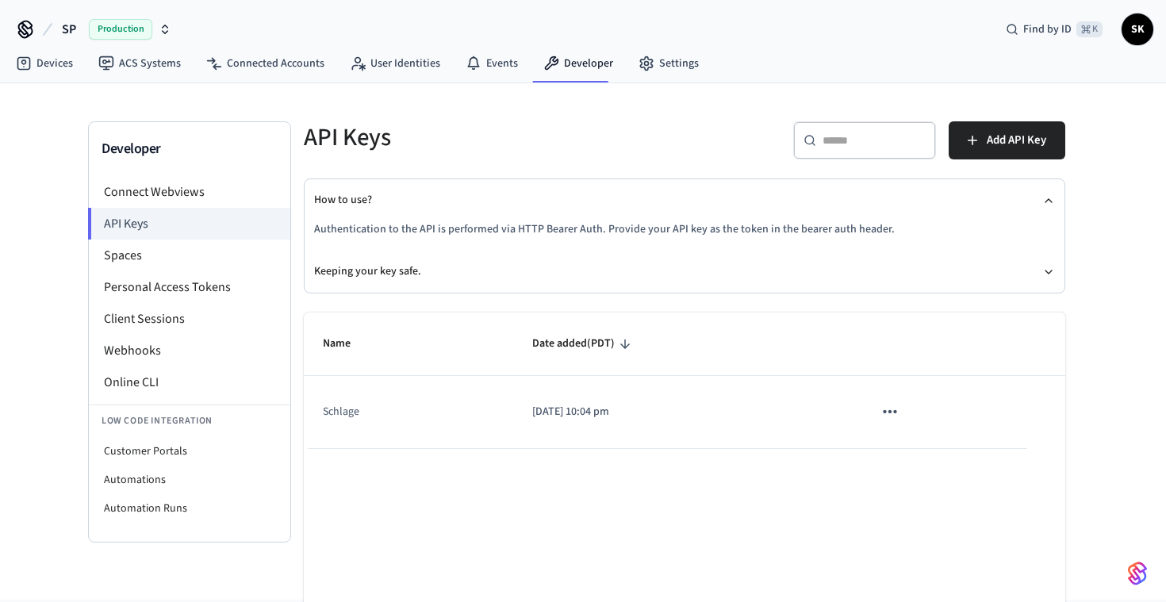
drag, startPoint x: 490, startPoint y: 230, endPoint x: 615, endPoint y: 229, distance: 124.5
click at [614, 231] on p "Authentication to the API is performed via HTTP Bearer Auth. Provide your API k…" at bounding box center [684, 229] width 741 height 17
click at [615, 229] on p "Authentication to the API is performed via HTTP Bearer Auth. Provide your API k…" at bounding box center [684, 229] width 741 height 17
drag, startPoint x: 615, startPoint y: 229, endPoint x: 476, endPoint y: 223, distance: 139.0
click at [477, 224] on p "Authentication to the API is performed via HTTP Bearer Auth. Provide your API k…" at bounding box center [684, 229] width 741 height 17
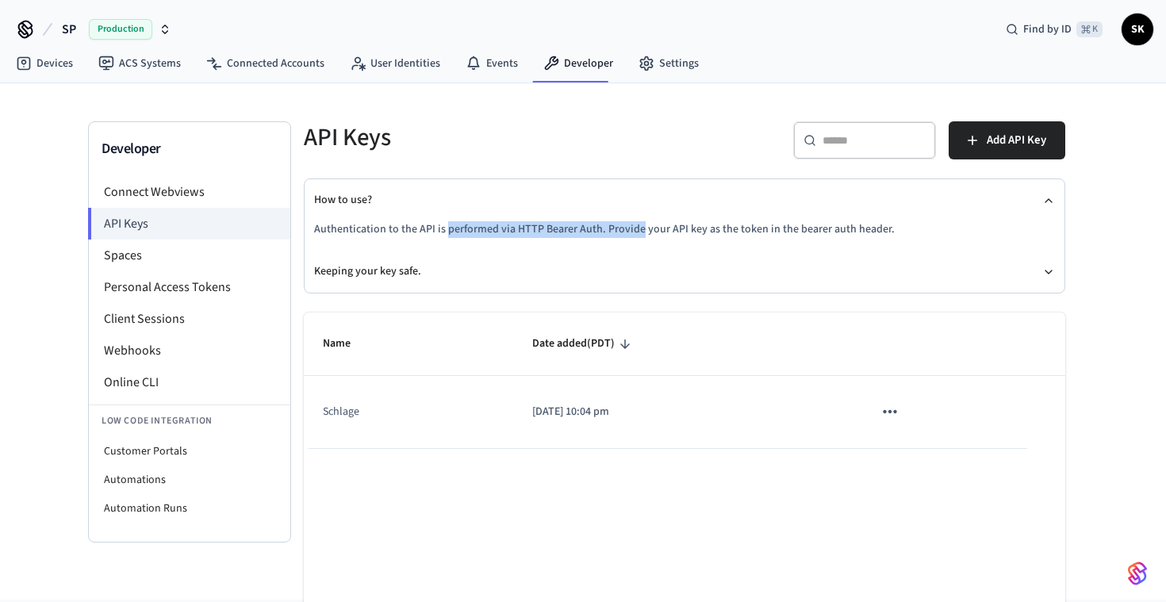
click at [476, 223] on p "Authentication to the API is performed via HTTP Bearer Auth. Provide your API k…" at bounding box center [684, 229] width 741 height 17
click at [56, 68] on link "Devices" at bounding box center [44, 63] width 83 height 29
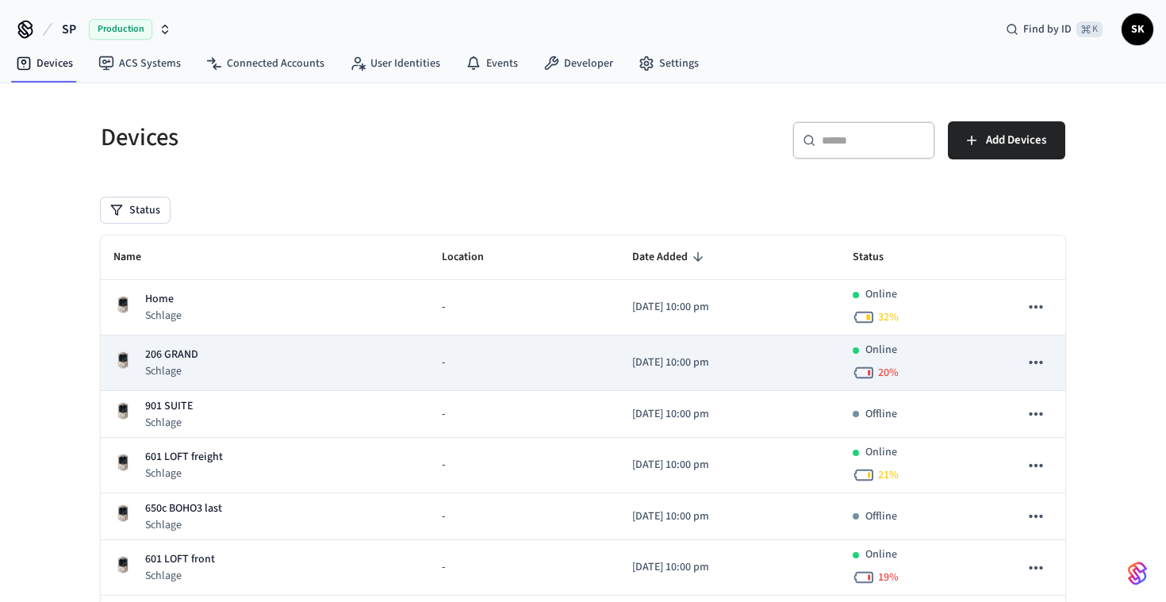
click at [1026, 359] on icon "sticky table" at bounding box center [1036, 362] width 21 height 21
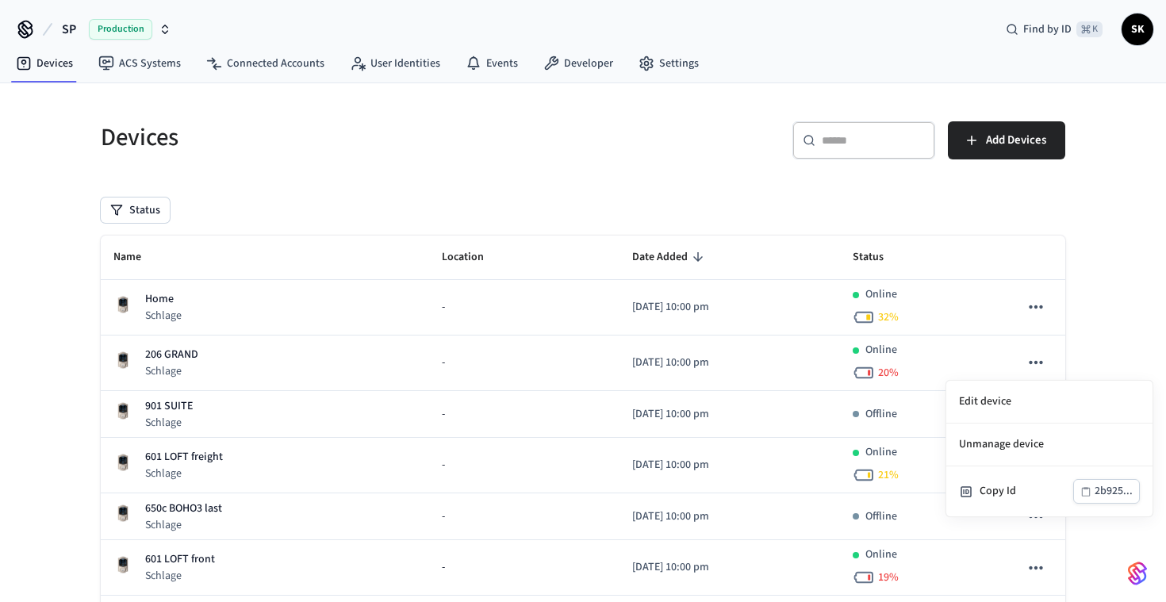
click at [1034, 309] on div at bounding box center [583, 301] width 1166 height 602
click at [1034, 309] on icon "sticky table" at bounding box center [1036, 307] width 21 height 21
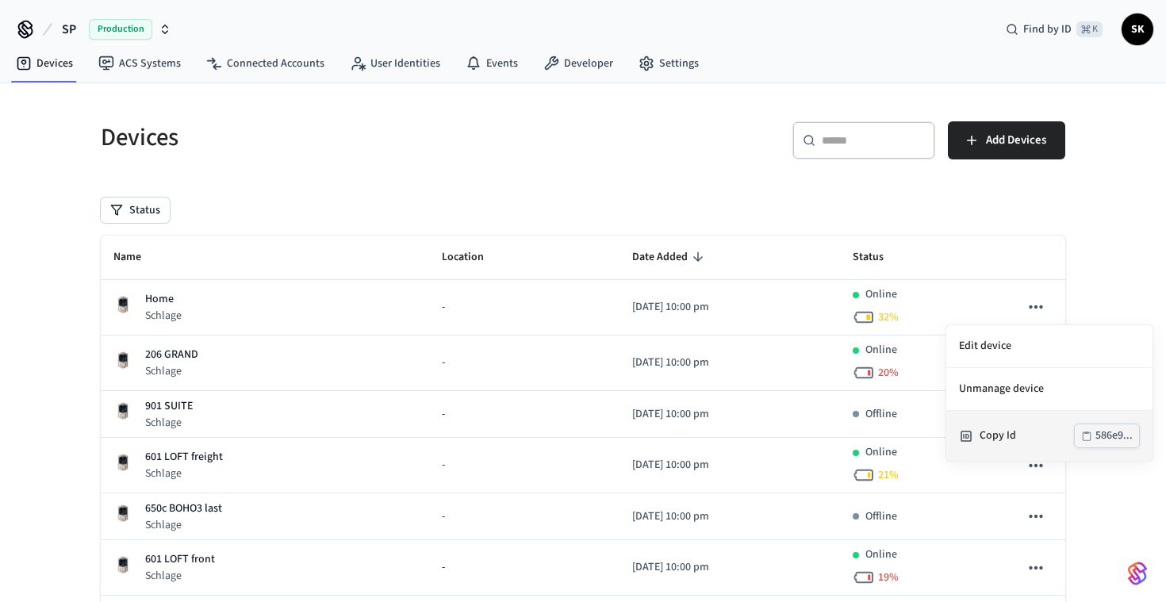
click at [1103, 442] on div "586e9..." at bounding box center [1114, 436] width 37 height 20
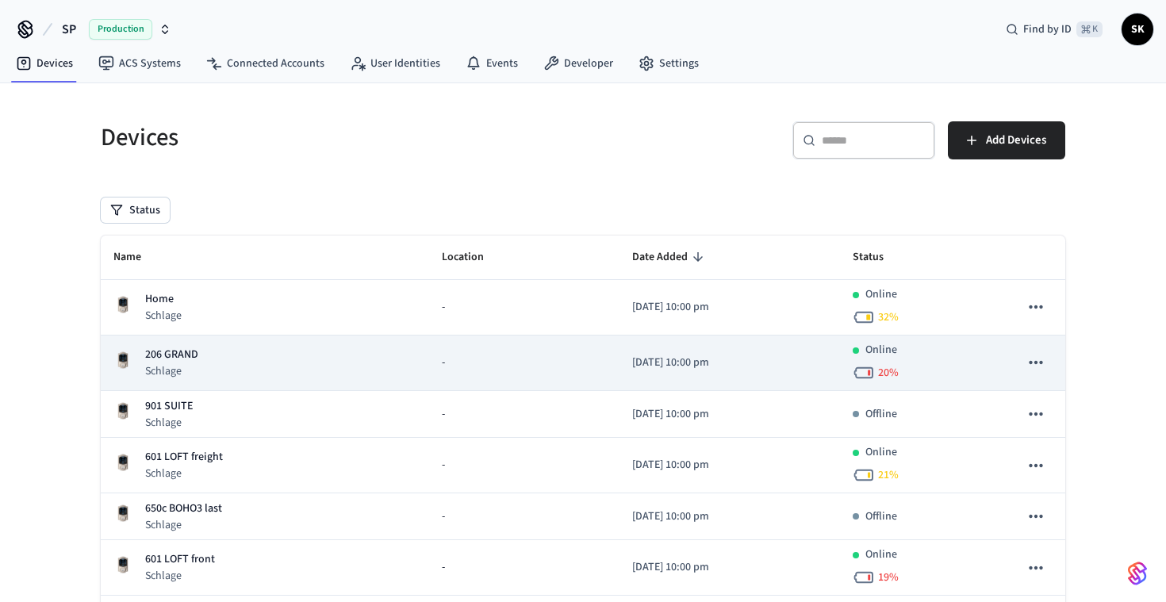
click at [1039, 358] on icon "sticky table" at bounding box center [1036, 362] width 21 height 21
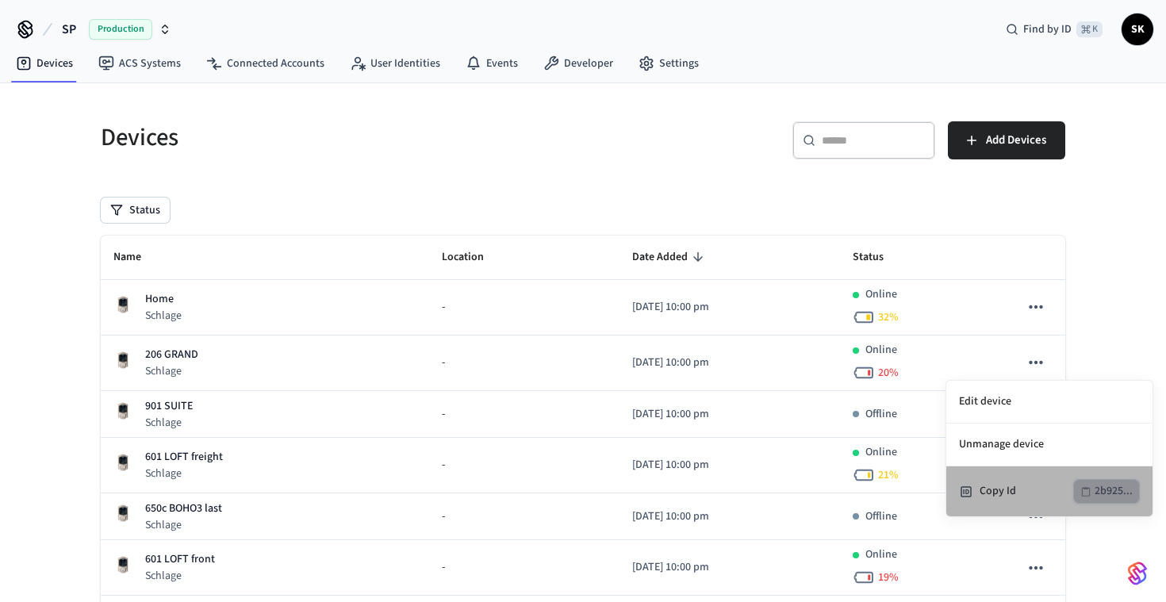
click at [1117, 497] on div "2b925..." at bounding box center [1114, 492] width 38 height 20
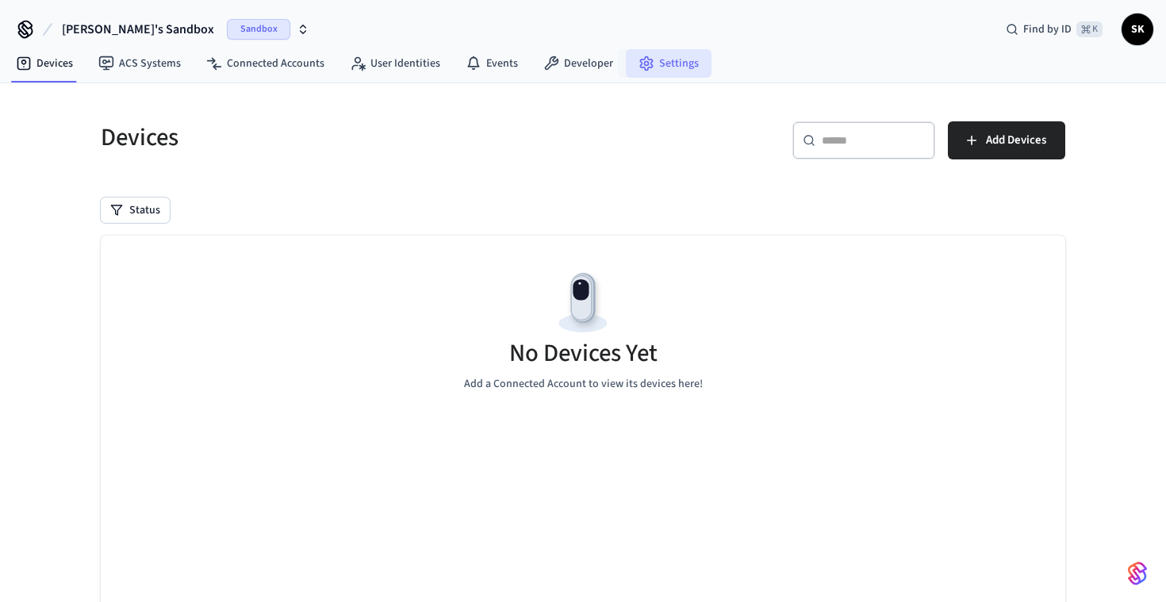
click at [659, 61] on link "Settings" at bounding box center [669, 63] width 86 height 29
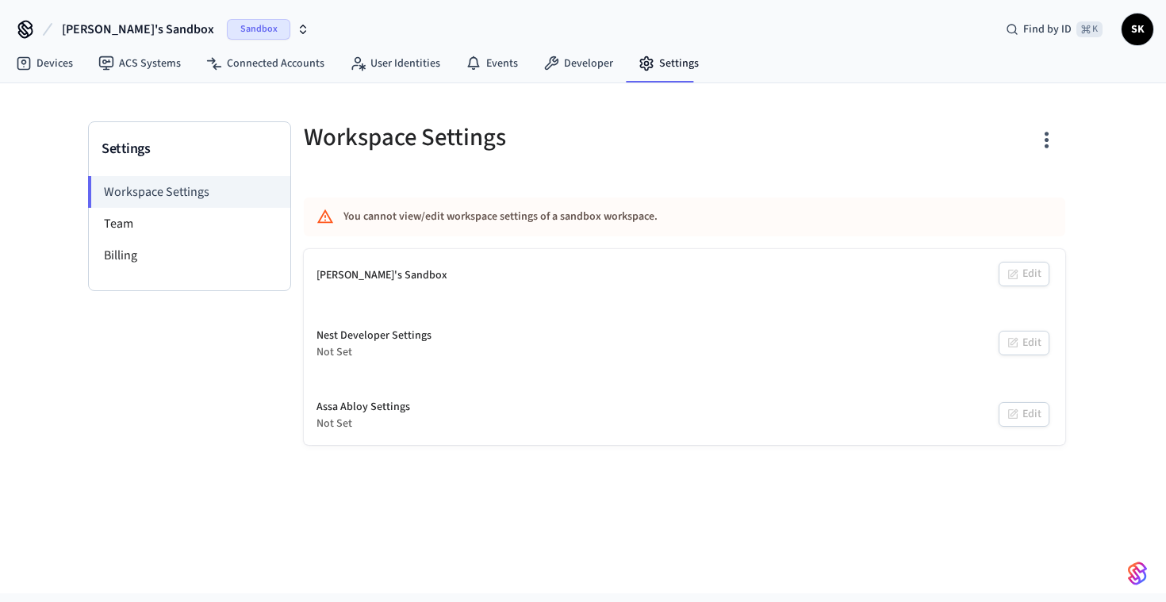
click at [159, 29] on span "[PERSON_NAME]'s Sandbox" at bounding box center [138, 29] width 152 height 19
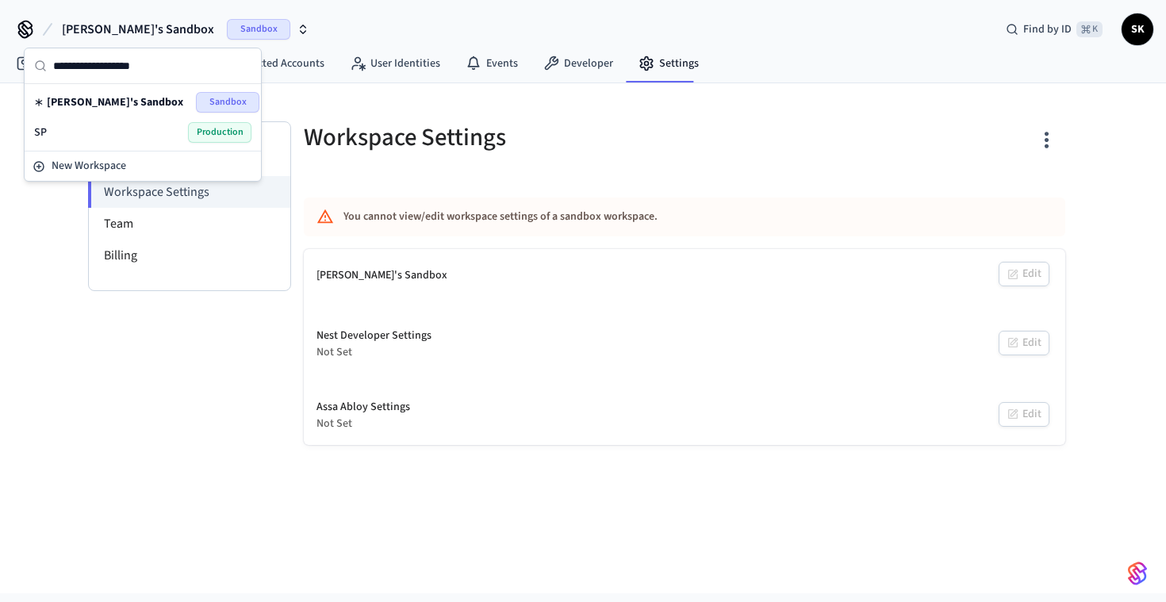
click at [92, 133] on div "SP Production" at bounding box center [142, 132] width 217 height 21
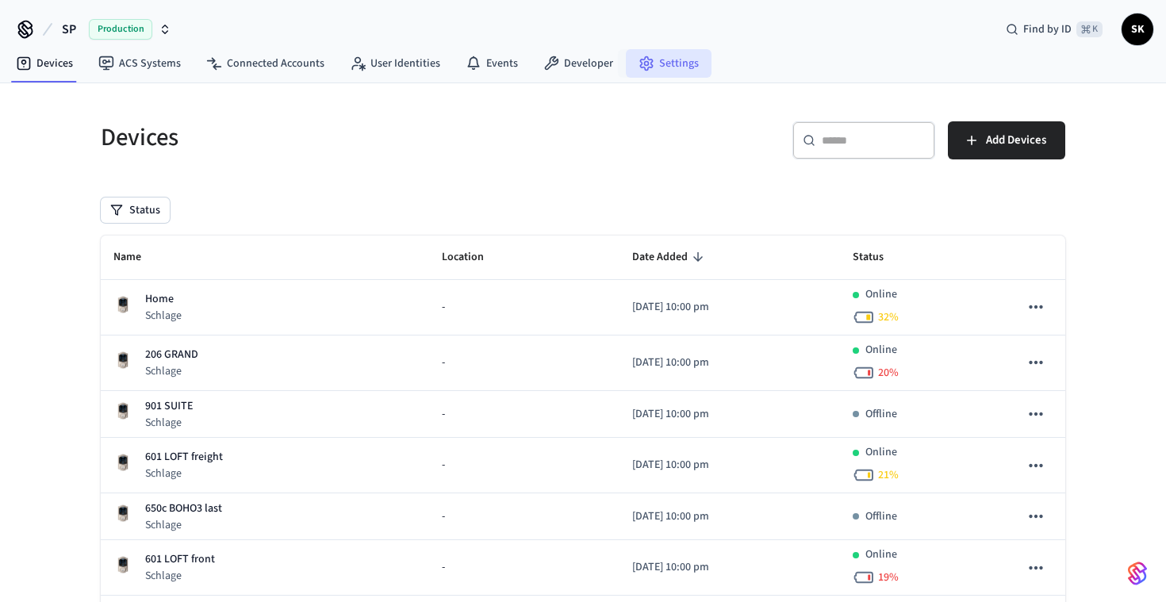
click at [646, 64] on icon at bounding box center [647, 64] width 16 height 16
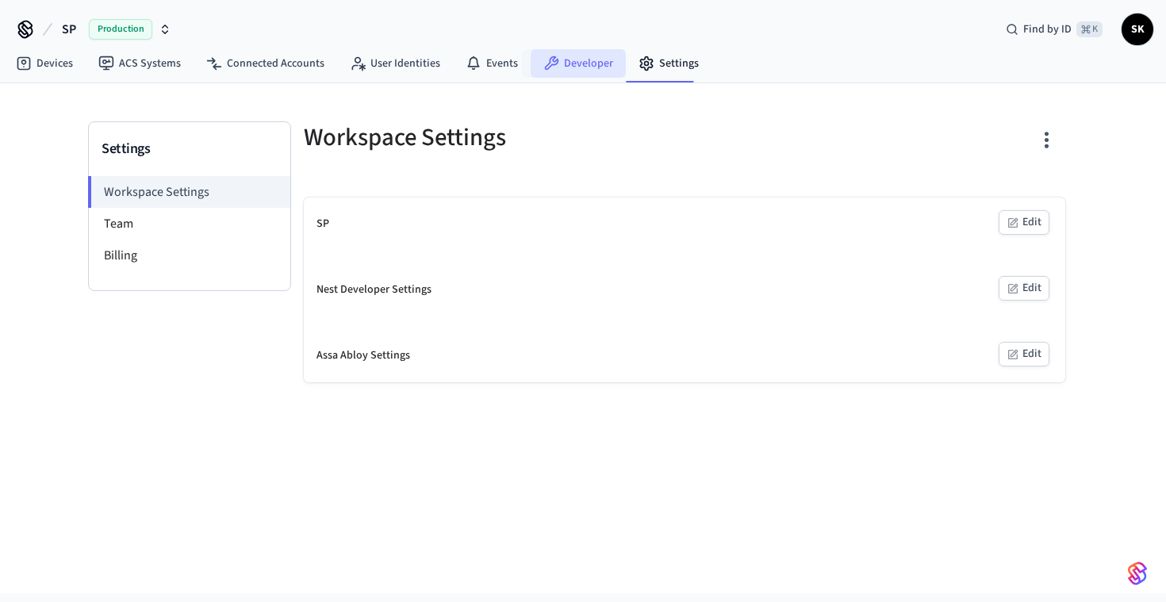
click at [566, 56] on link "Developer" at bounding box center [578, 63] width 95 height 29
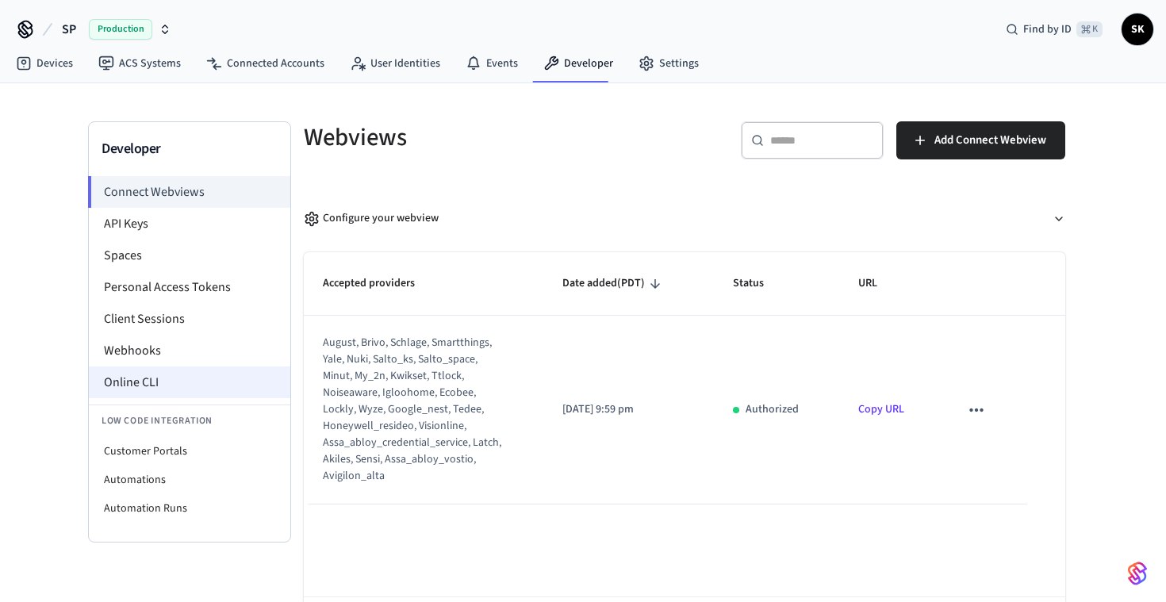
click at [119, 382] on li "Online CLI" at bounding box center [189, 382] width 201 height 32
